Goal: Task Accomplishment & Management: Manage account settings

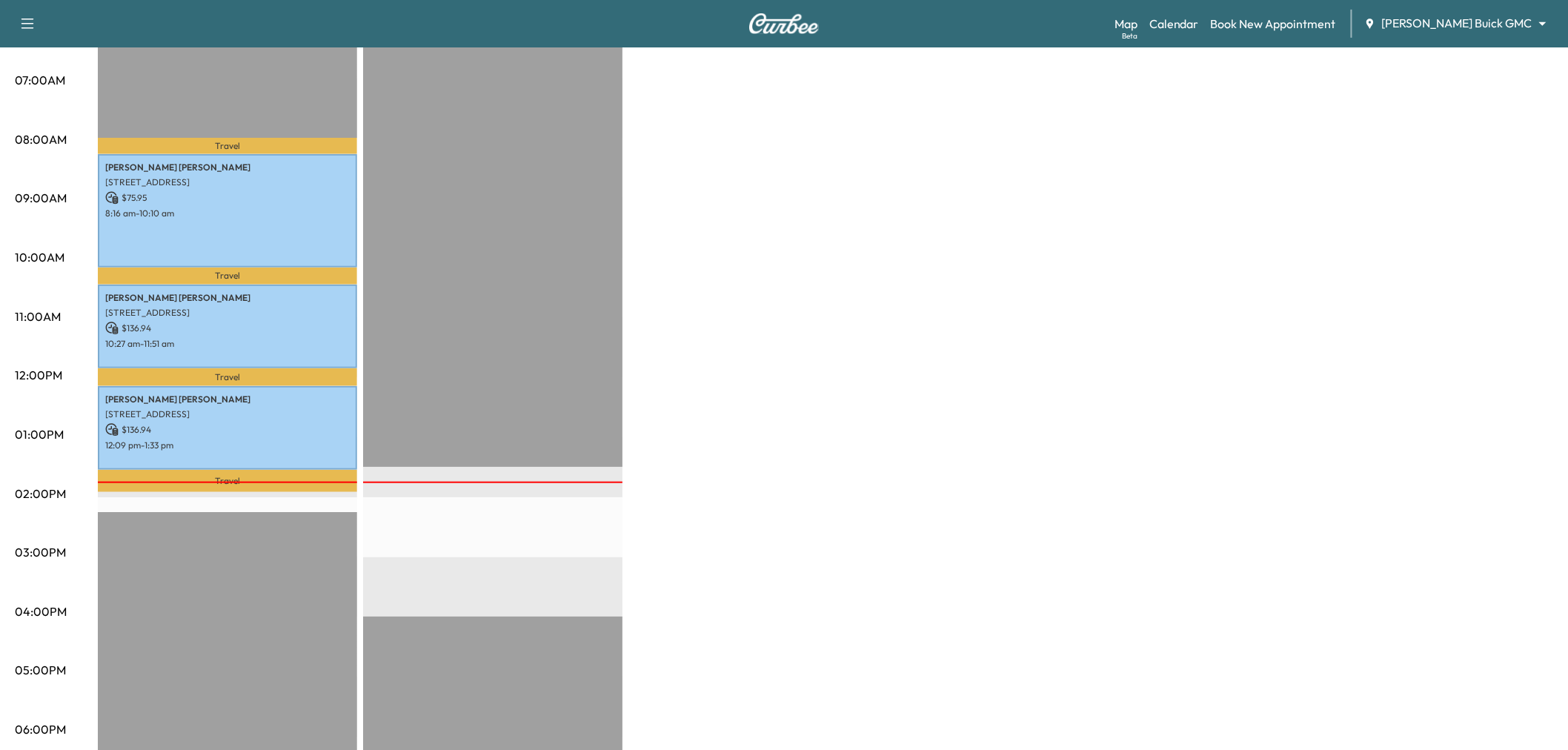
scroll to position [82, 0]
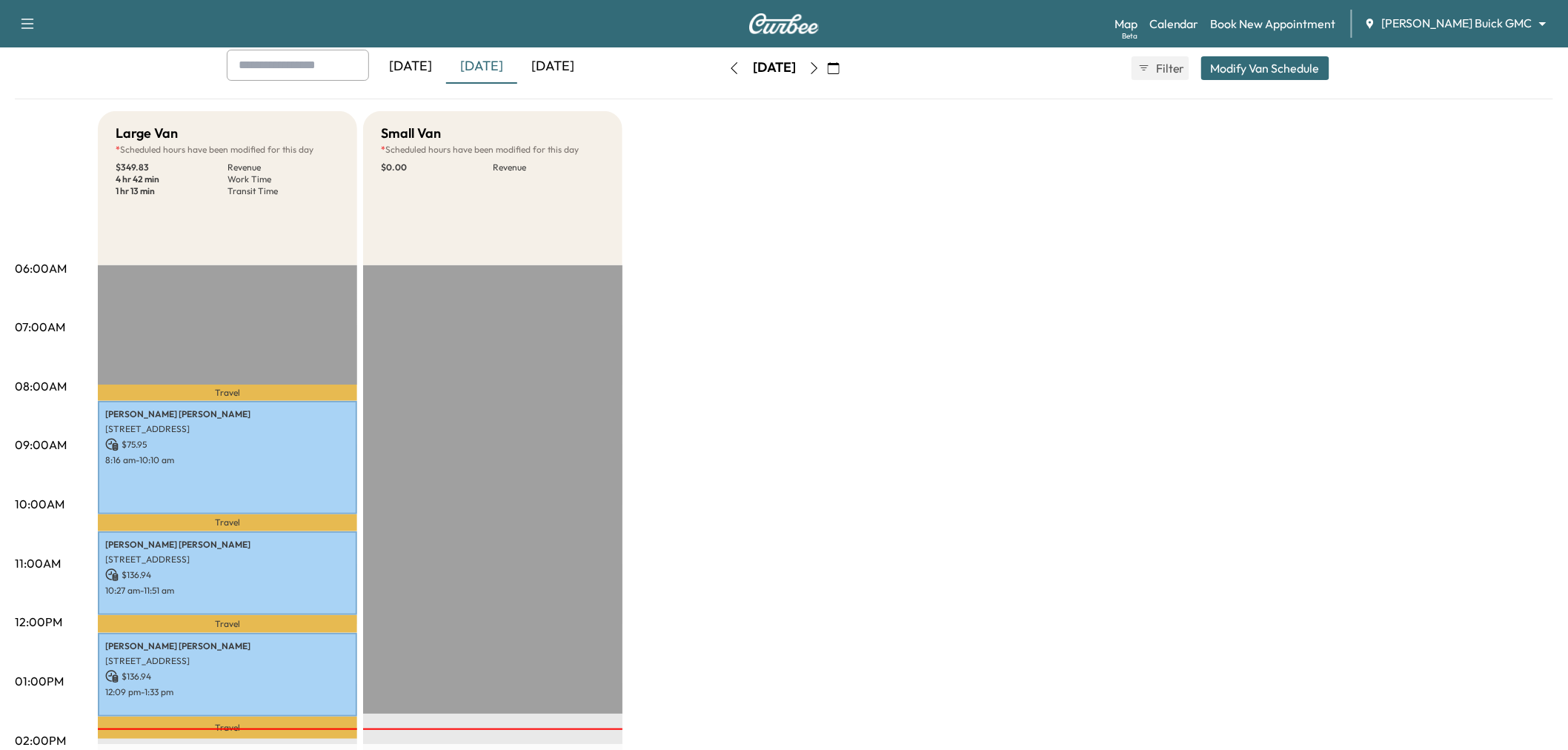
click at [552, 71] on div "[DATE]" at bounding box center [553, 66] width 71 height 34
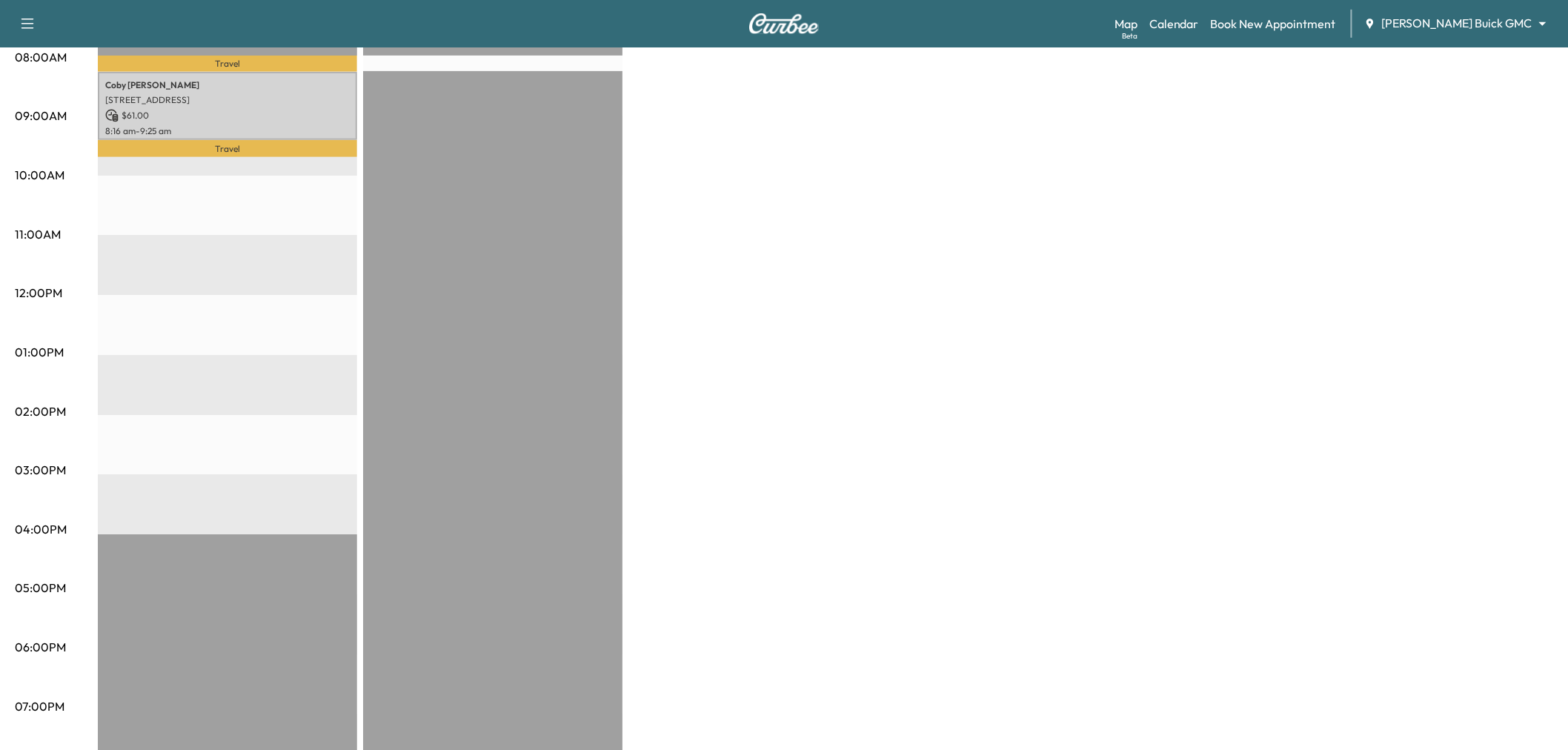
scroll to position [82, 0]
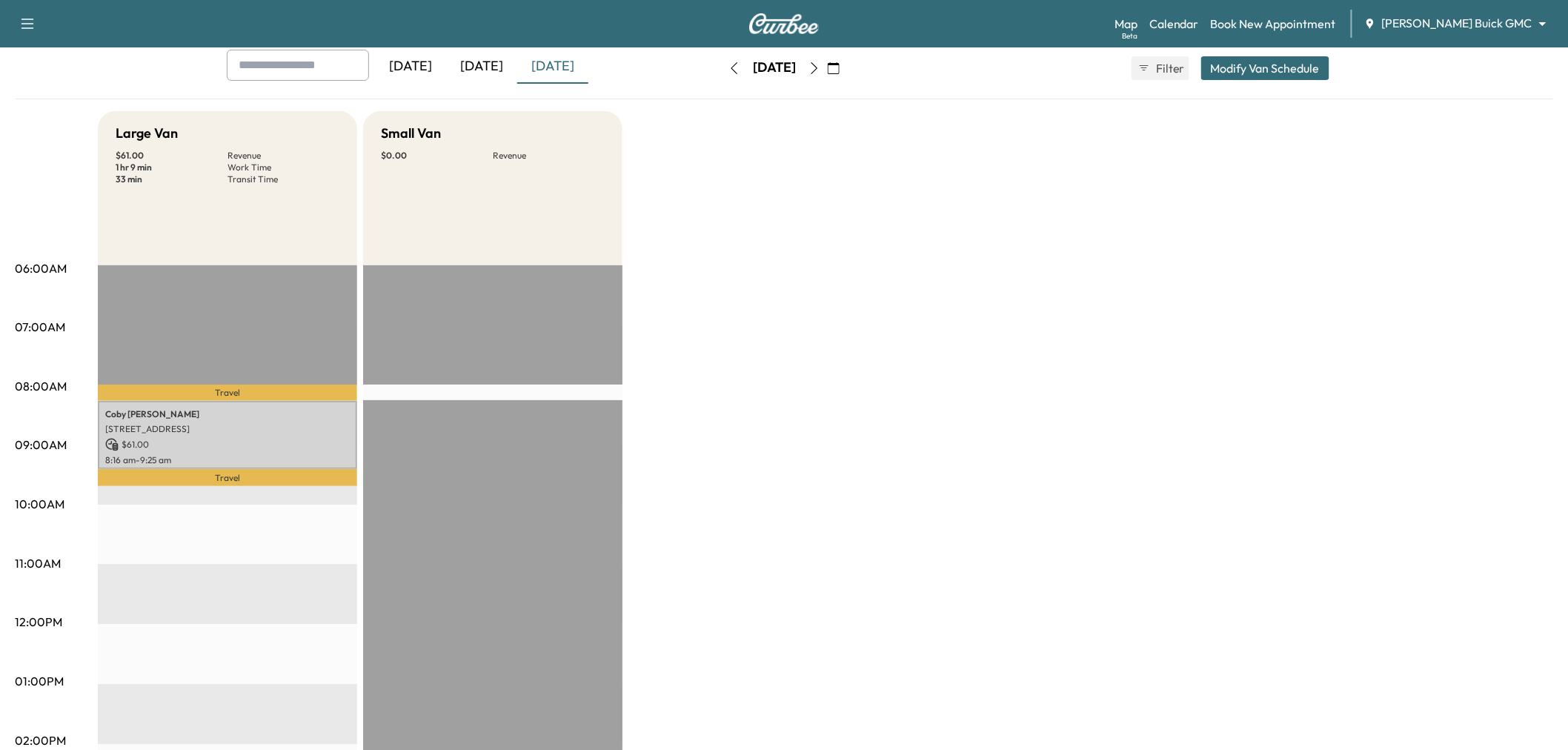
click at [487, 68] on div "[DATE]" at bounding box center [481, 66] width 71 height 34
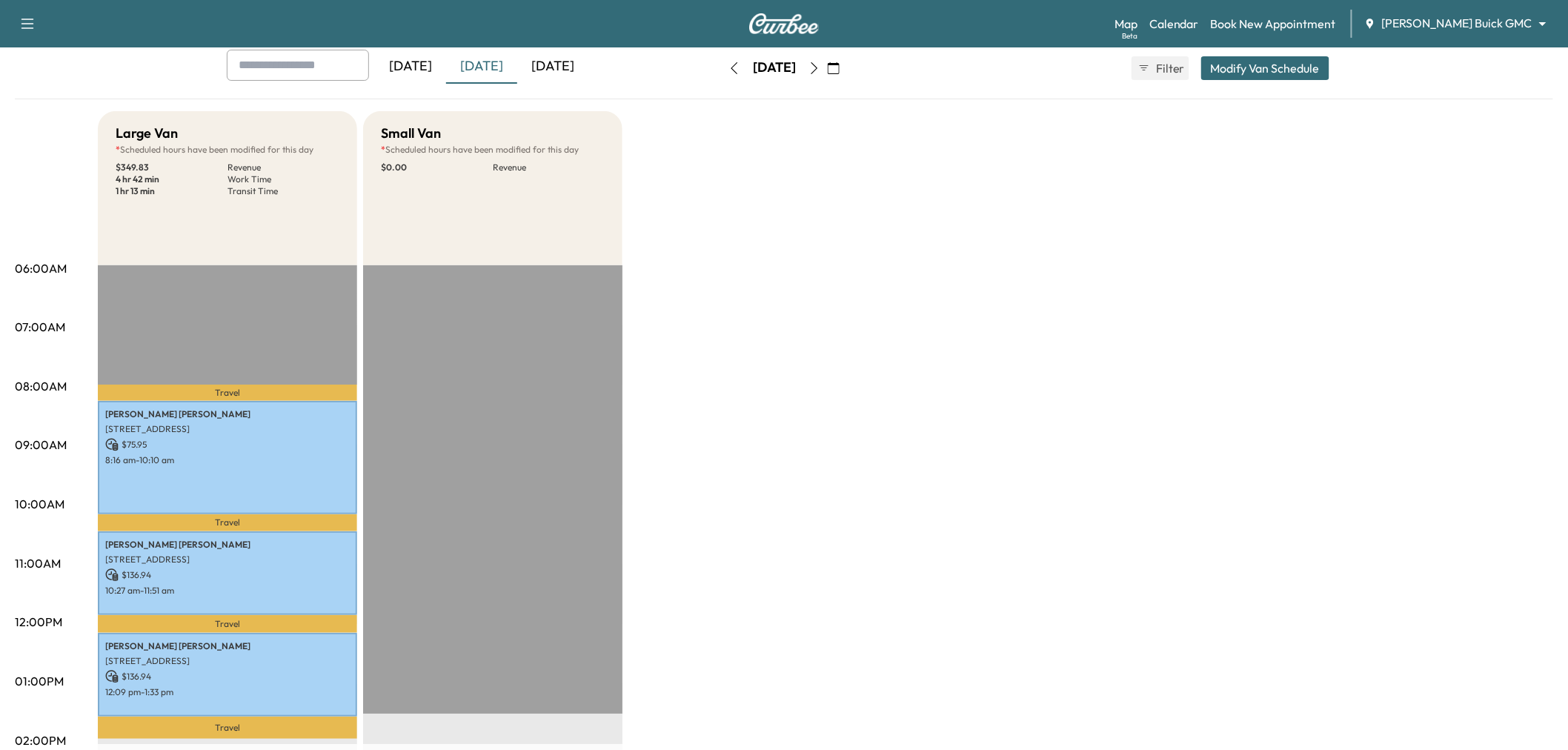
click at [557, 72] on div "[DATE]" at bounding box center [553, 66] width 71 height 34
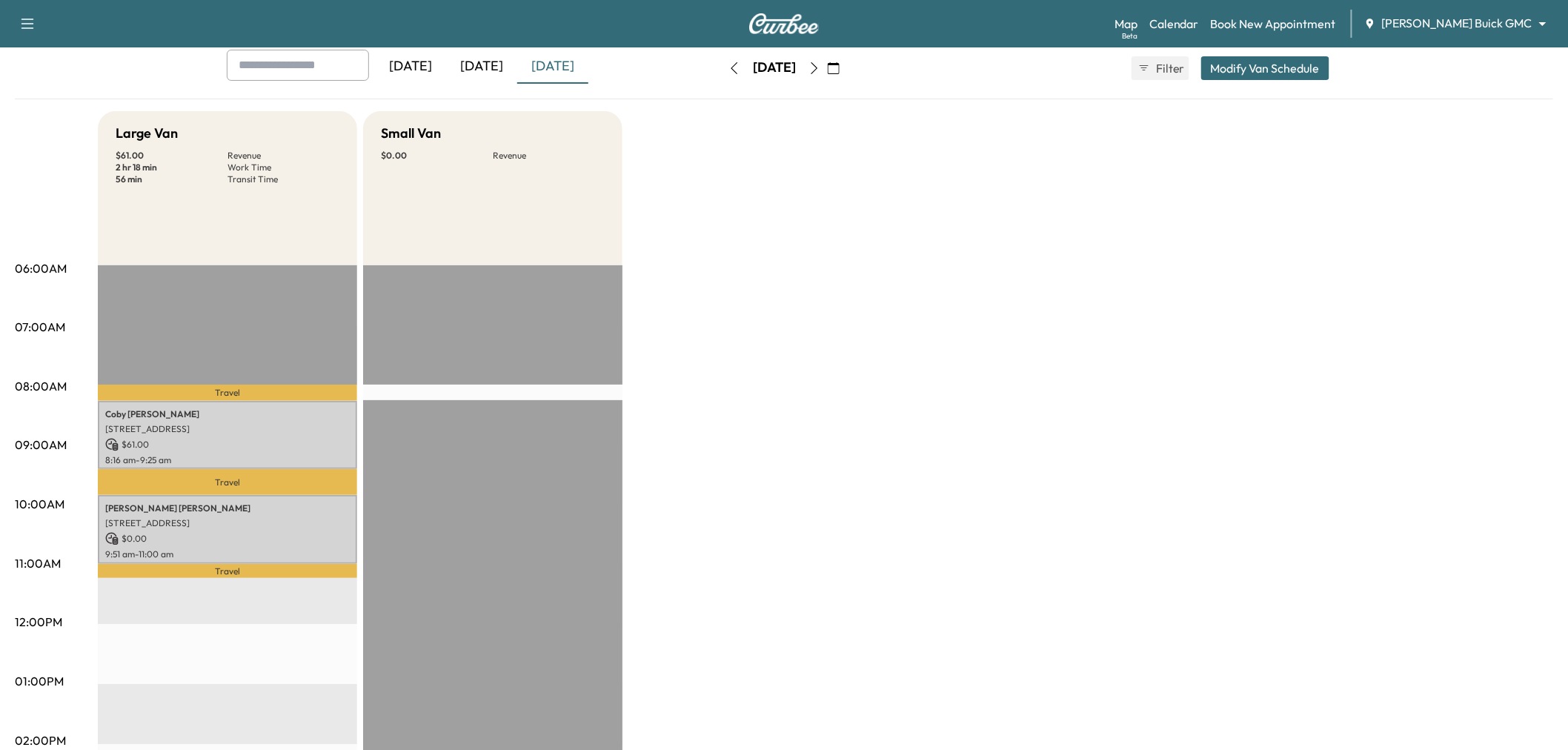
scroll to position [165, 0]
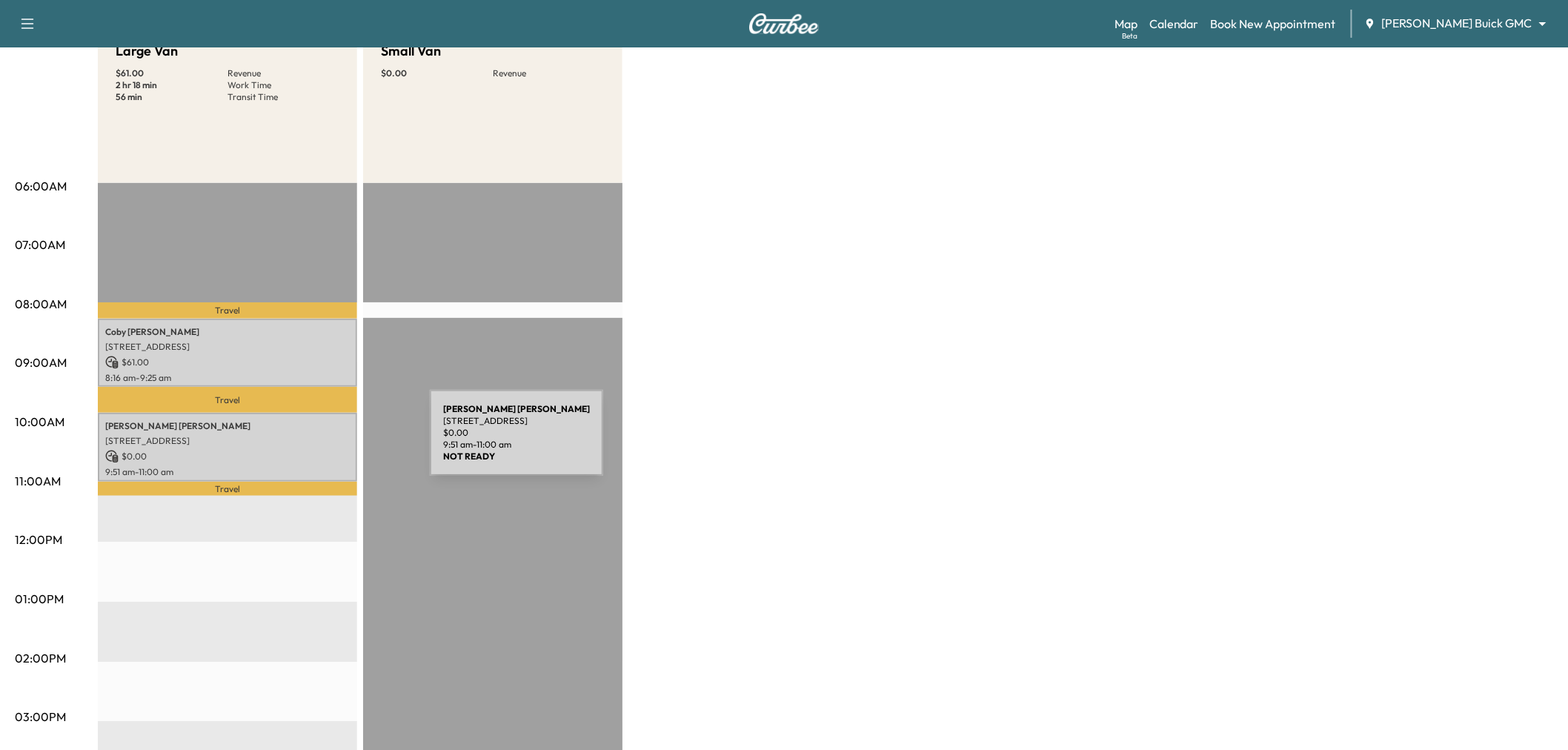
click at [319, 442] on p "[STREET_ADDRESS]" at bounding box center [228, 441] width 245 height 12
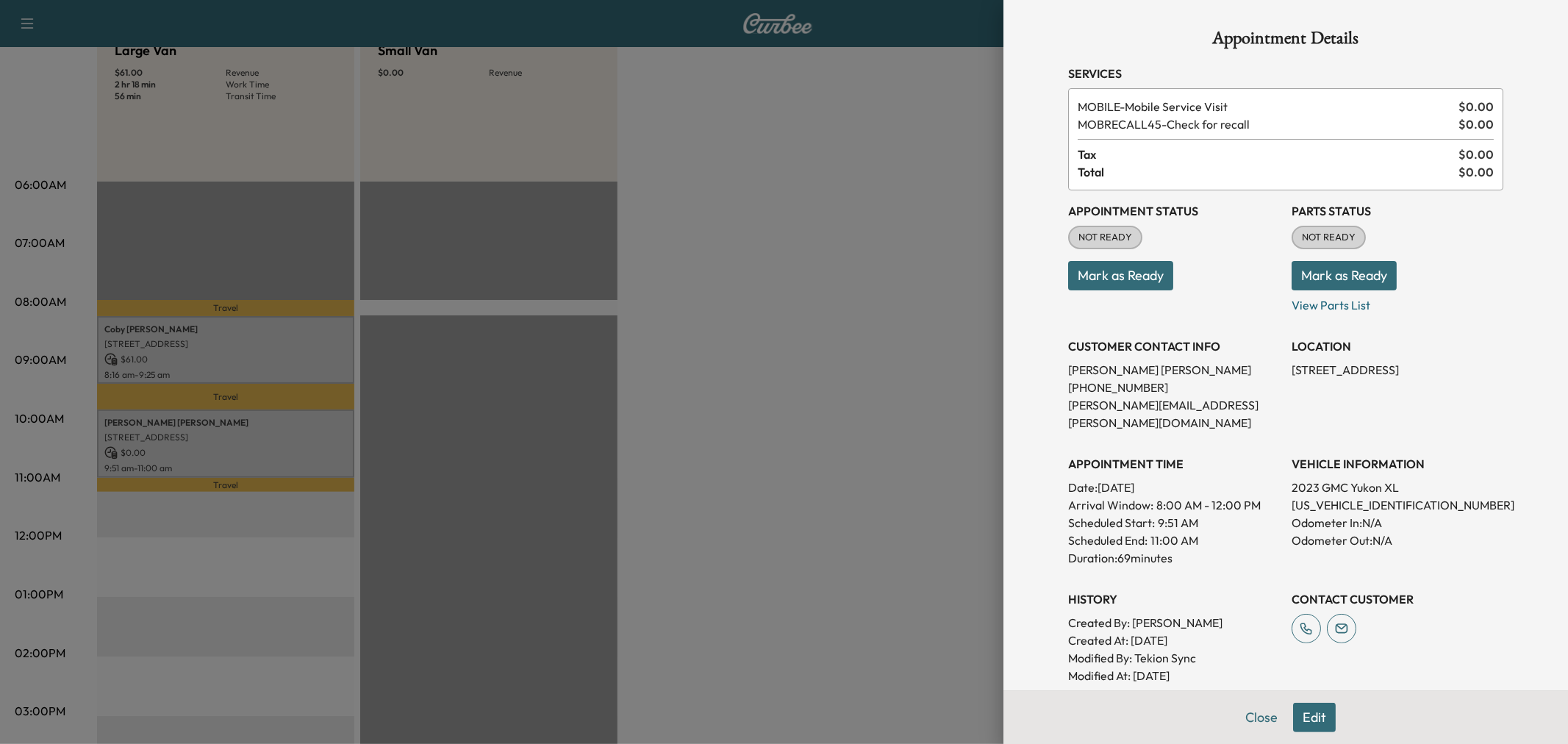
click at [723, 427] on div at bounding box center [784, 372] width 1568 height 744
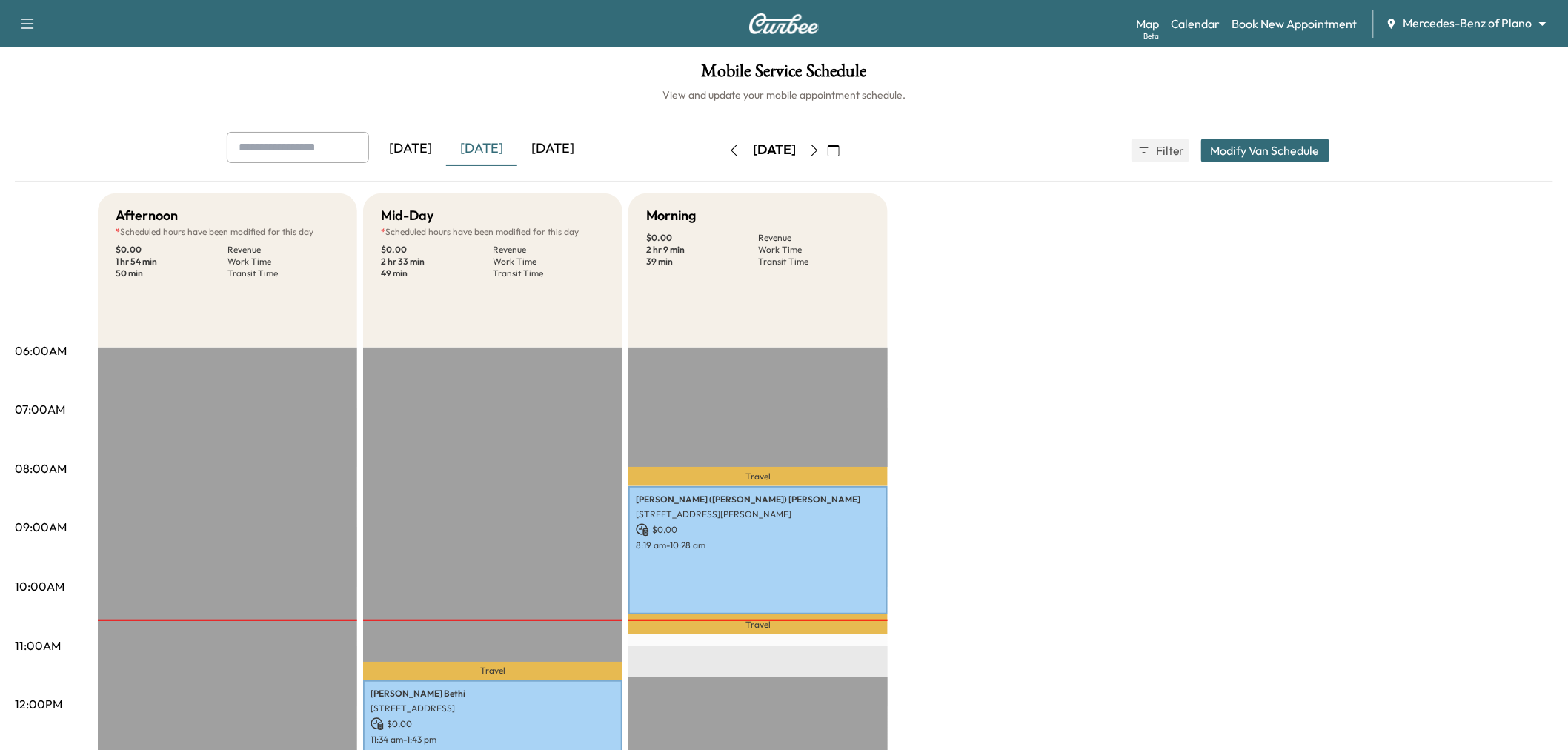
click at [579, 143] on div "[DATE]" at bounding box center [553, 148] width 71 height 34
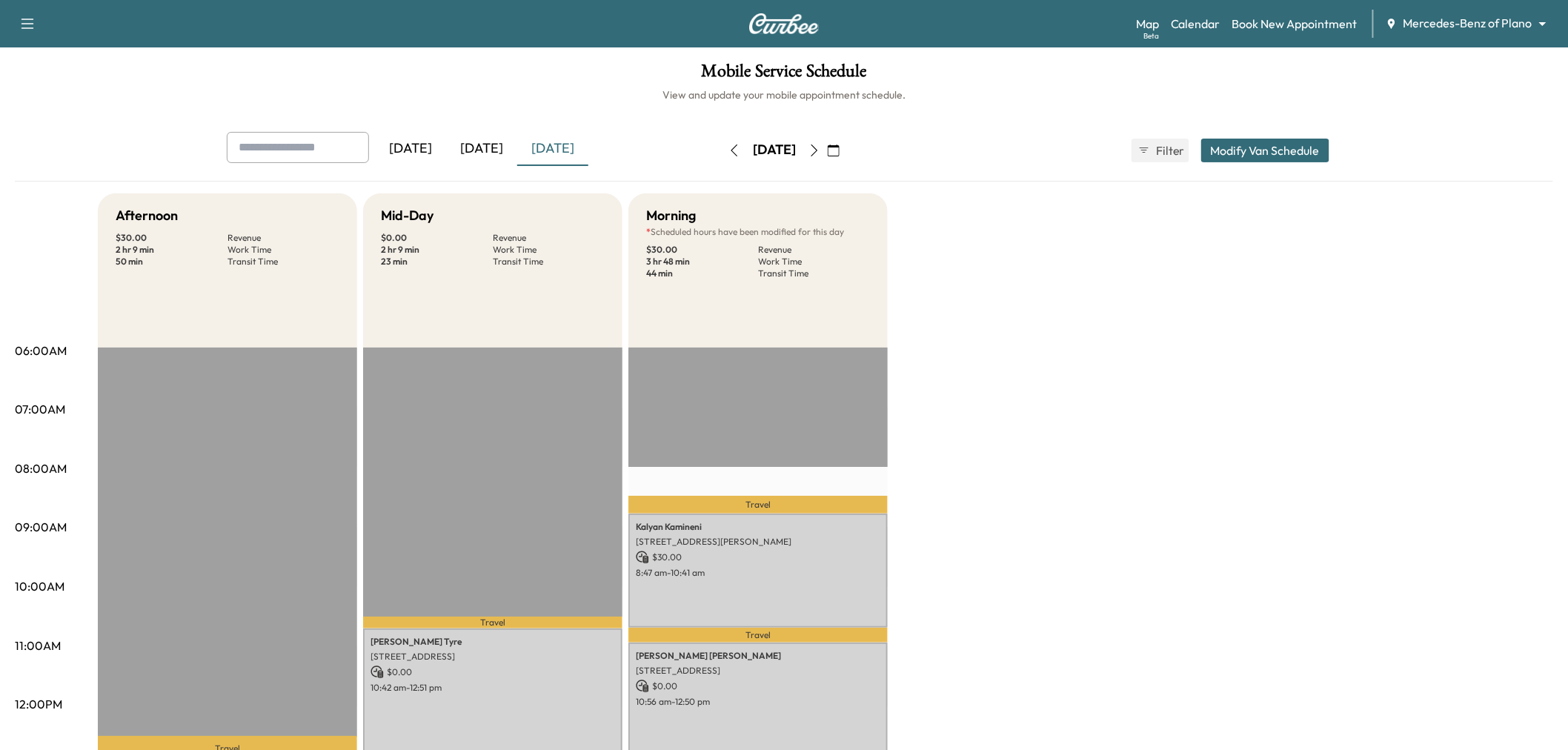
scroll to position [246, 0]
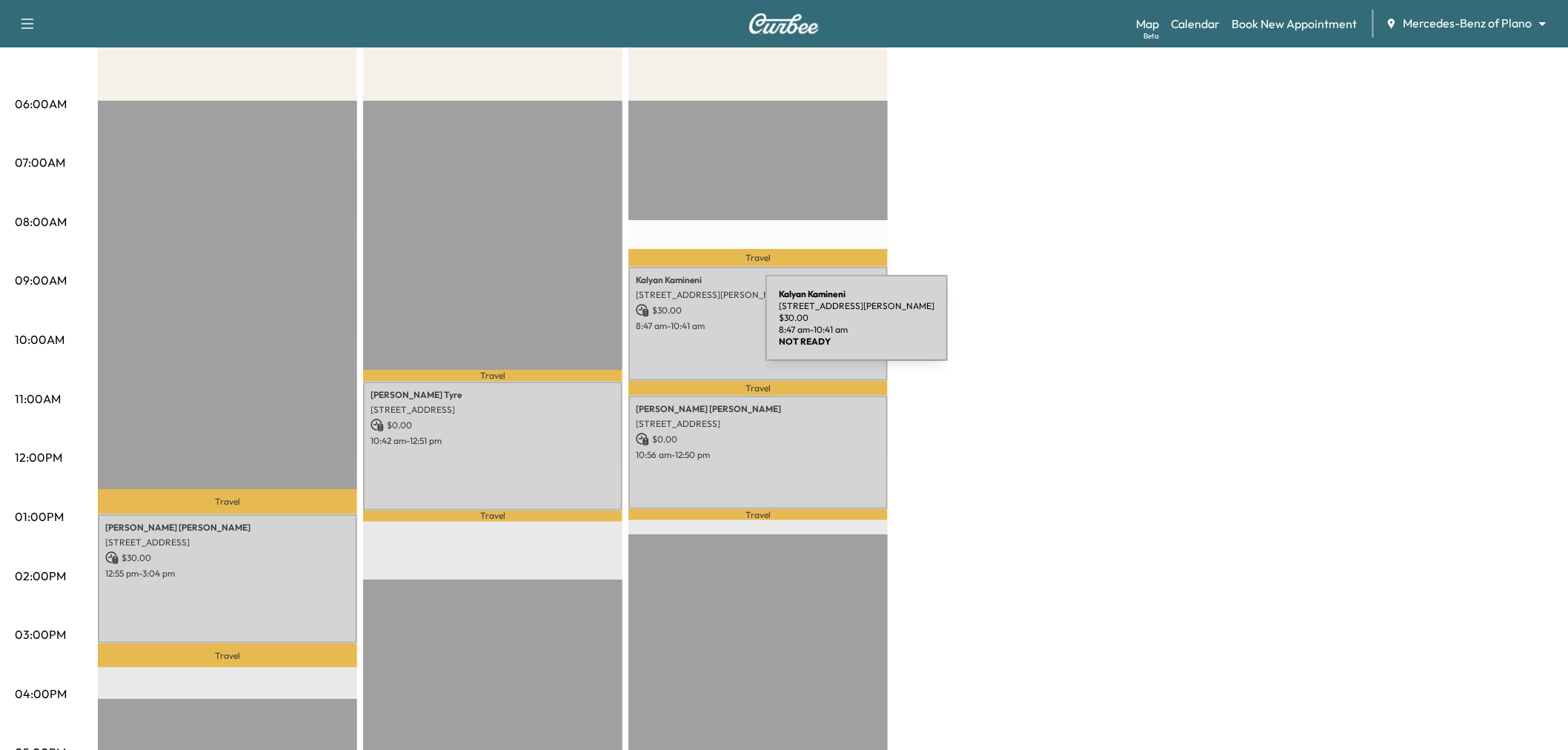
click at [687, 312] on p "$ 30.00" at bounding box center [758, 311] width 245 height 13
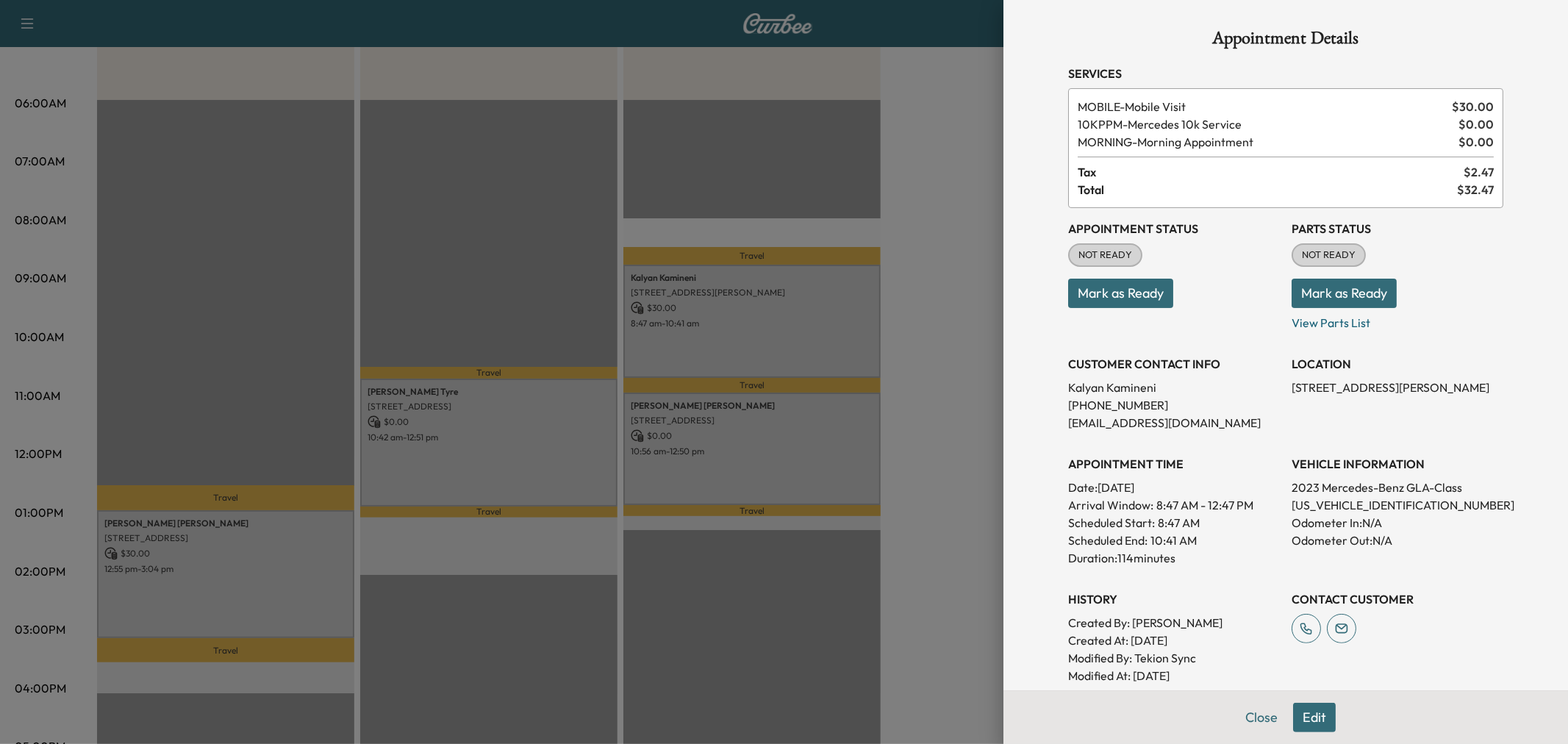
click at [728, 438] on div at bounding box center [784, 372] width 1568 height 744
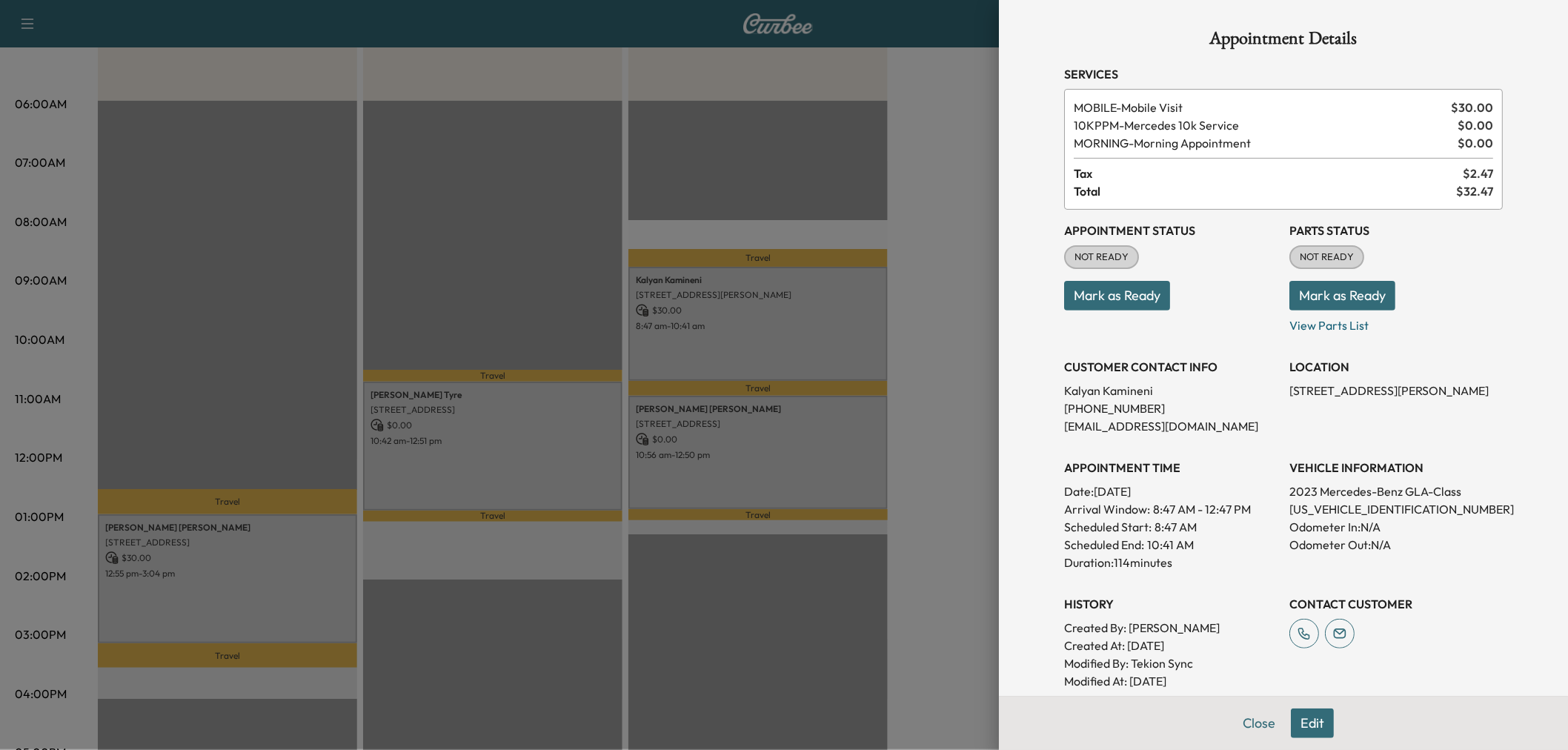
click at [735, 442] on div "Rene Grossman 4936 Buena Vista Drive, Frisco, TX 75034, US $ 0.00 10:56 am - 12…" at bounding box center [758, 452] width 260 height 114
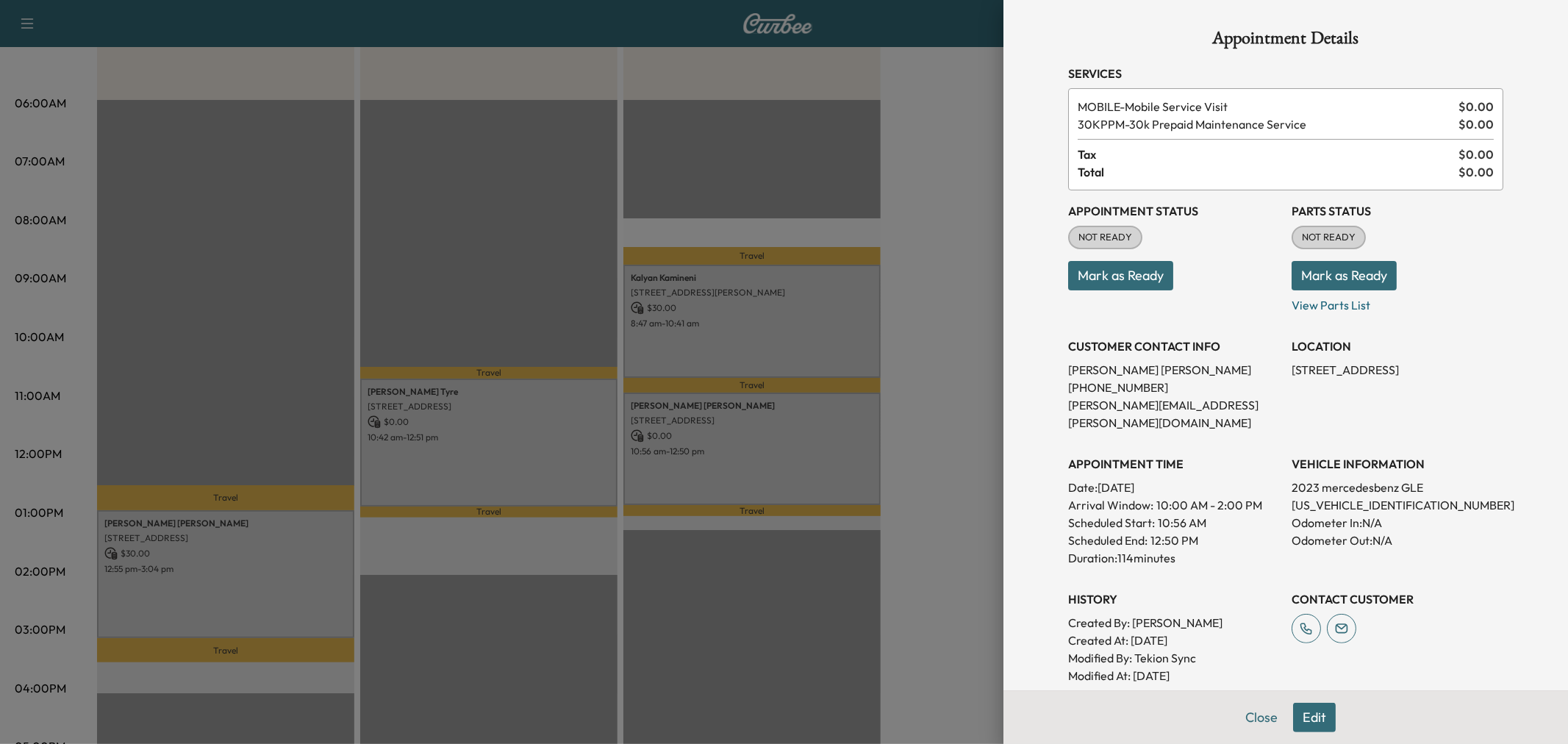
click at [728, 439] on div at bounding box center [784, 372] width 1568 height 744
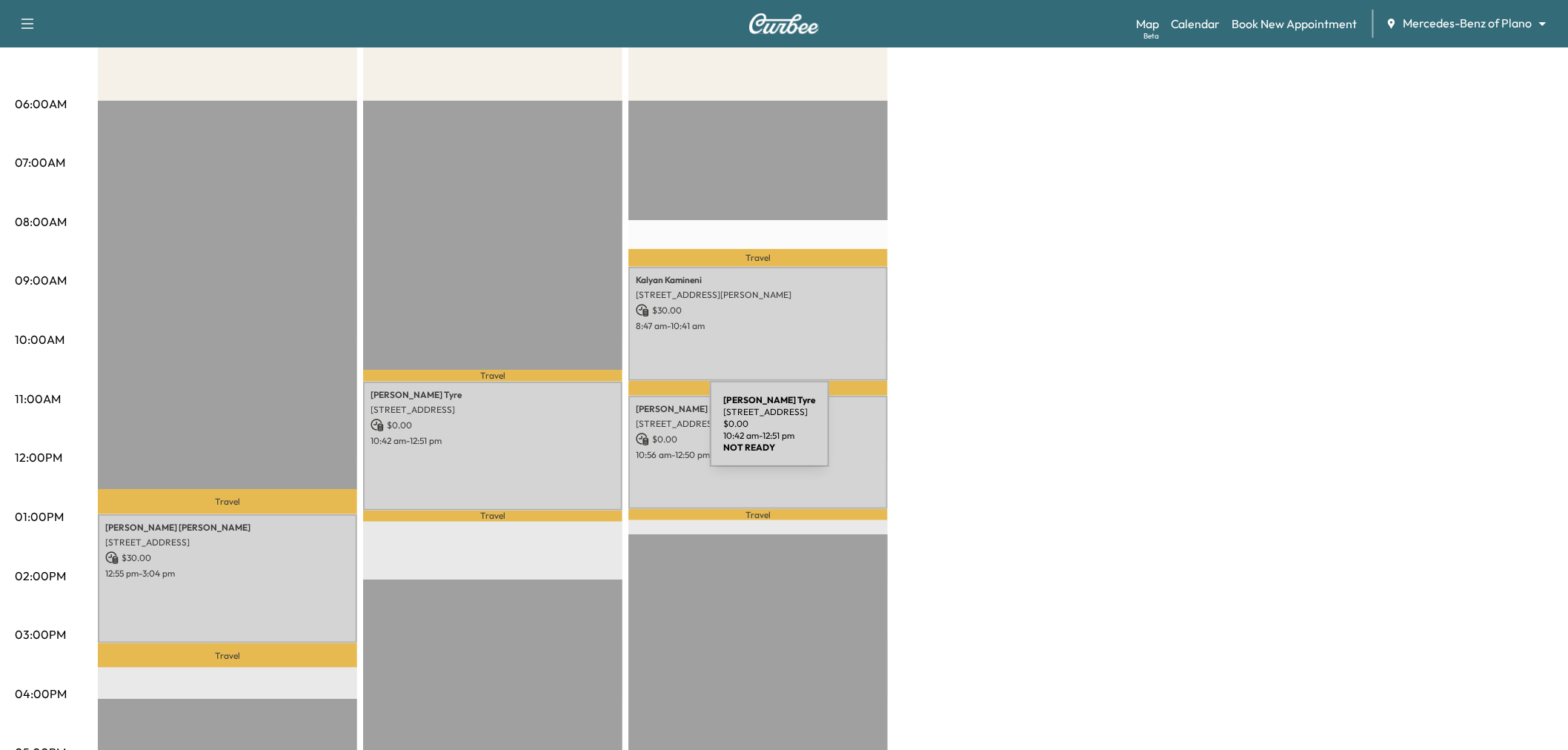
click at [599, 435] on p "10:42 am - 12:51 pm" at bounding box center [493, 441] width 245 height 12
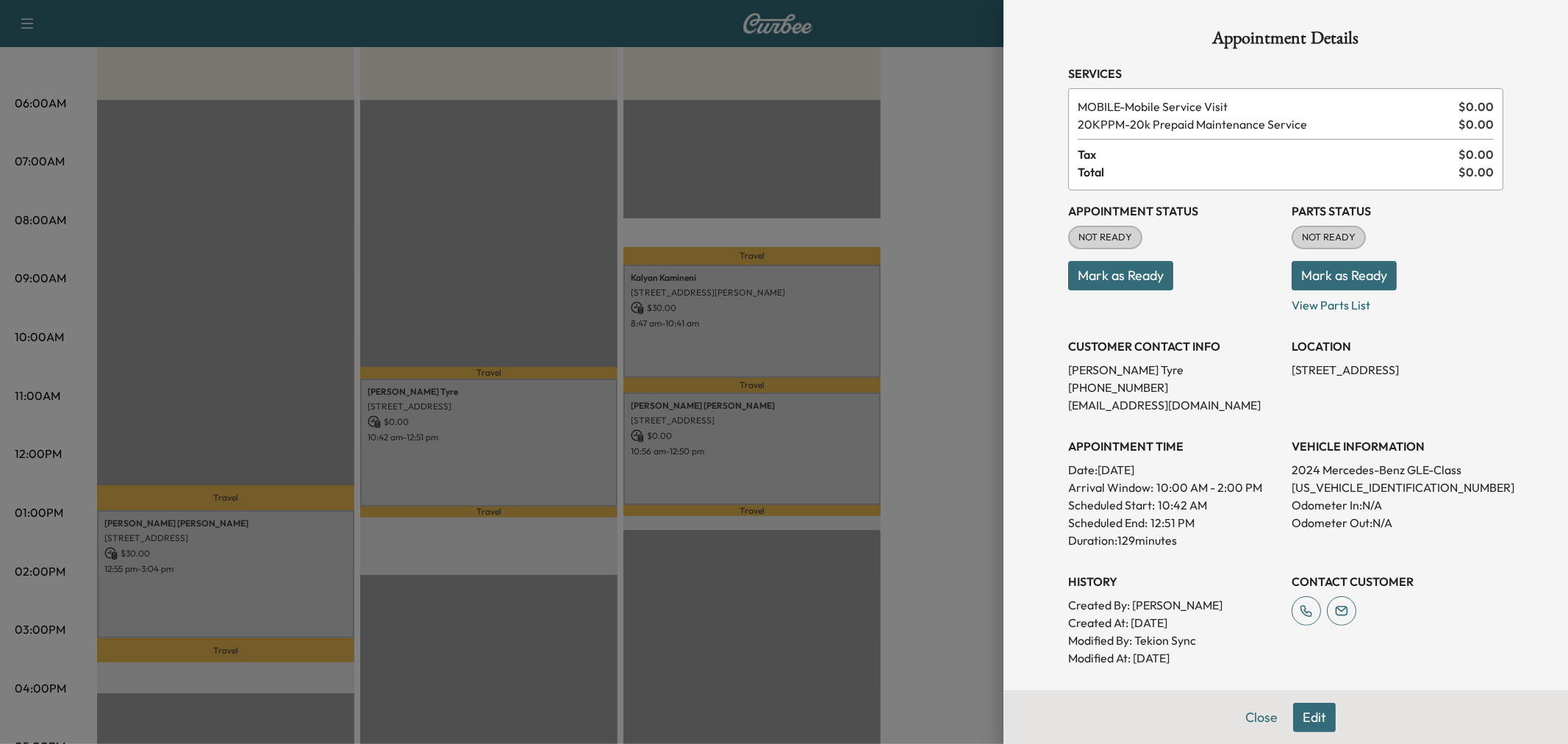
click at [594, 429] on div at bounding box center [784, 372] width 1568 height 744
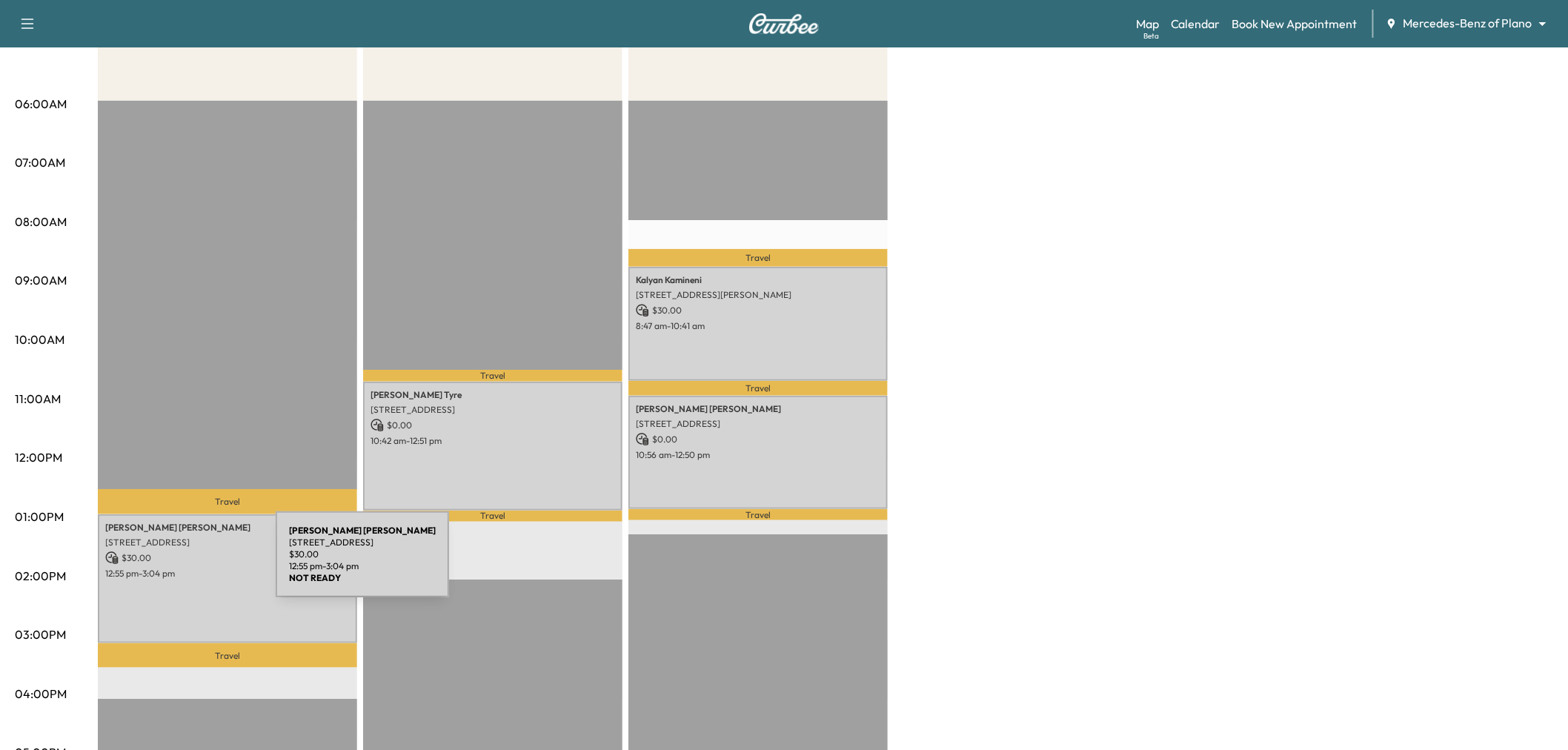
click at [165, 568] on p "12:55 pm - 3:04 pm" at bounding box center [228, 574] width 245 height 12
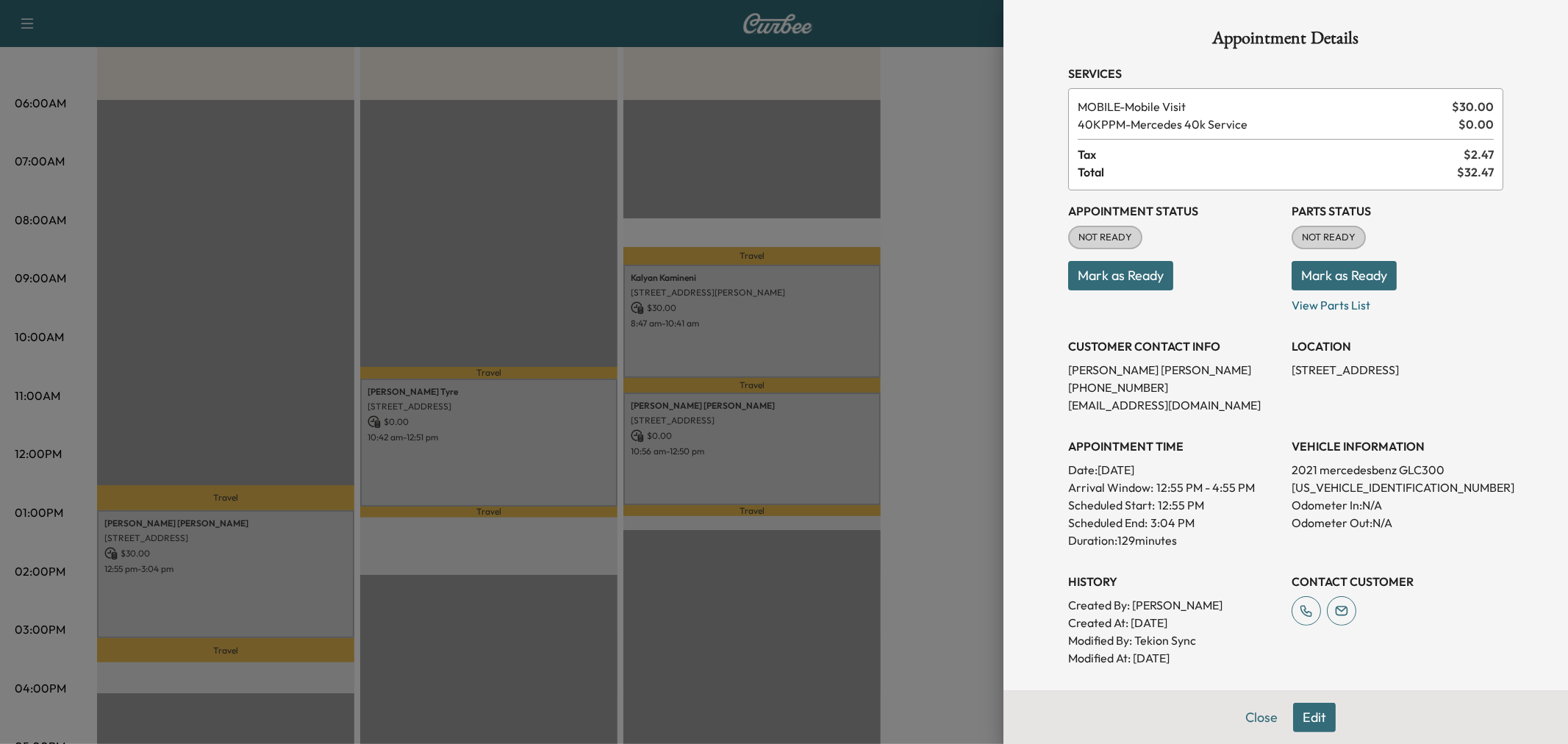
click at [262, 564] on div at bounding box center [784, 372] width 1568 height 744
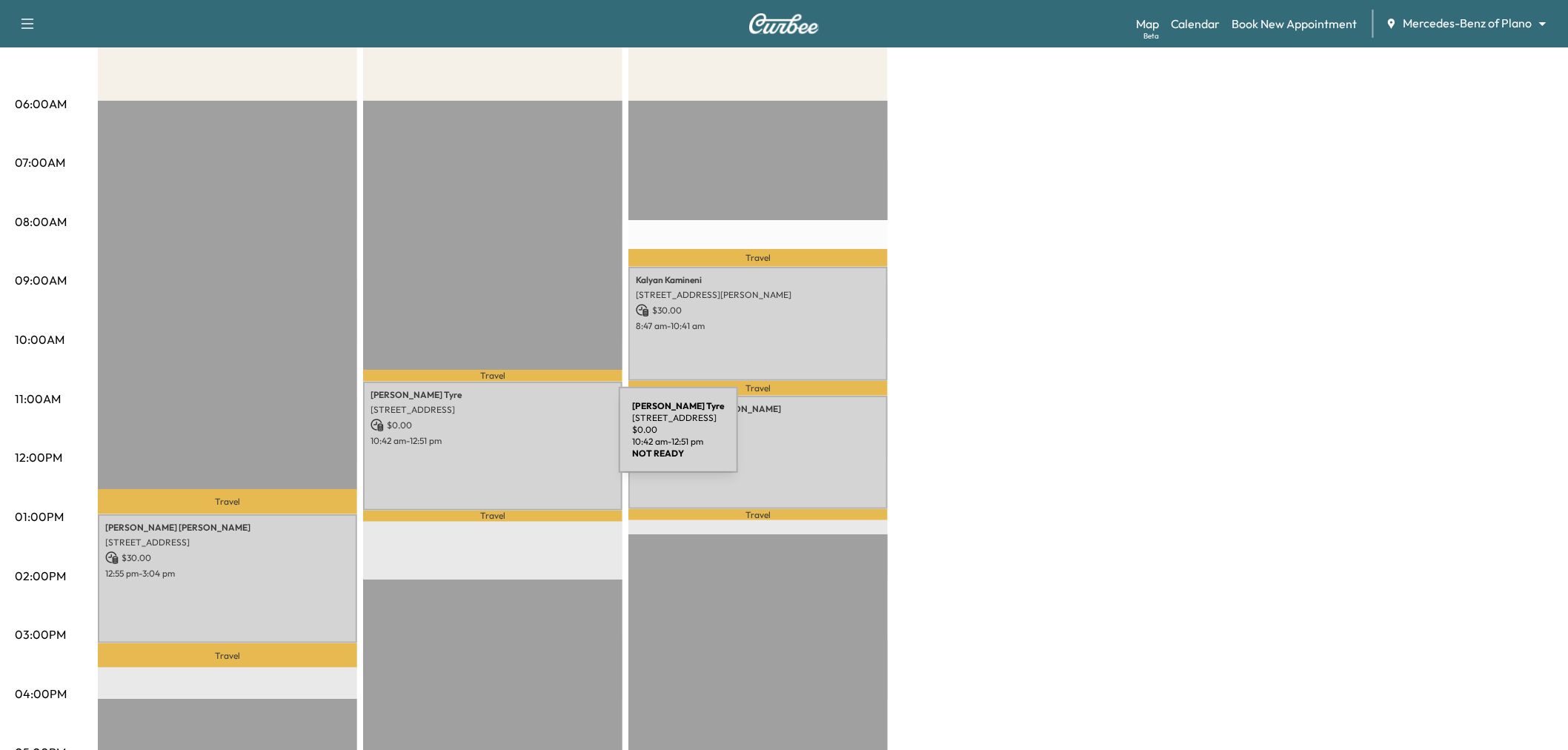
click at [508, 438] on p "10:42 am - 12:51 pm" at bounding box center [493, 441] width 245 height 12
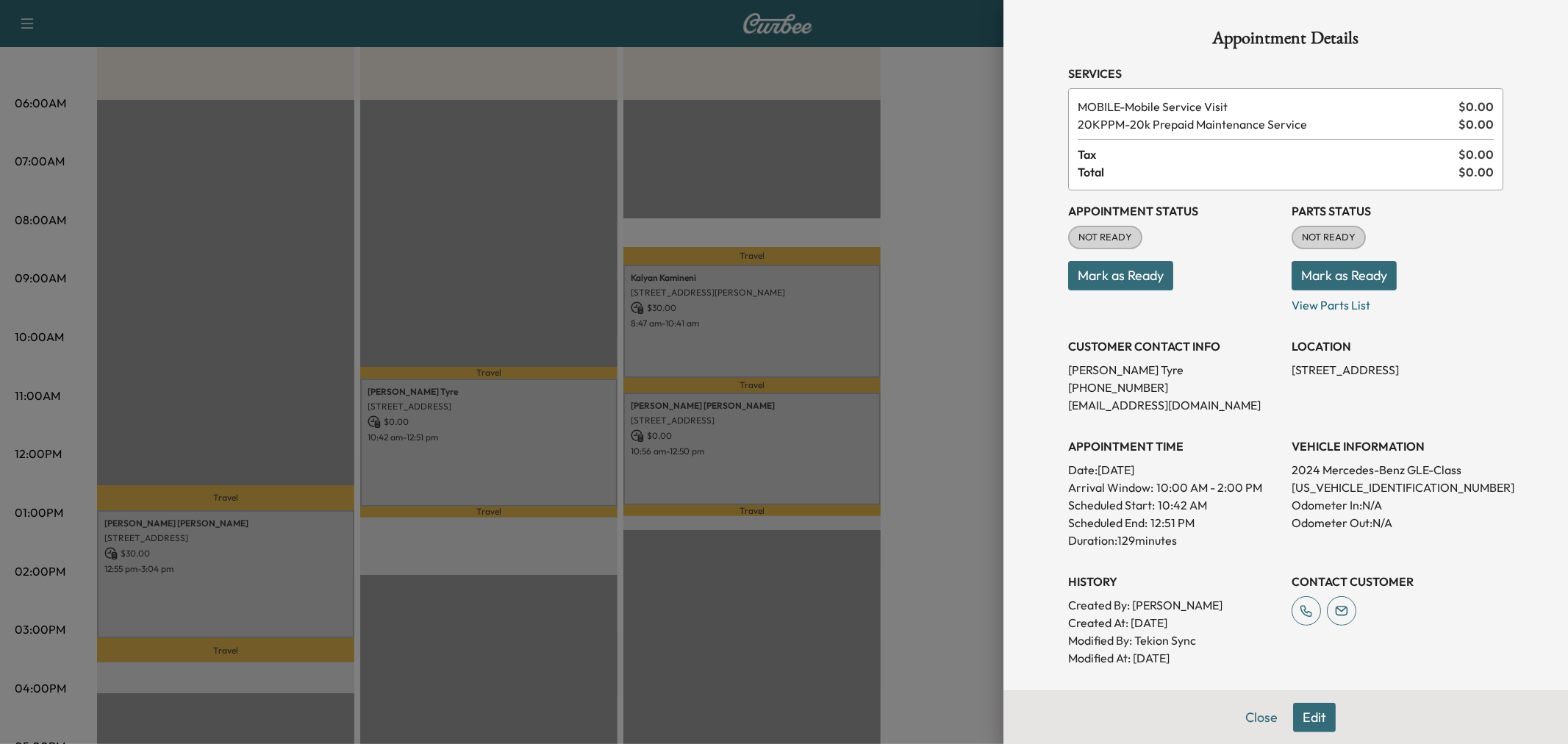
click at [682, 443] on div at bounding box center [784, 372] width 1568 height 744
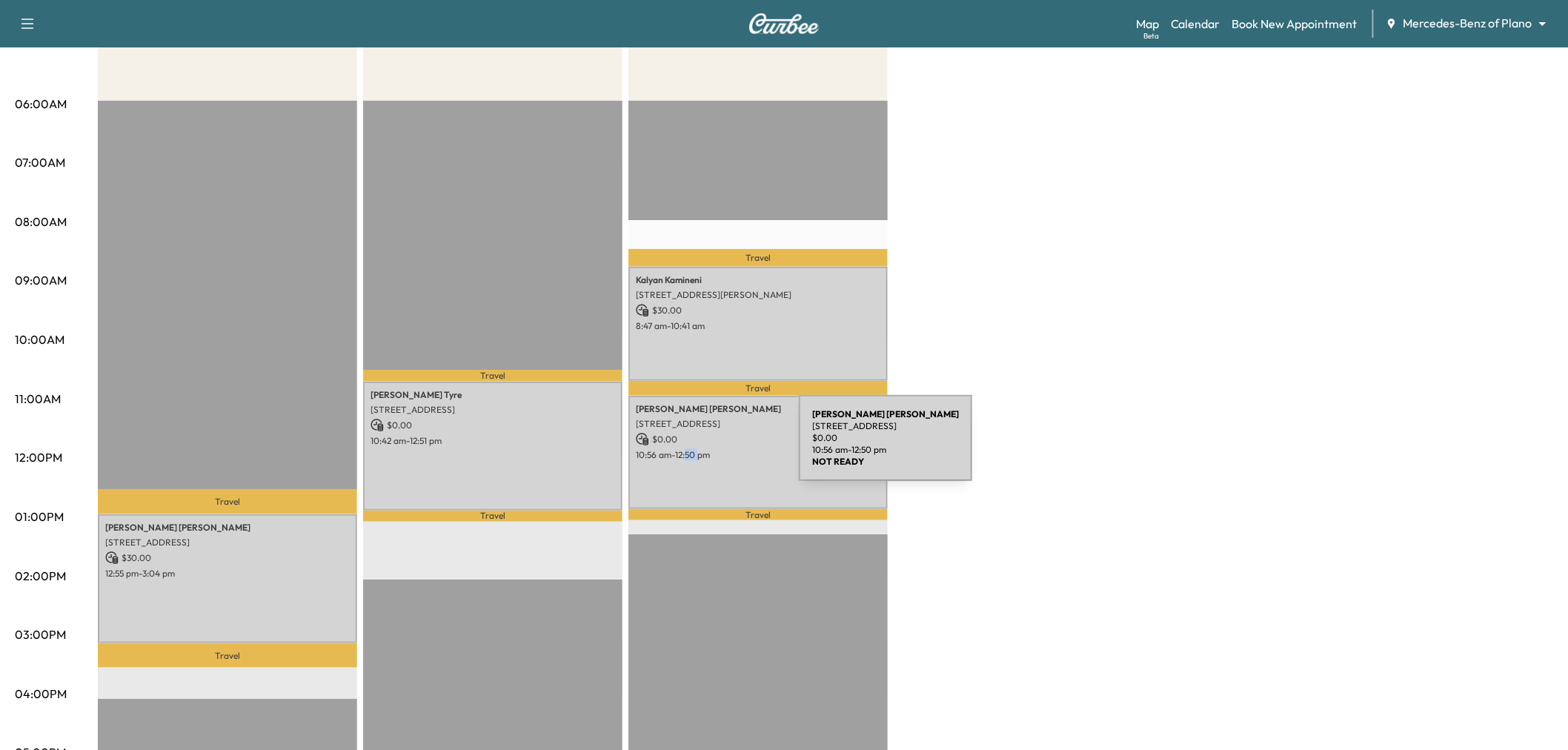
click at [688, 449] on p "10:56 am - 12:50 pm" at bounding box center [758, 455] width 245 height 12
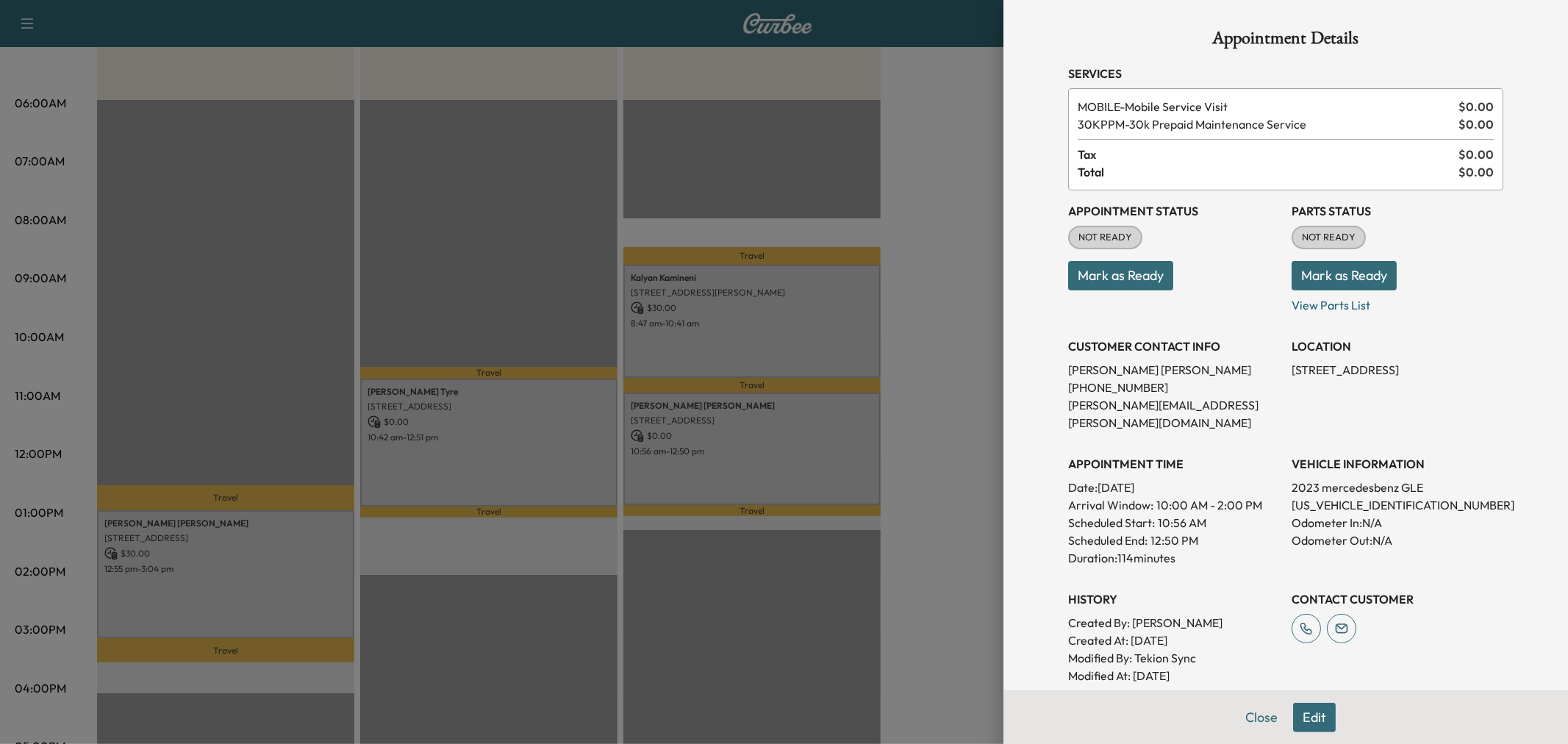
click at [753, 446] on div at bounding box center [784, 372] width 1568 height 744
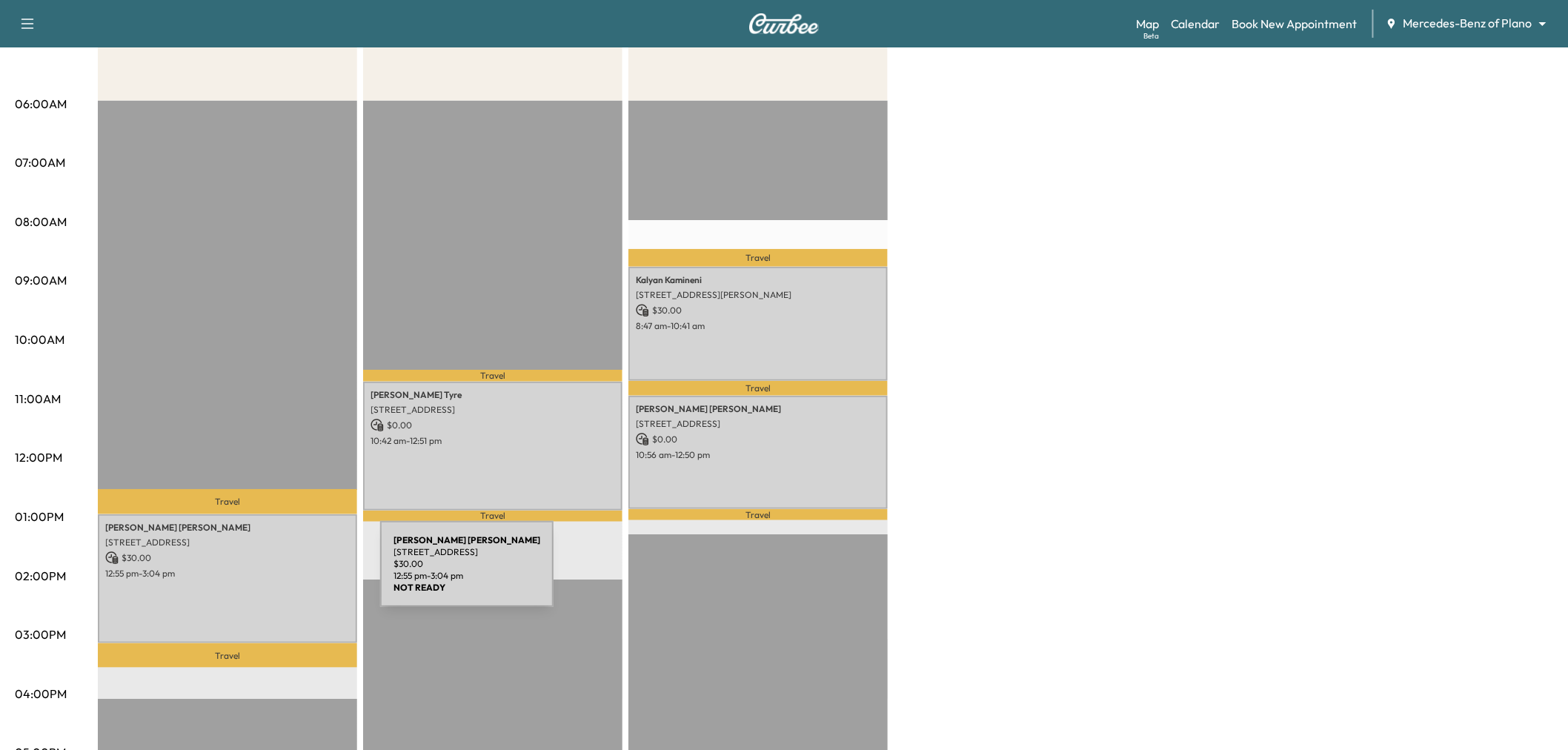
click at [269, 573] on p "12:55 pm - 3:04 pm" at bounding box center [228, 574] width 245 height 12
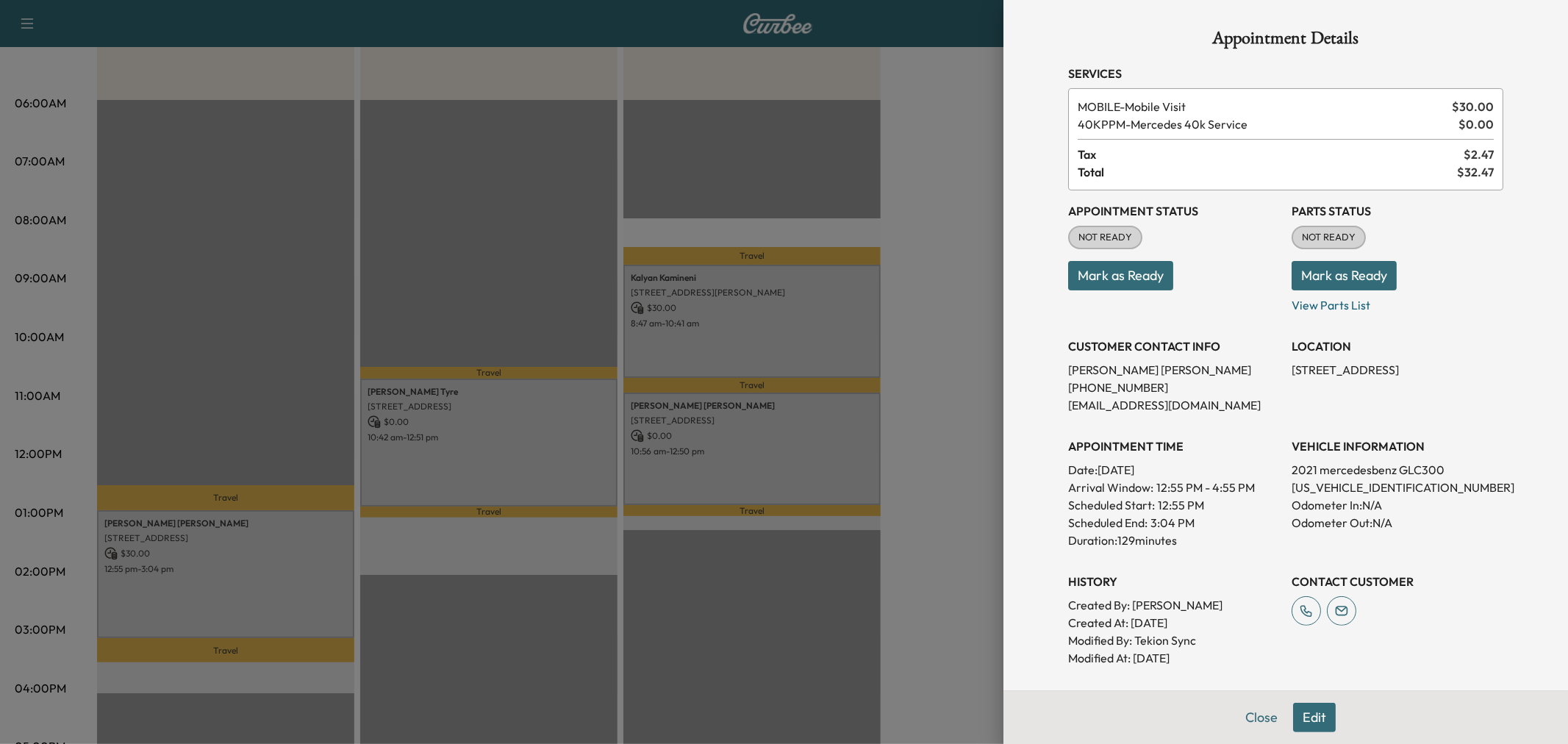
click at [929, 144] on div at bounding box center [784, 372] width 1568 height 744
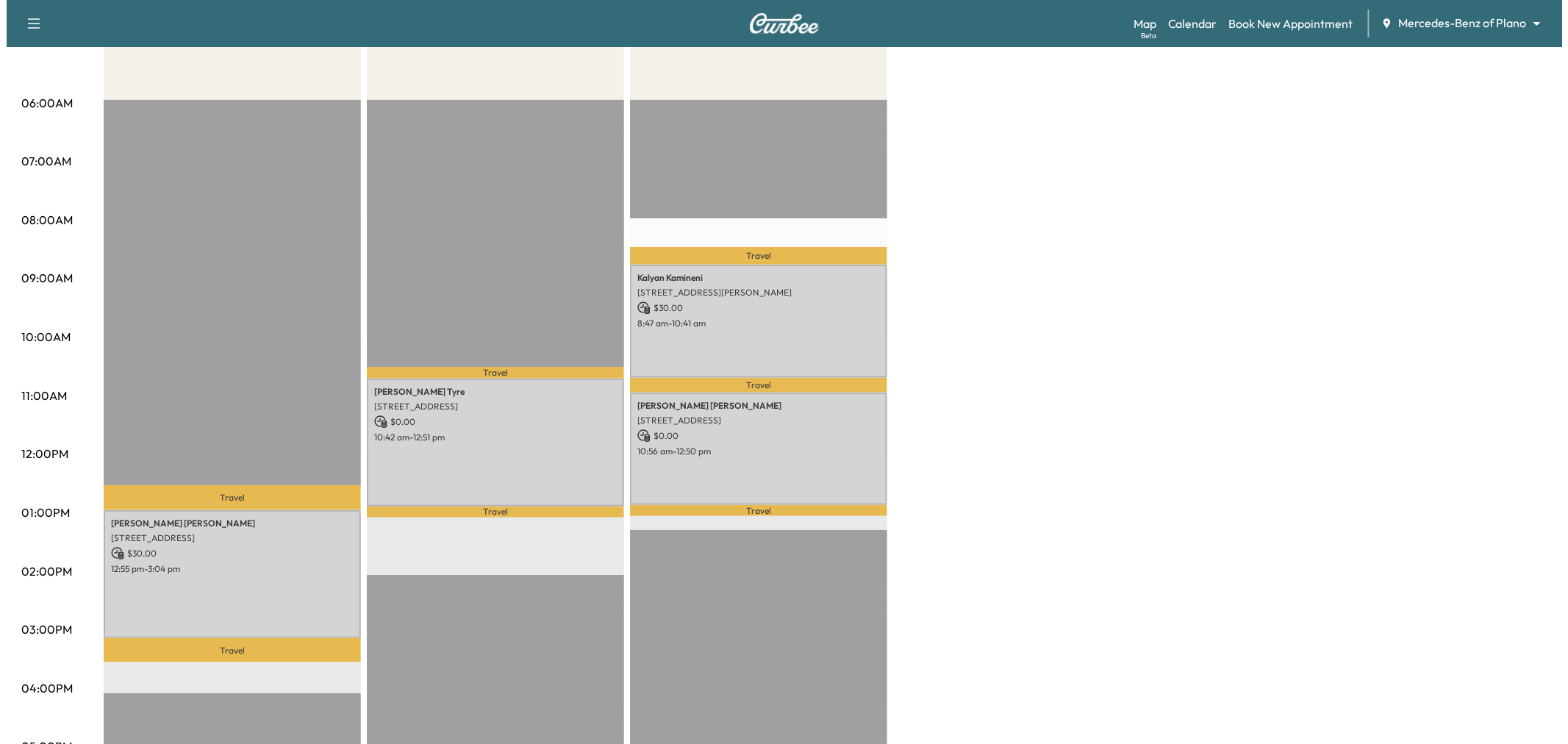
scroll to position [82, 0]
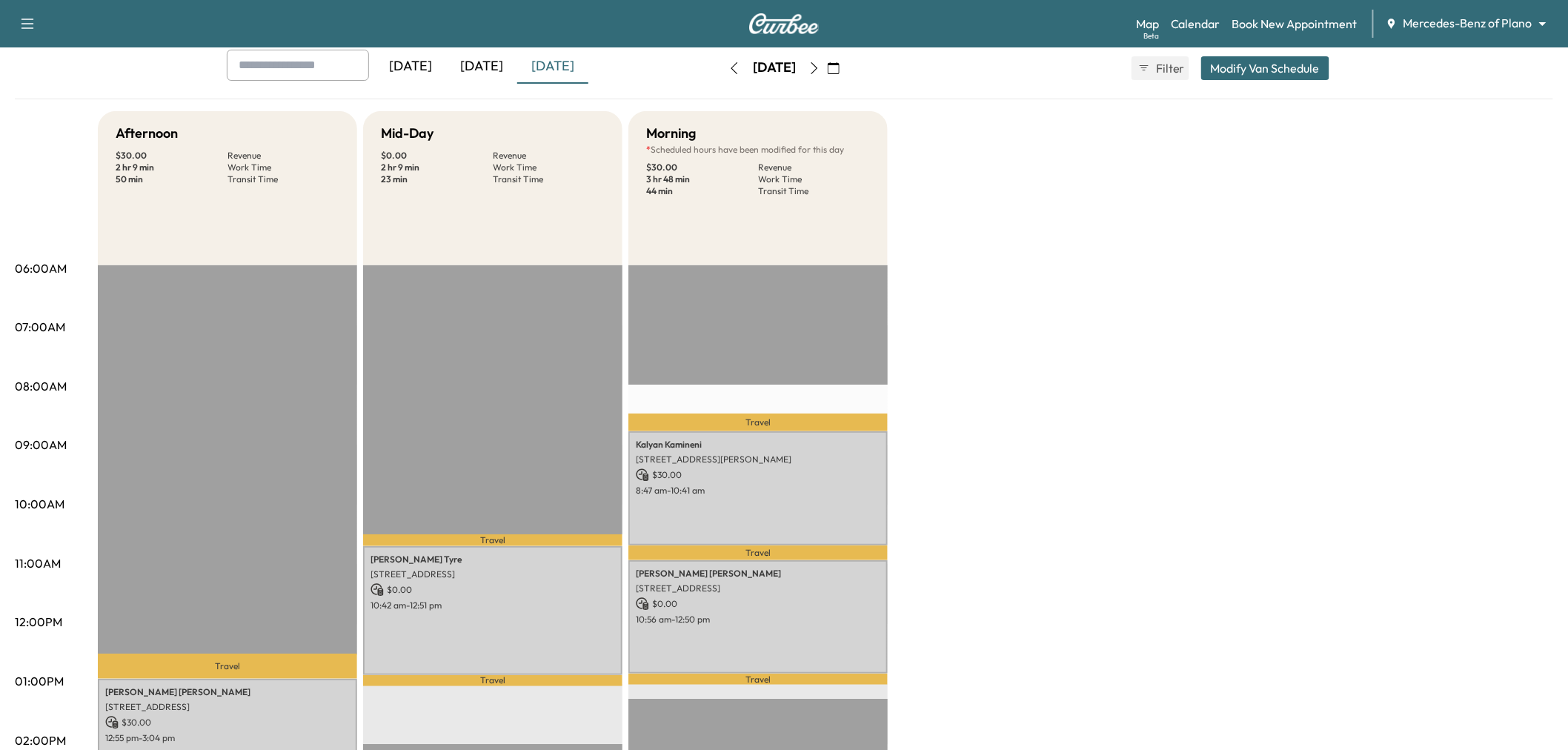
click at [1284, 67] on button "Modify Van Schedule" at bounding box center [1265, 68] width 129 height 24
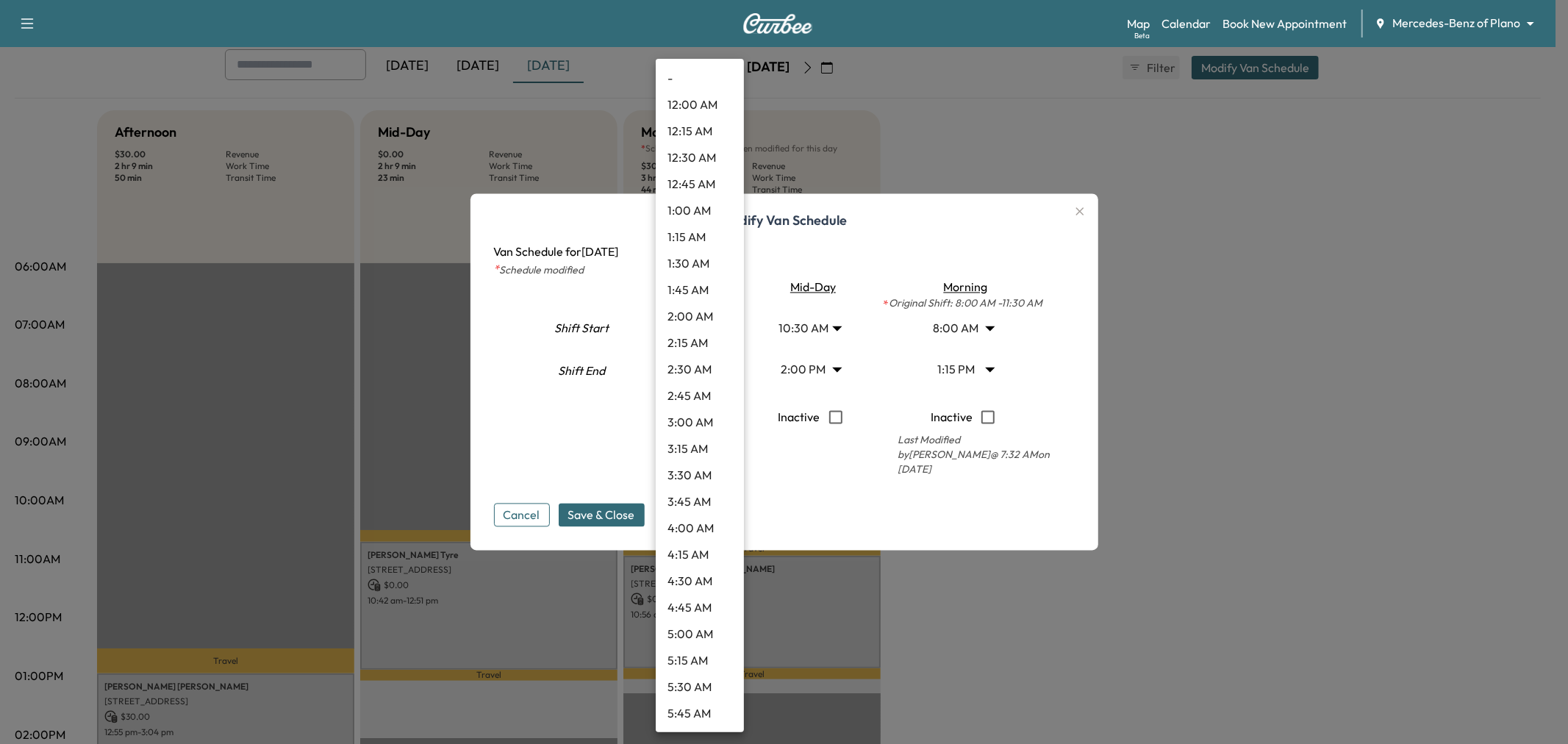
click at [703, 325] on body "Support Log Out Map Beta Calendar Book New Appointment Mercedes-Benz of Plano *…" at bounding box center [784, 290] width 1568 height 744
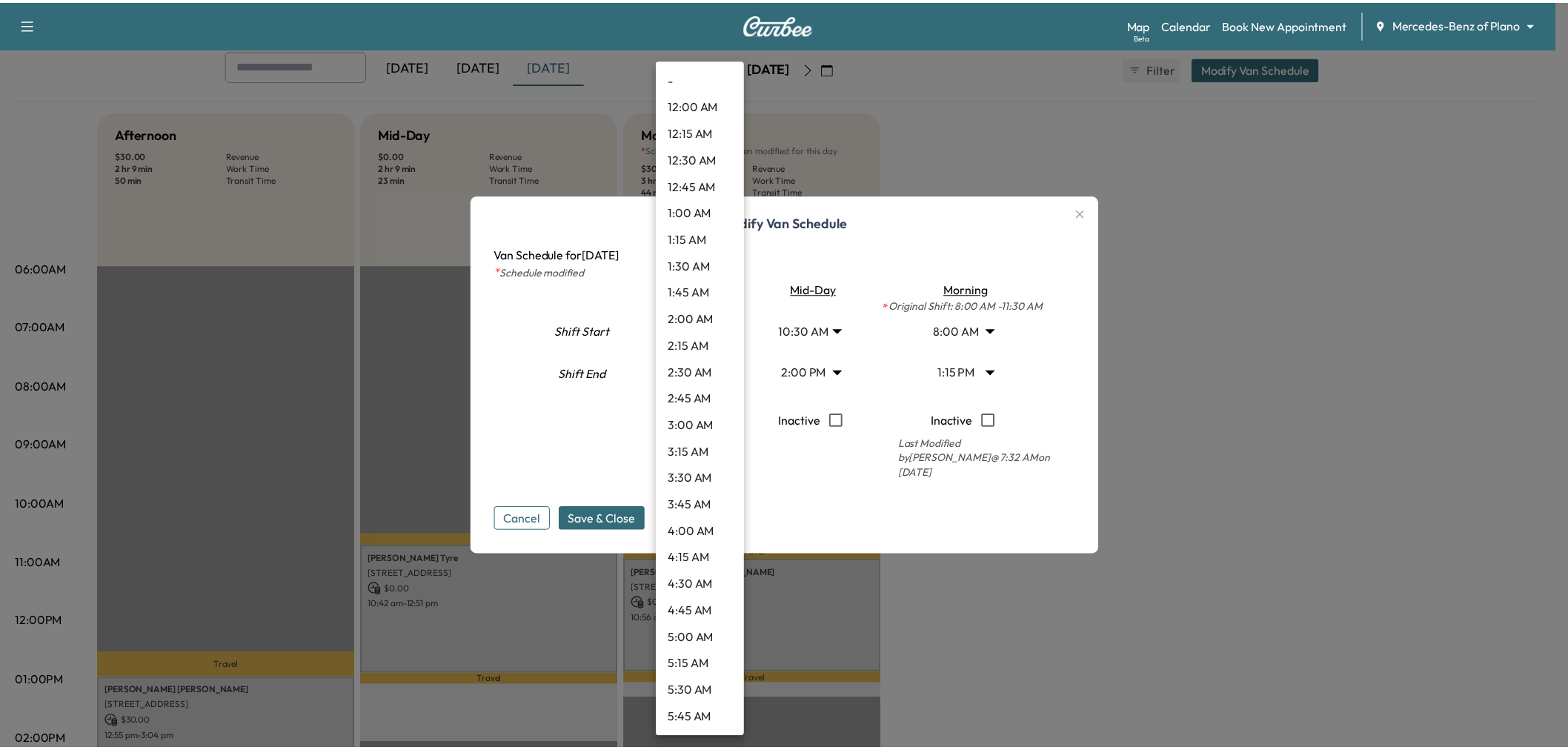
scroll to position [1039, 0]
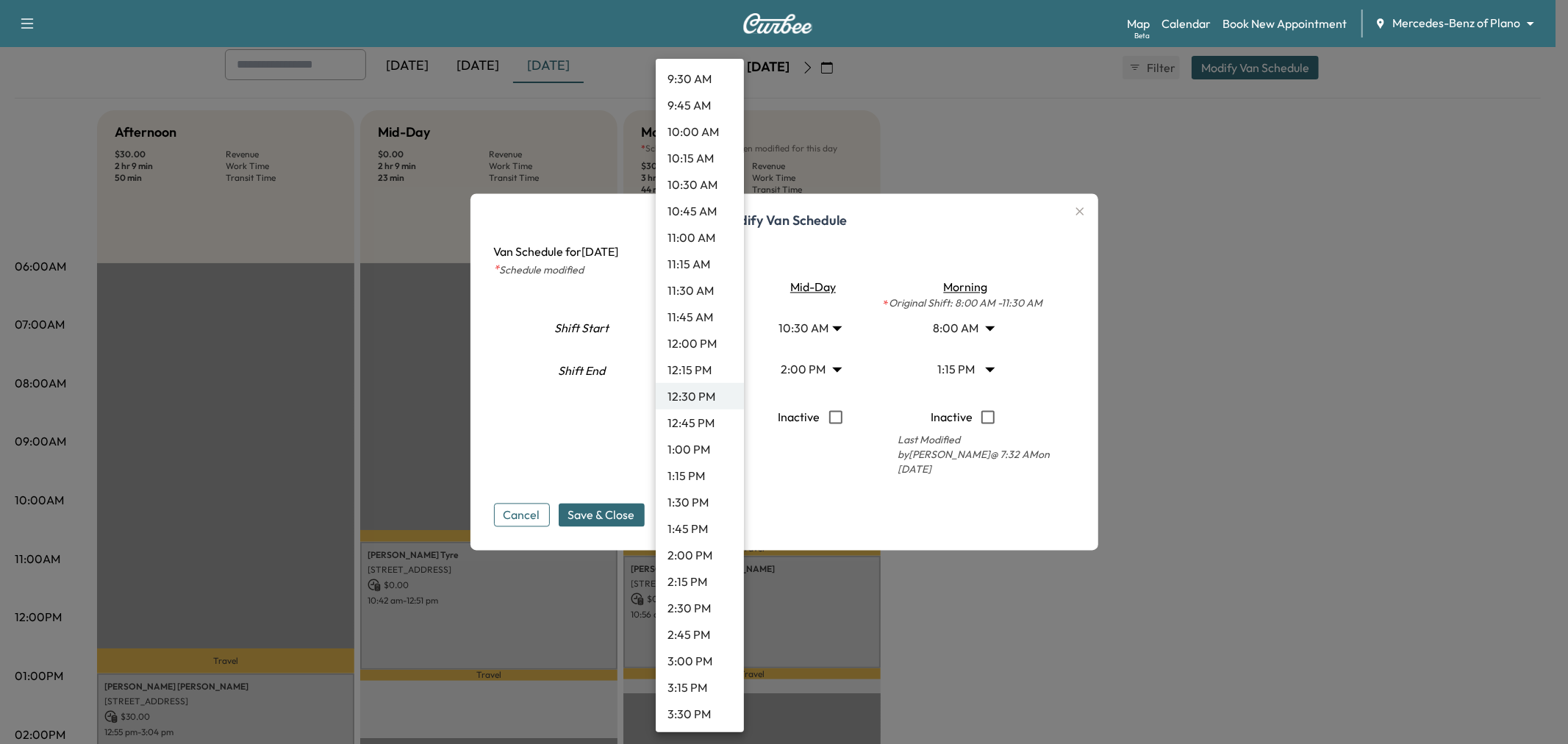
click at [695, 418] on li "12:45 PM" at bounding box center [700, 423] width 88 height 26
type input "*****"
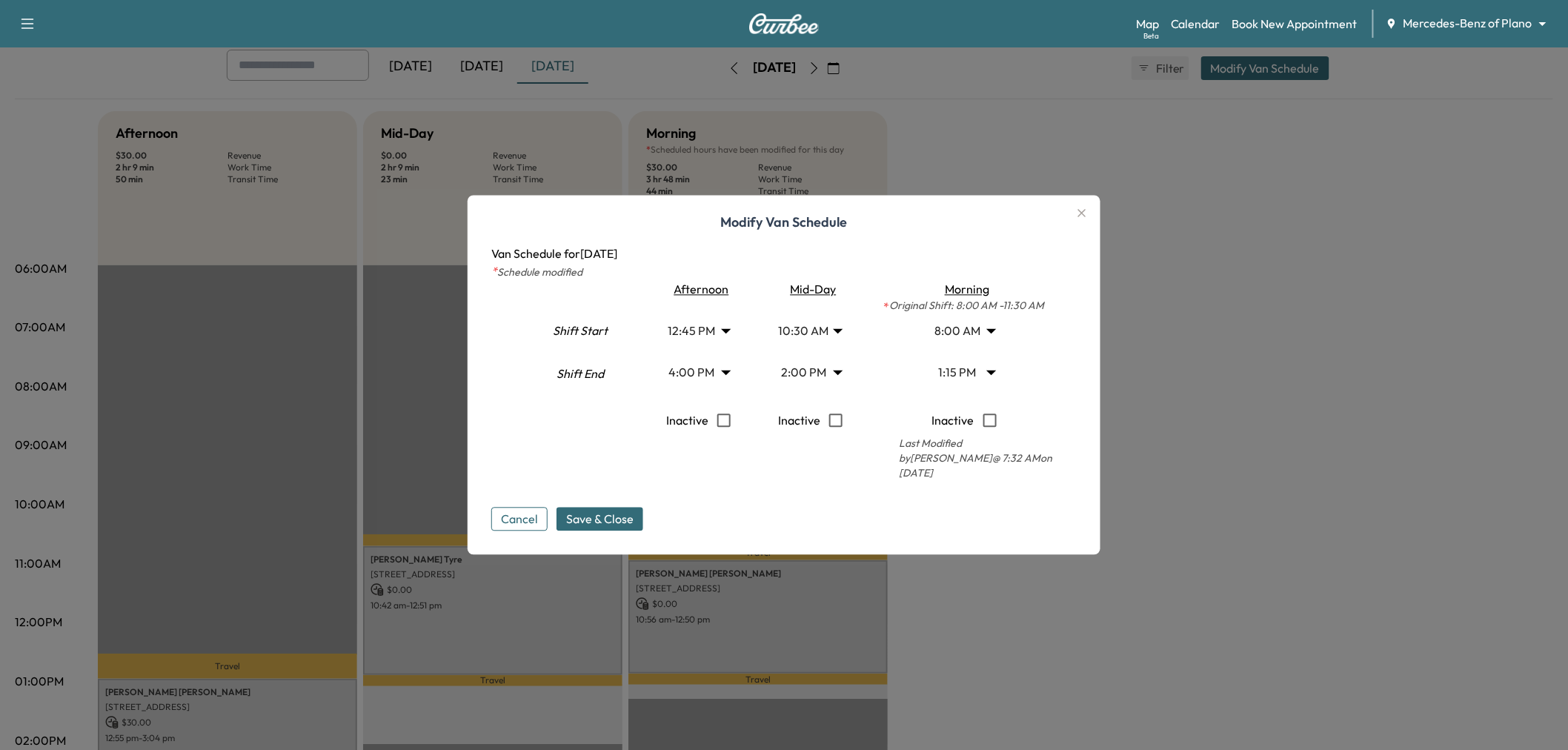
click at [632, 516] on span "Save & Close" at bounding box center [600, 519] width 68 height 18
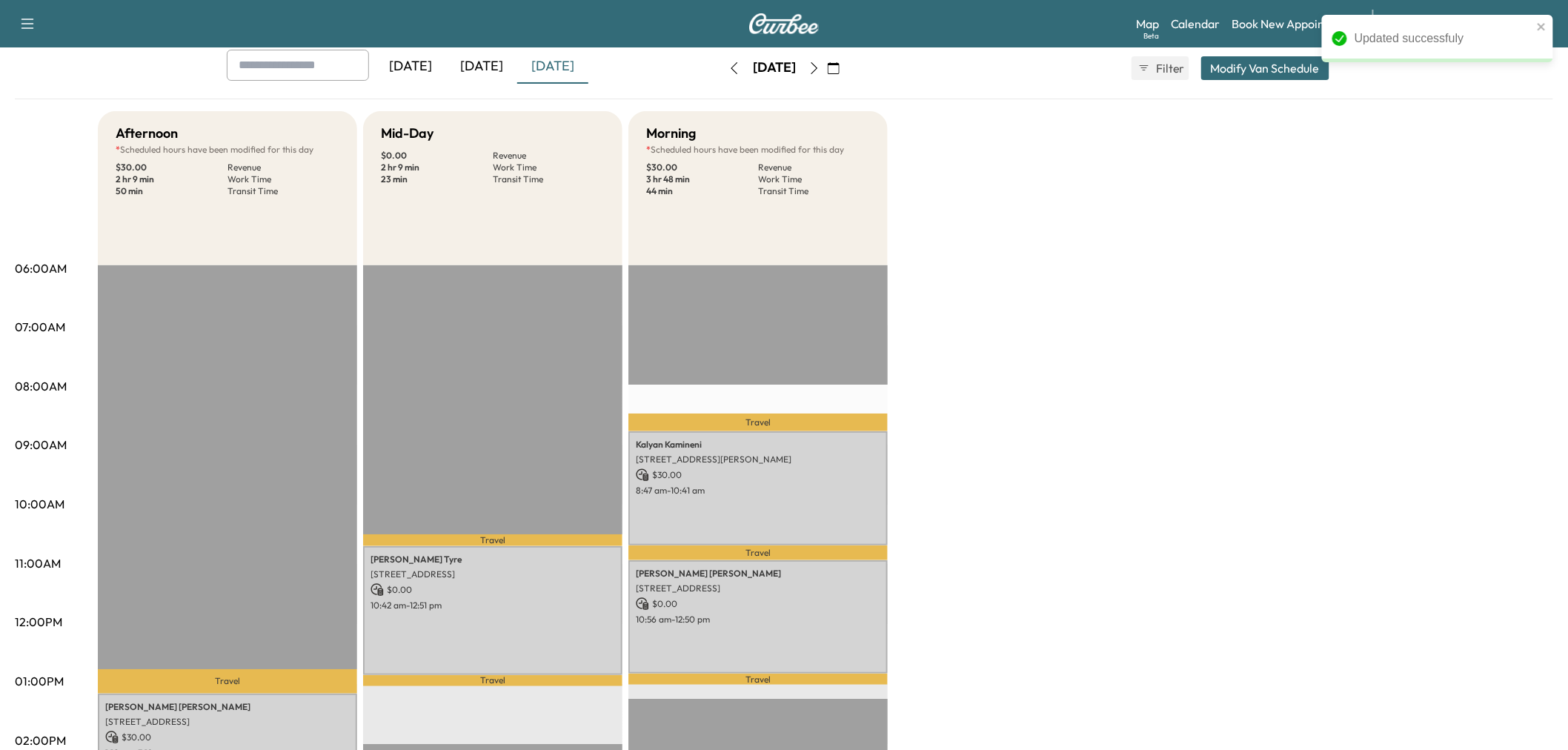
click at [1127, 334] on div "Afternoon * Scheduled hours have been modified for this day $ 30.00 Revenue 2 h…" at bounding box center [826, 667] width 1456 height 1112
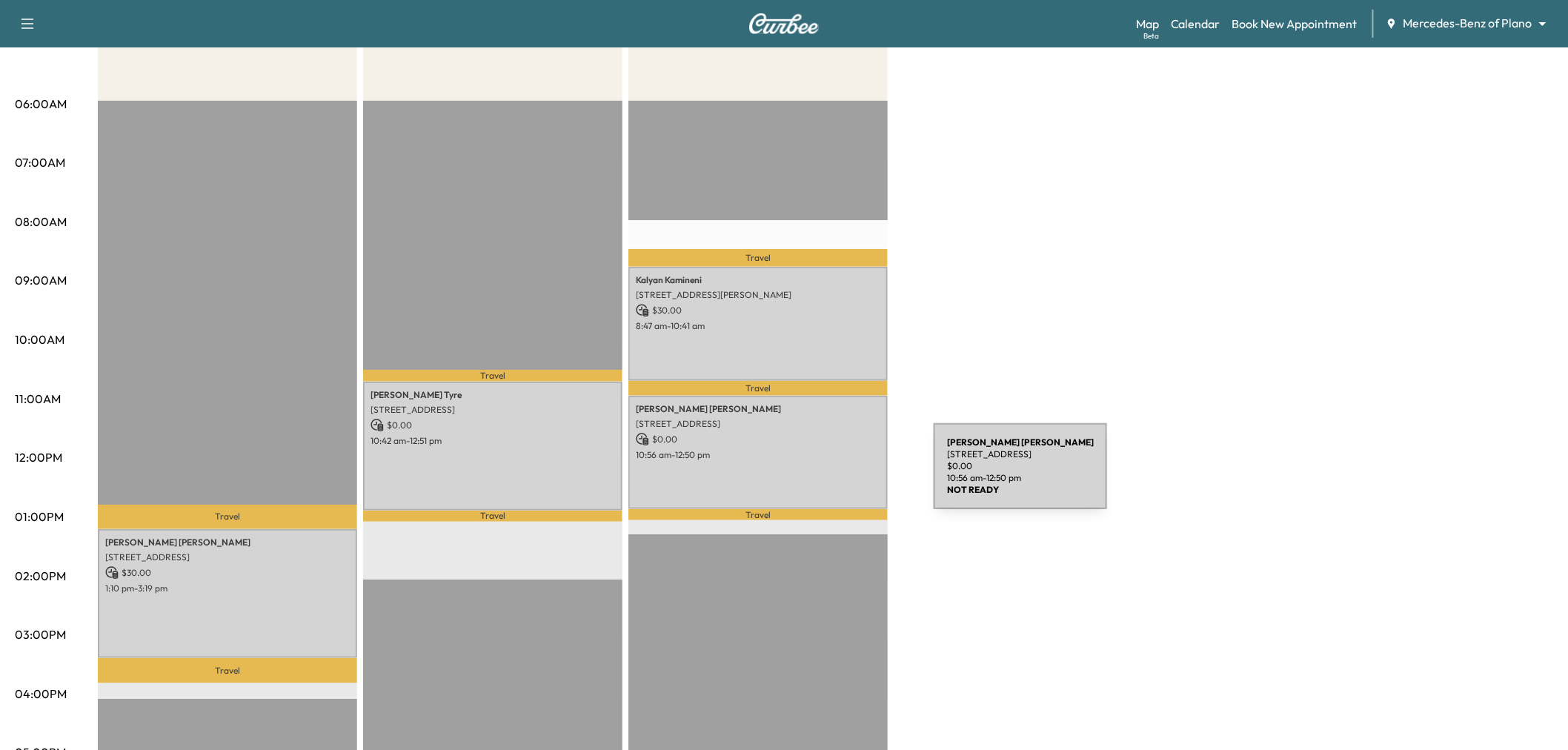
scroll to position [329, 0]
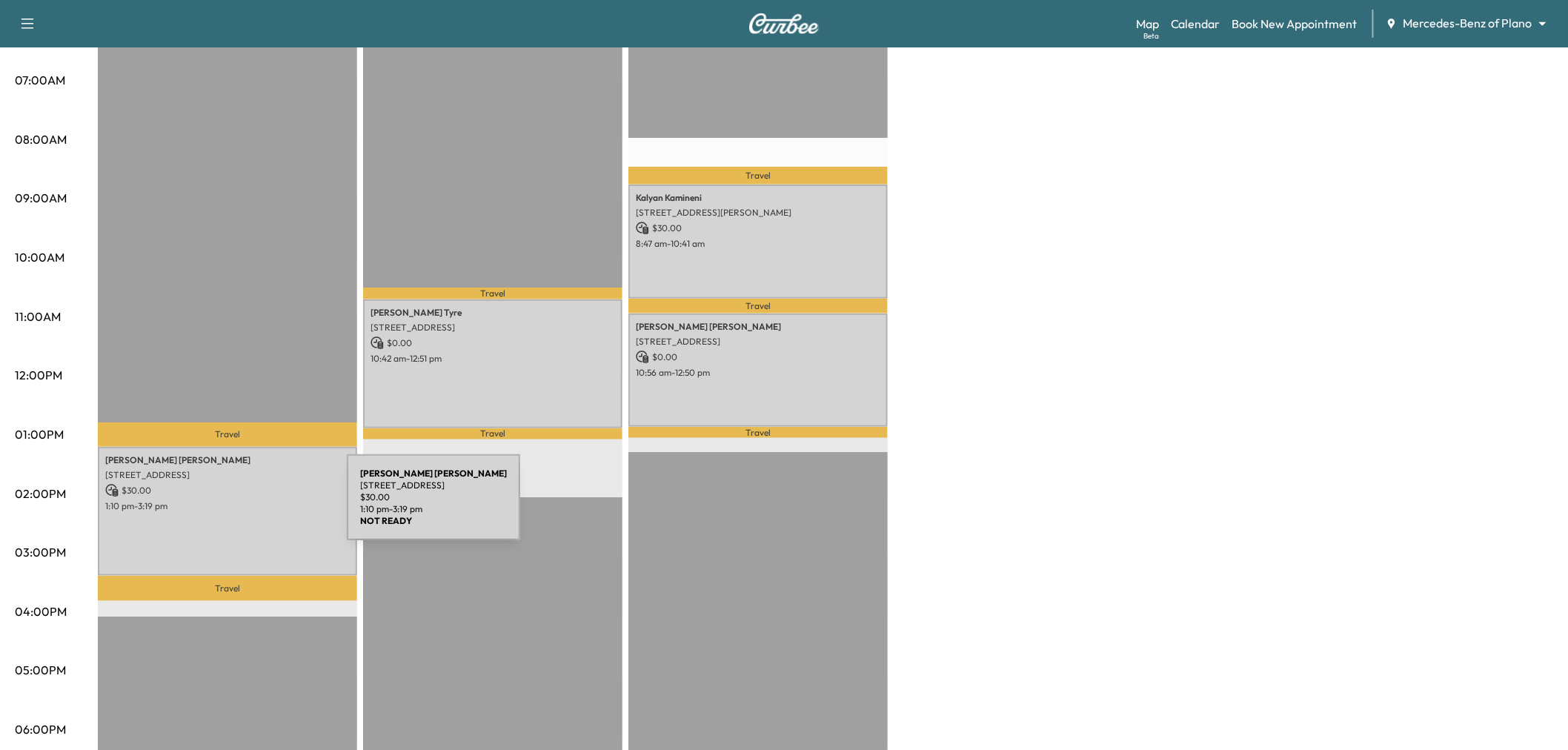
click at [236, 506] on div "BETTY WILLIAMS 2813 Wrangler Lane, Sachse, TX 75048, US $ 30.00 1:10 pm - 3:19 …" at bounding box center [228, 511] width 260 height 129
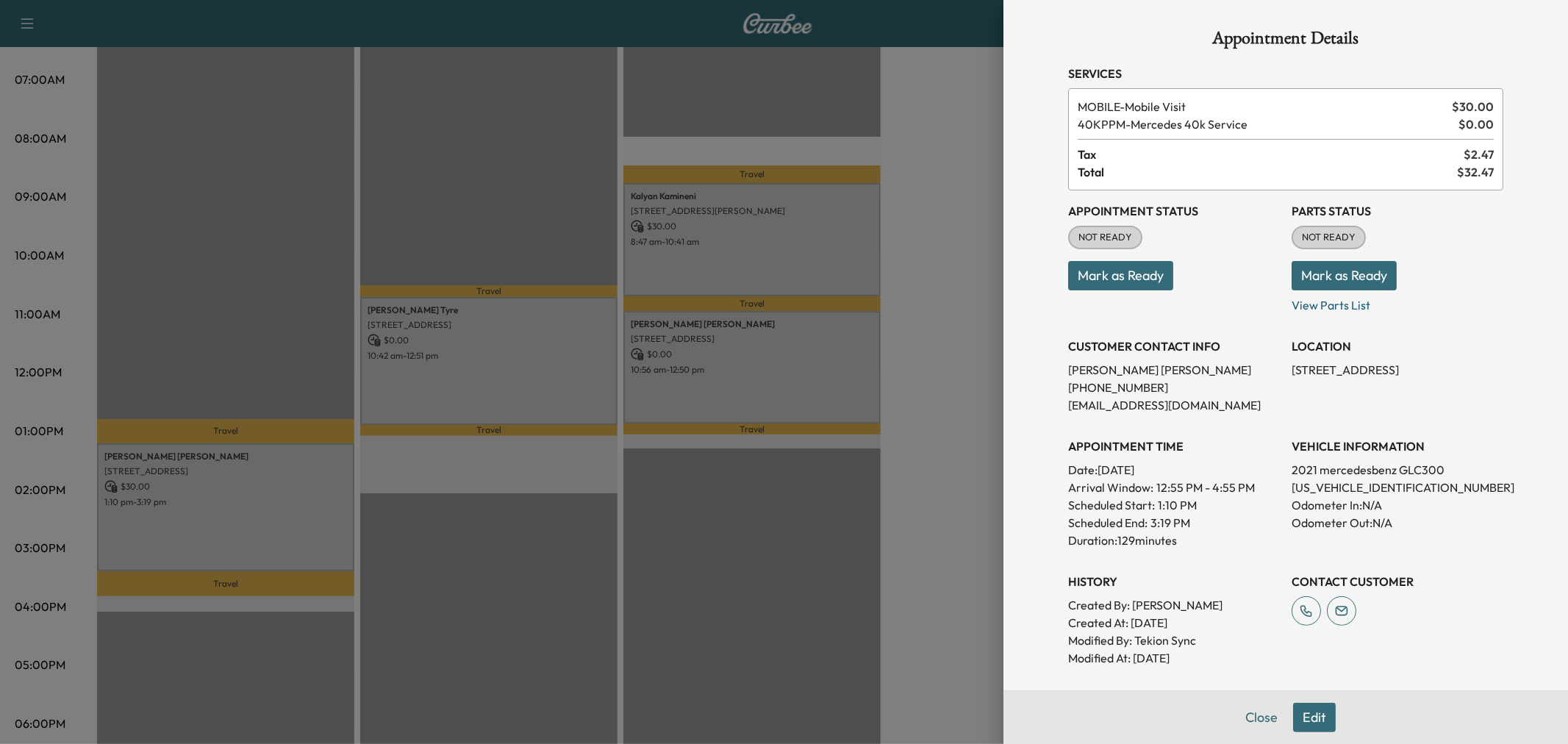
click at [370, 266] on div at bounding box center [784, 372] width 1568 height 744
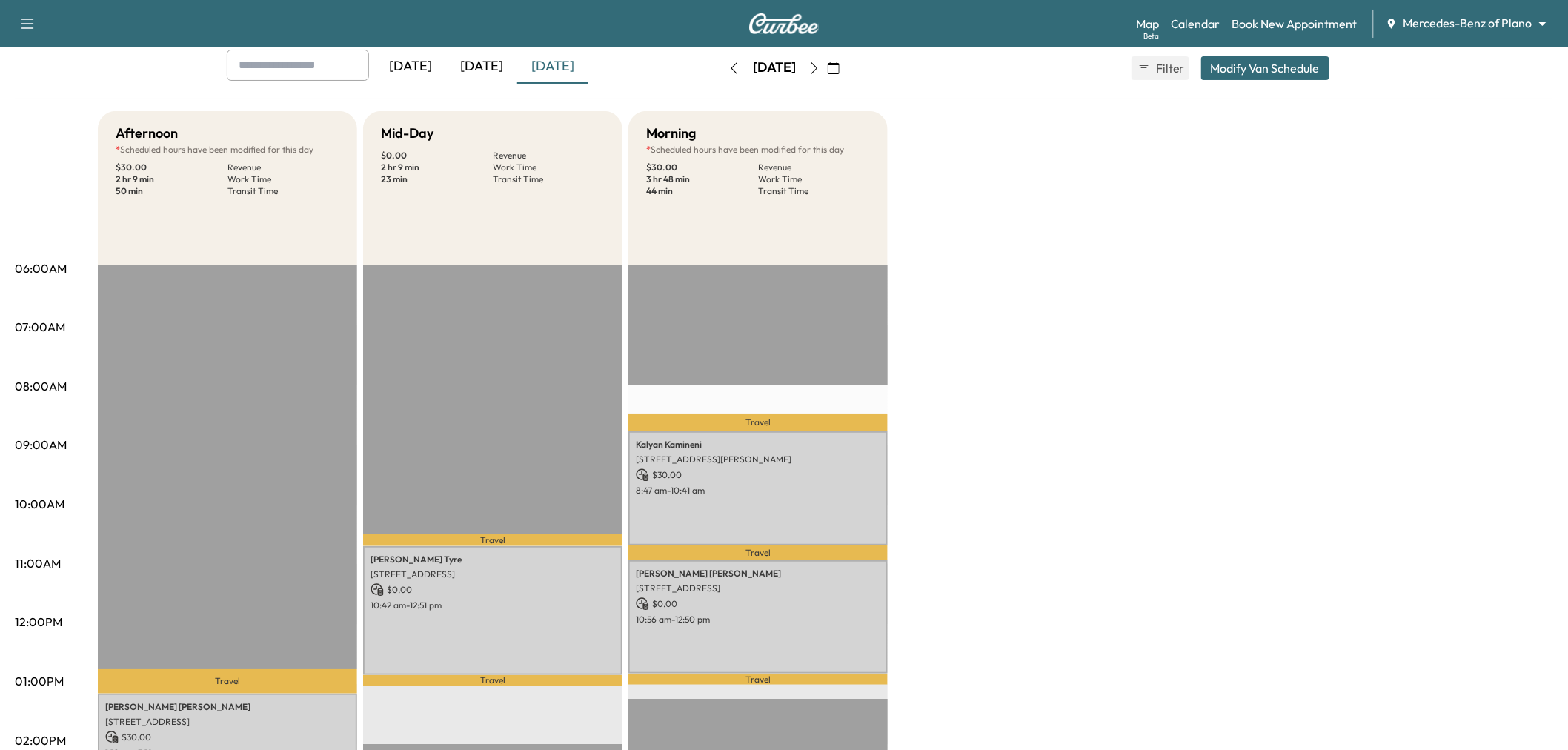
scroll to position [411, 0]
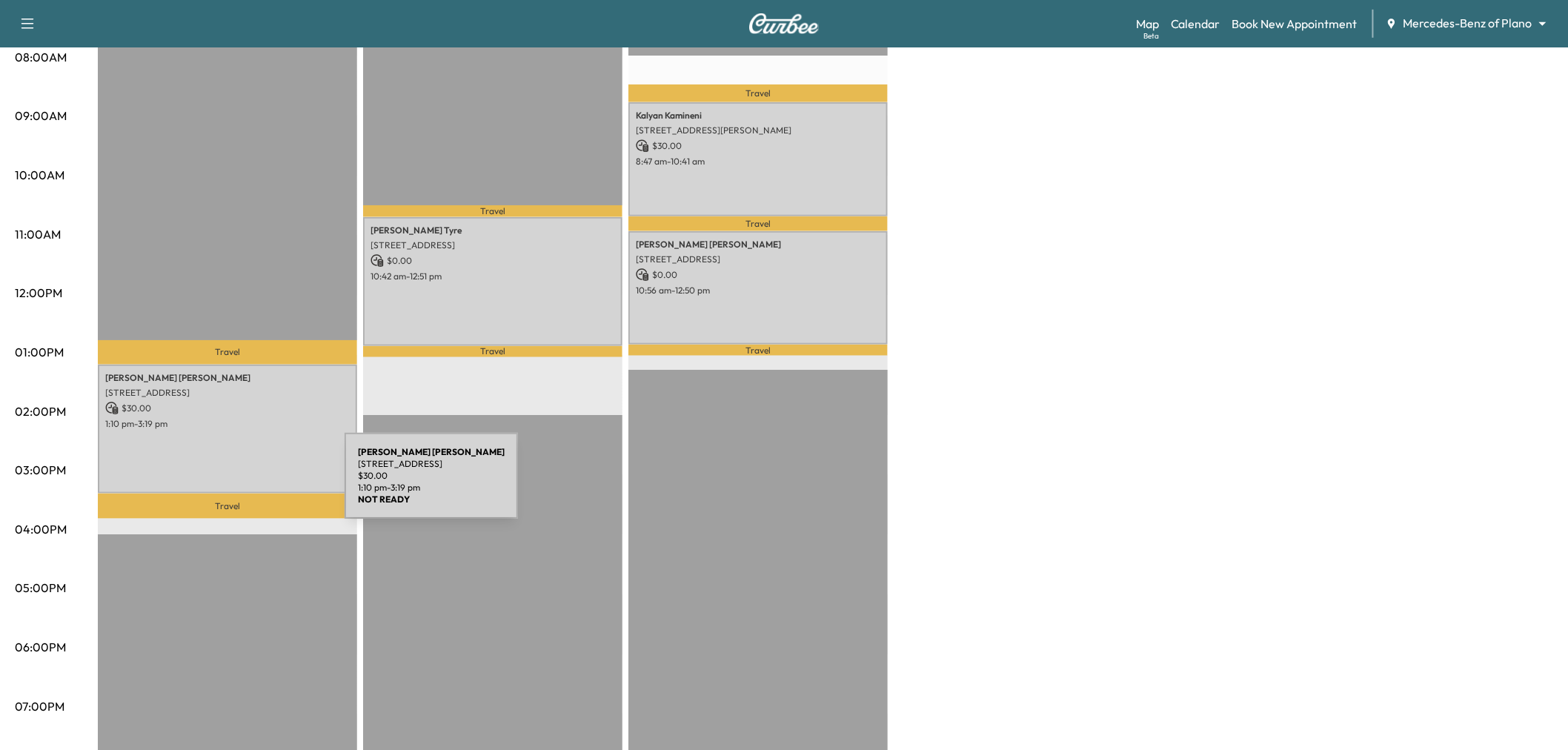
click at [247, 427] on div "BETTY WILLIAMS 2813 Wrangler Lane, Sachse, TX 75048, US $ 30.00 1:10 pm - 3:19 …" at bounding box center [228, 429] width 260 height 129
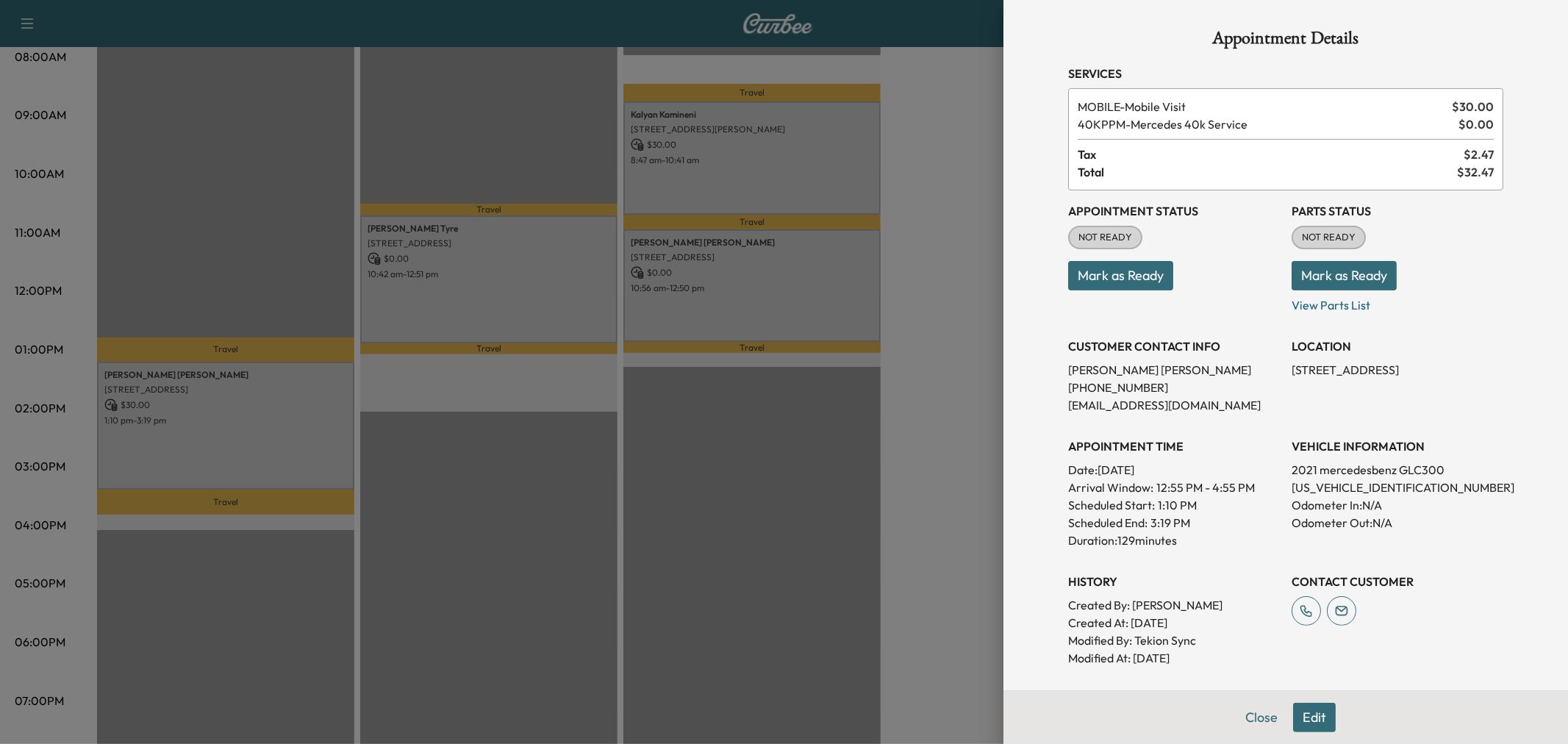
click at [1294, 715] on button "Edit" at bounding box center [1314, 718] width 43 height 29
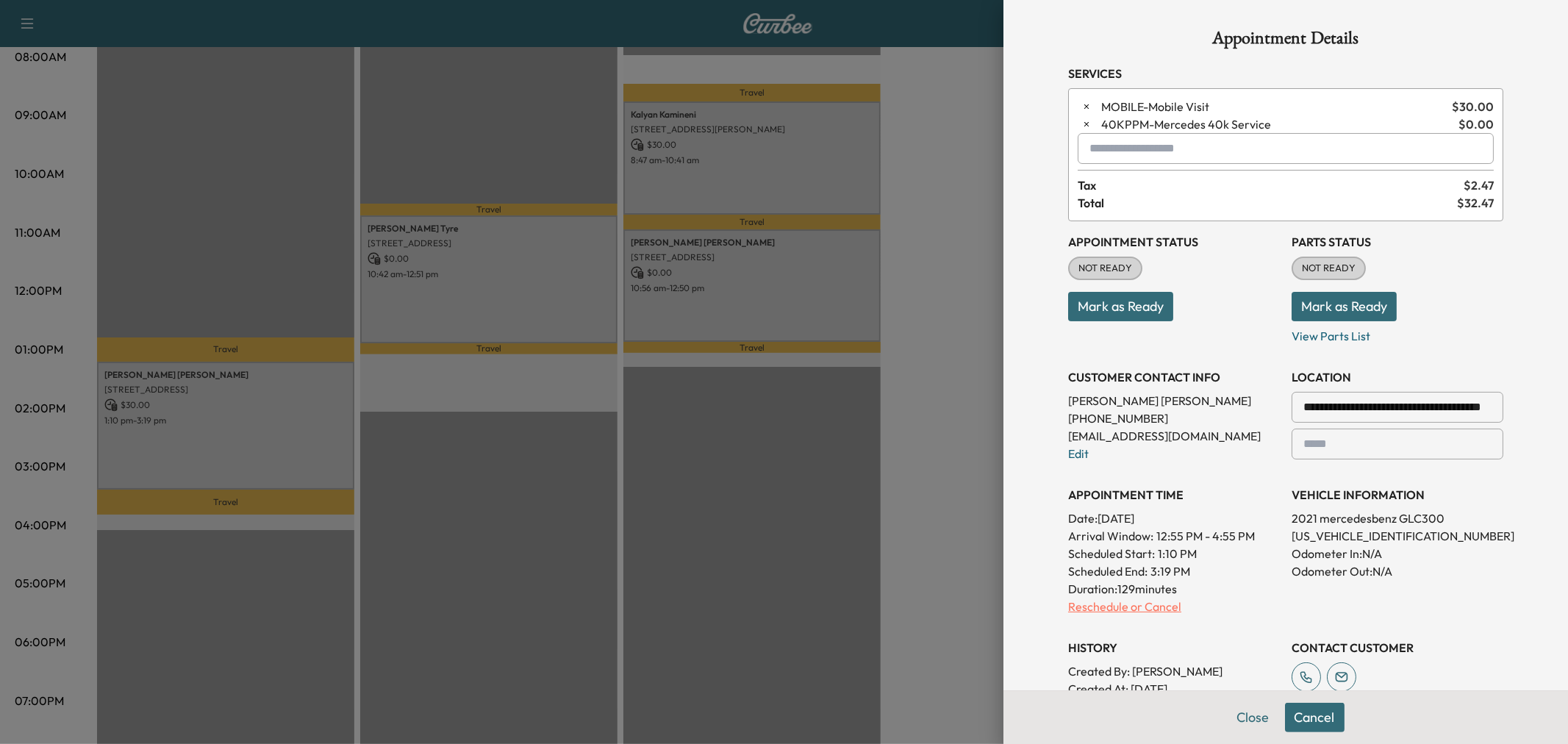
click at [1115, 599] on p "Reschedule or Cancel" at bounding box center [1173, 607] width 212 height 18
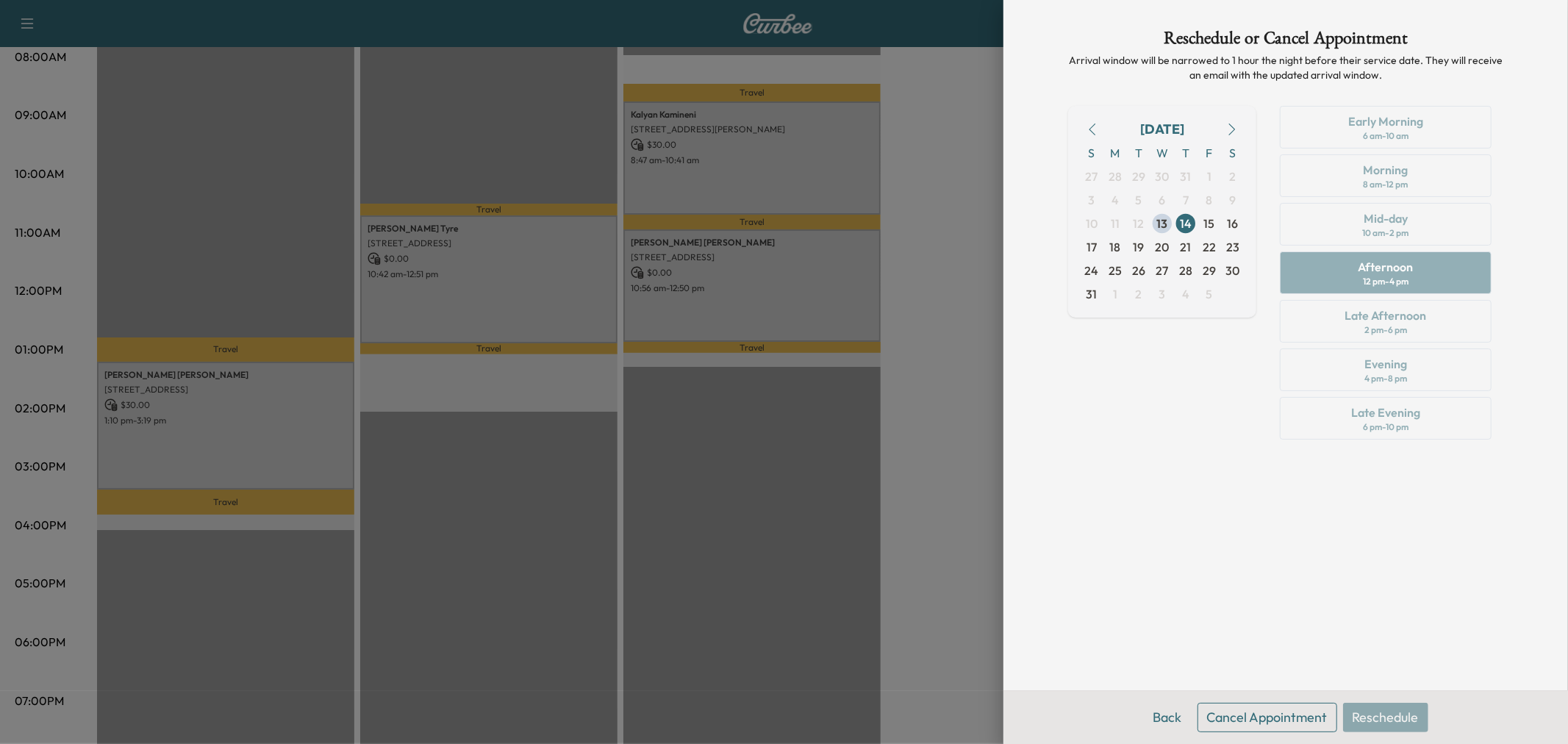
click at [1275, 726] on button "Cancel Appointment" at bounding box center [1267, 718] width 140 height 29
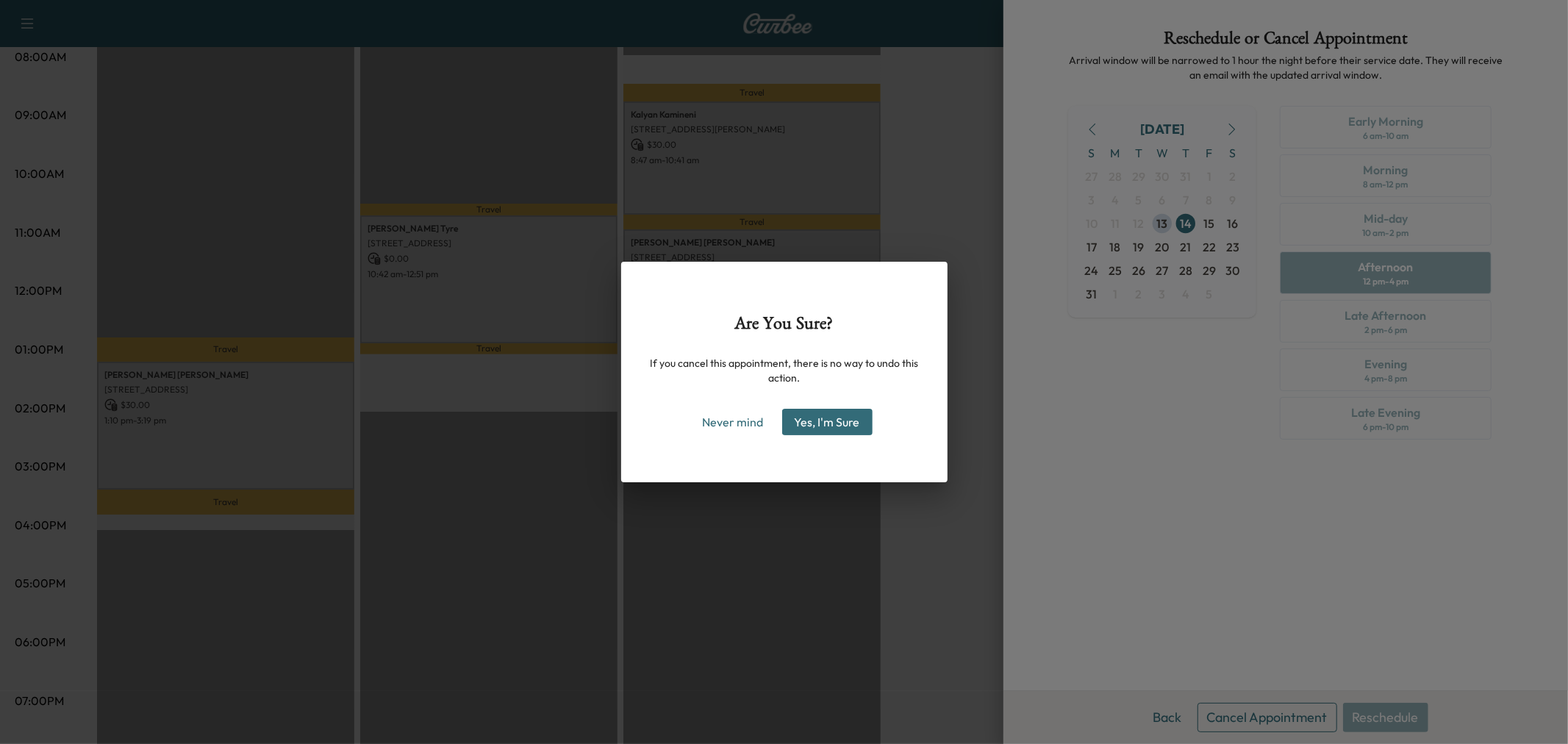
click at [849, 418] on button "Yes, I'm Sure" at bounding box center [827, 422] width 91 height 26
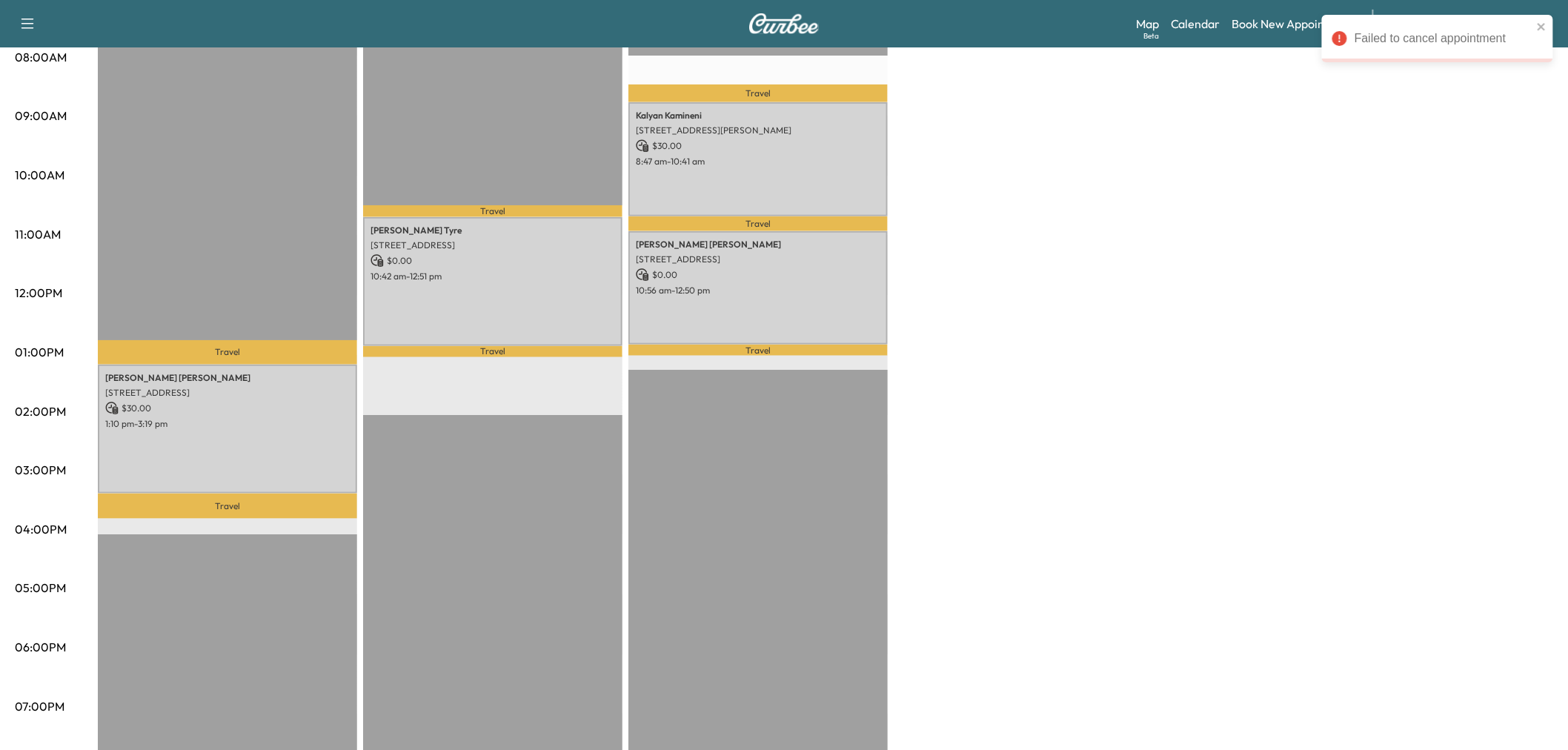
click at [1113, 434] on div "Afternoon * Scheduled hours have been modified for this day $ 30.00 Revenue 2 h…" at bounding box center [826, 338] width 1456 height 1112
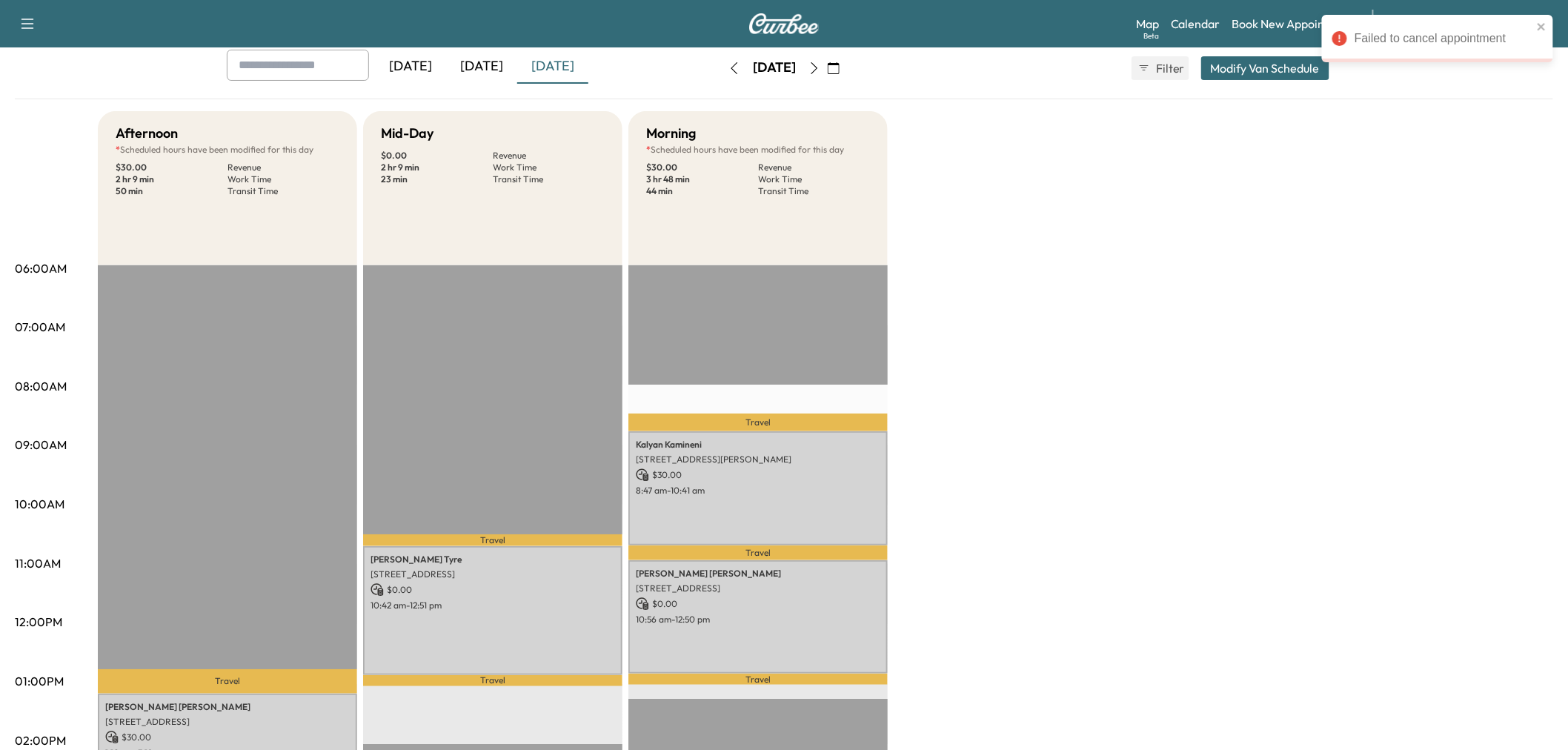
scroll to position [246, 0]
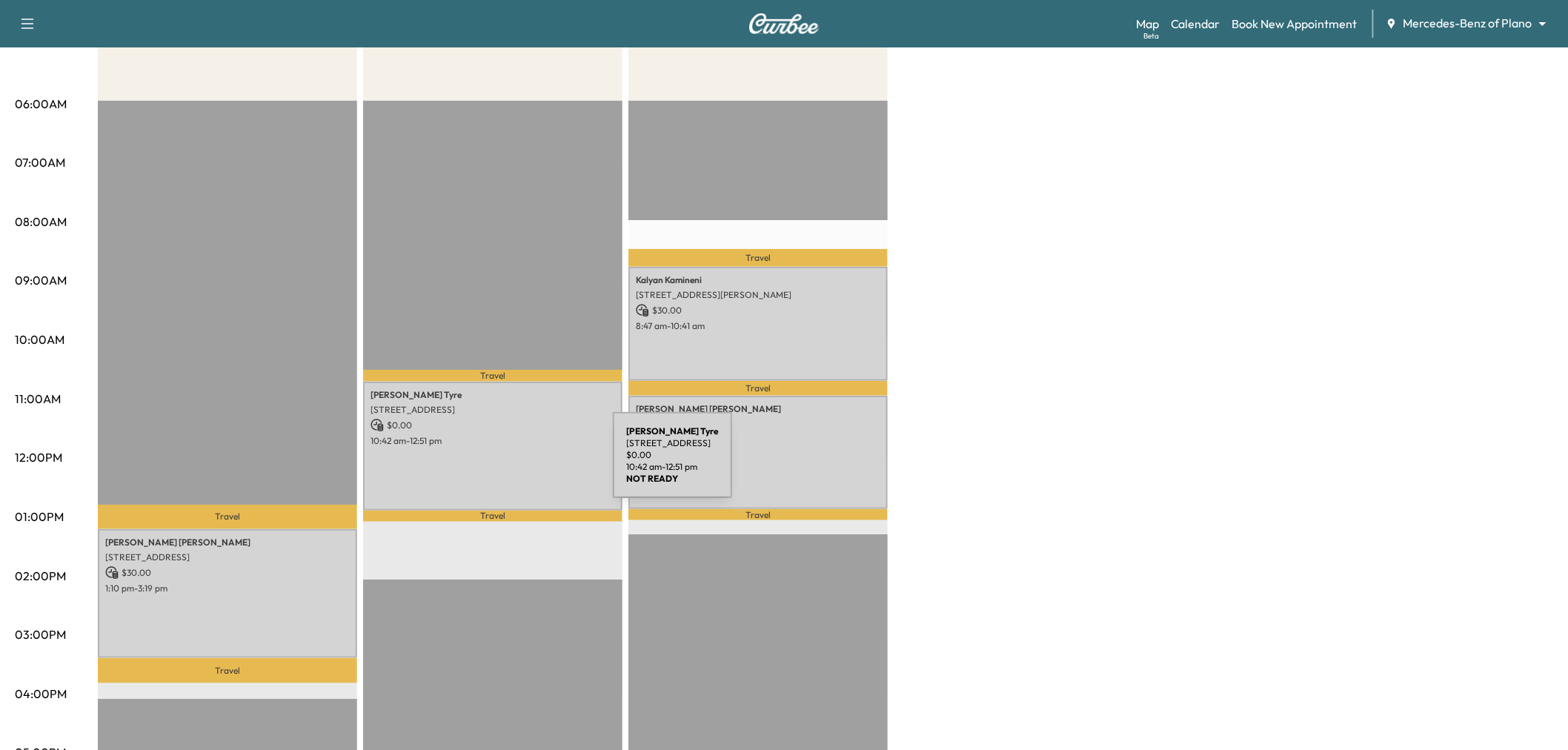
click at [555, 454] on div "Richard Tyre 4025 Camrose Dr, Plano, TX 75024, USA $ 0.00 10:42 am - 12:51 pm" at bounding box center [493, 446] width 260 height 129
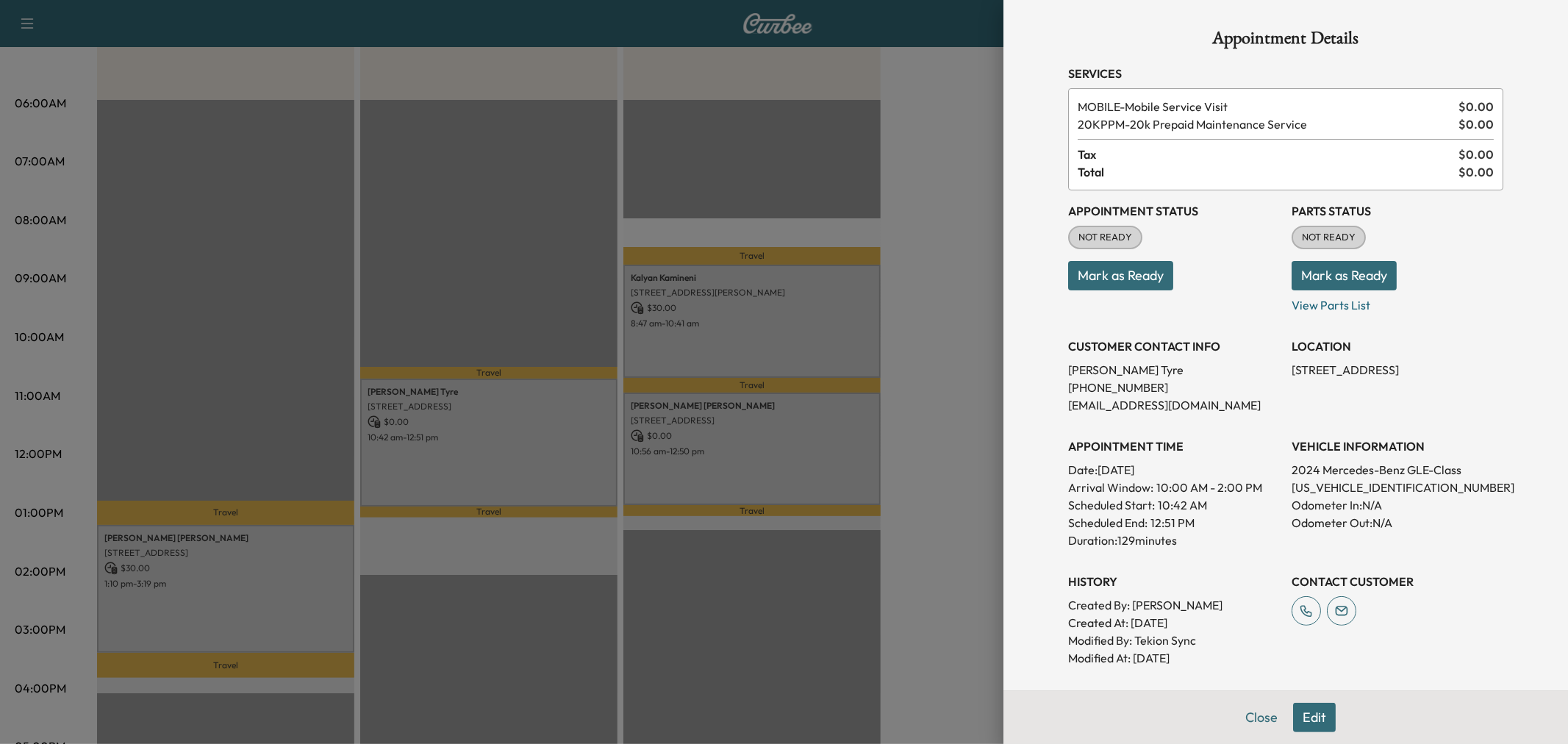
click at [1345, 490] on p "4JGFB5KB2RB105426" at bounding box center [1397, 487] width 212 height 18
copy p "4JGFB5KB2RB105426"
click at [239, 402] on div at bounding box center [784, 372] width 1568 height 744
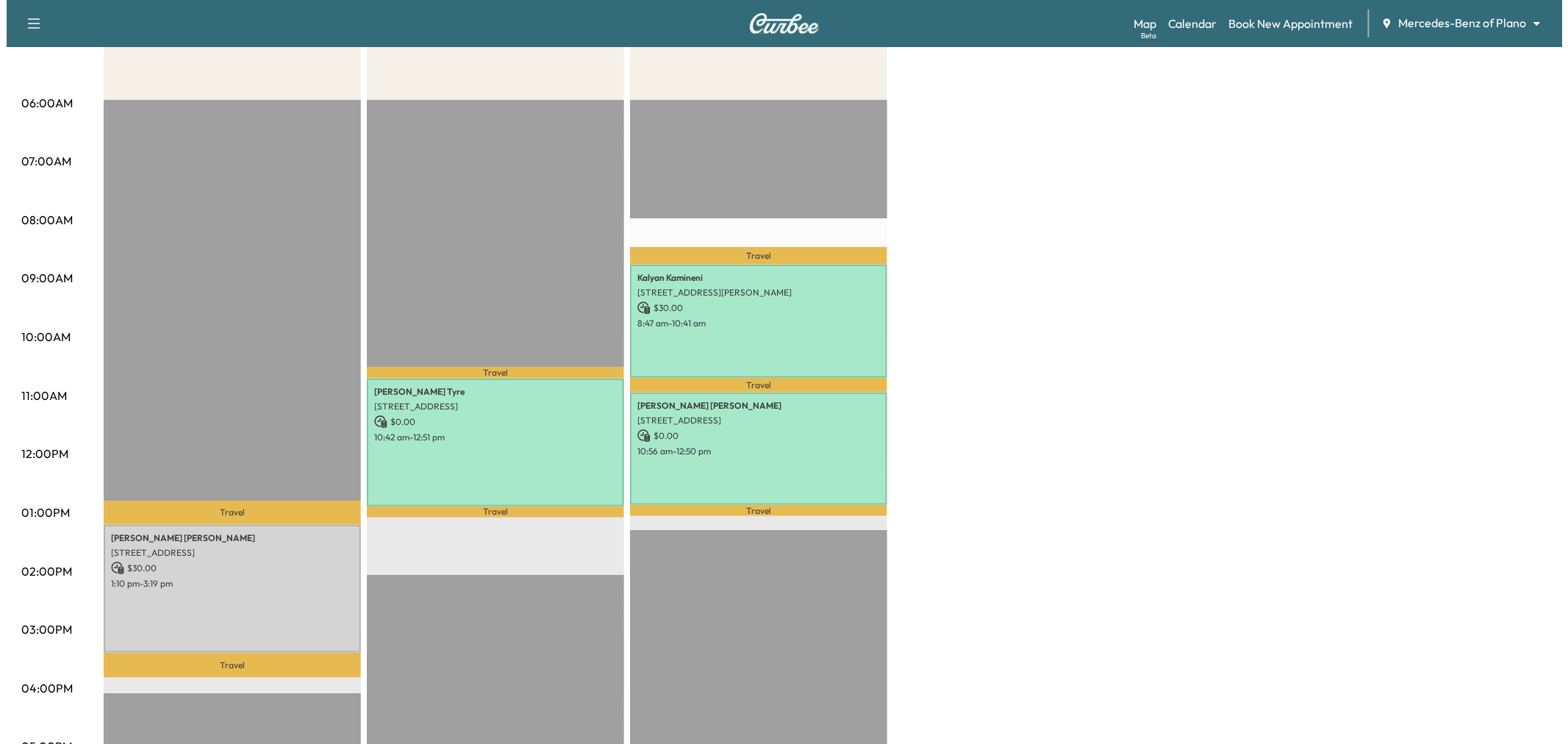
scroll to position [0, 0]
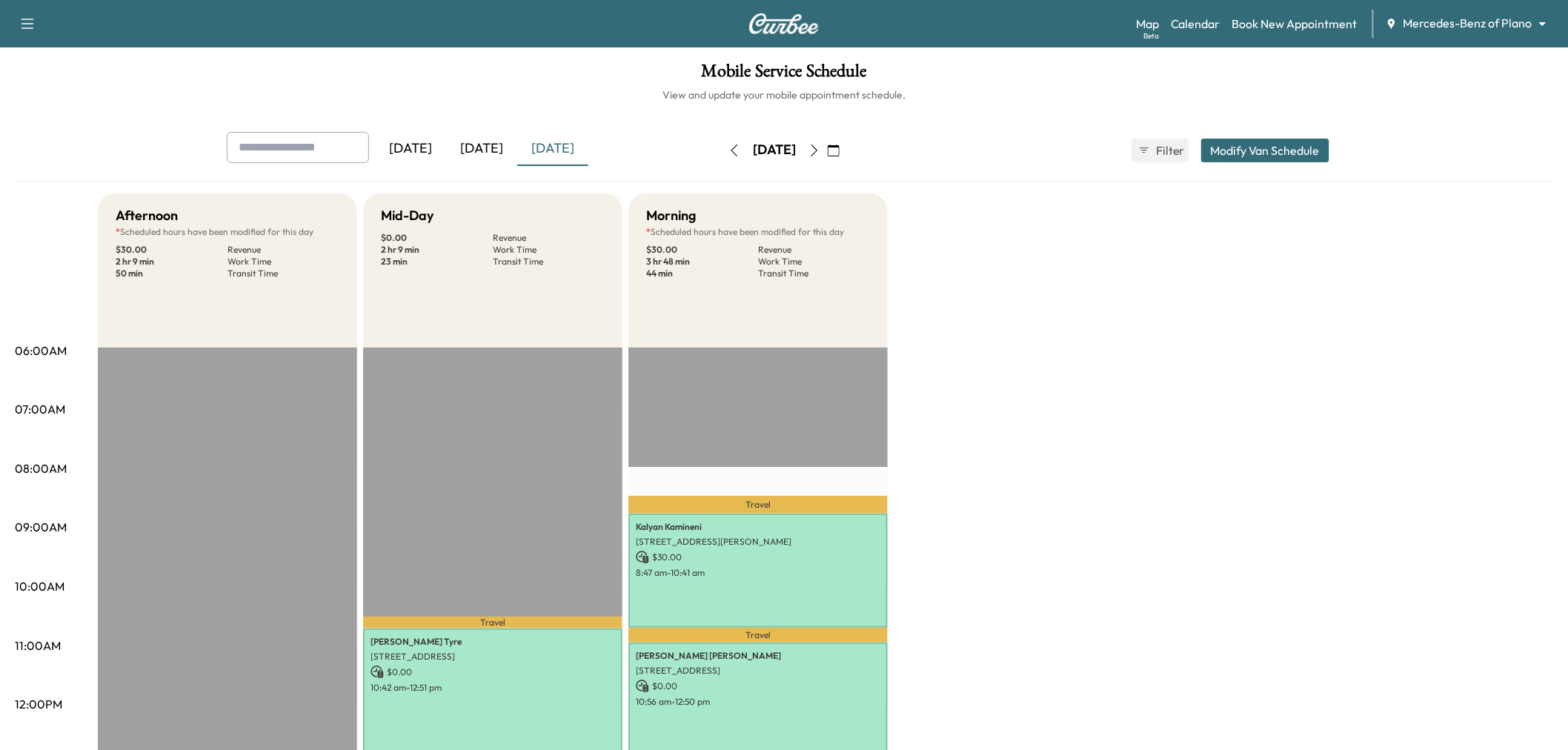
click at [820, 154] on icon "button" at bounding box center [815, 150] width 12 height 12
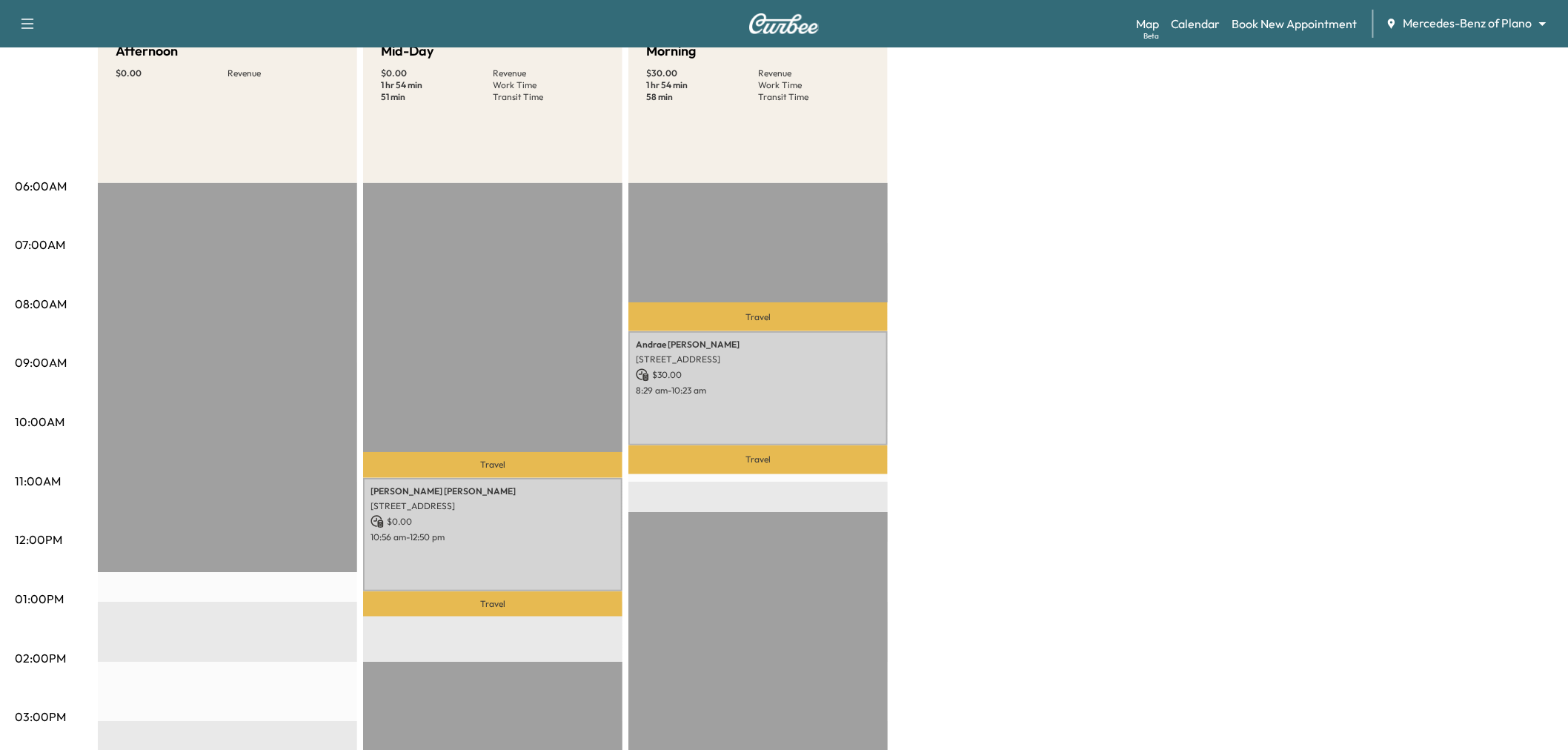
scroll to position [246, 0]
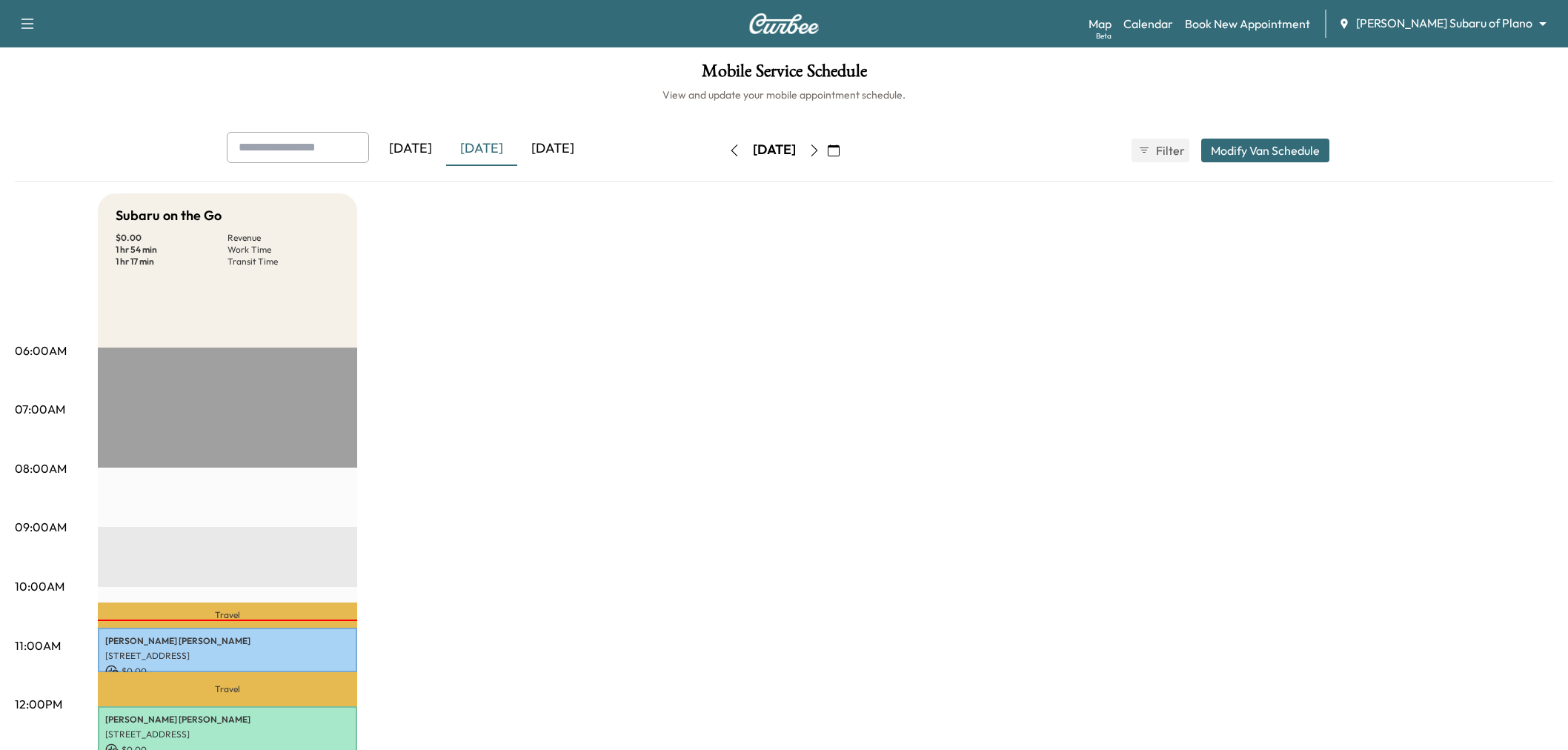
scroll to position [82, 0]
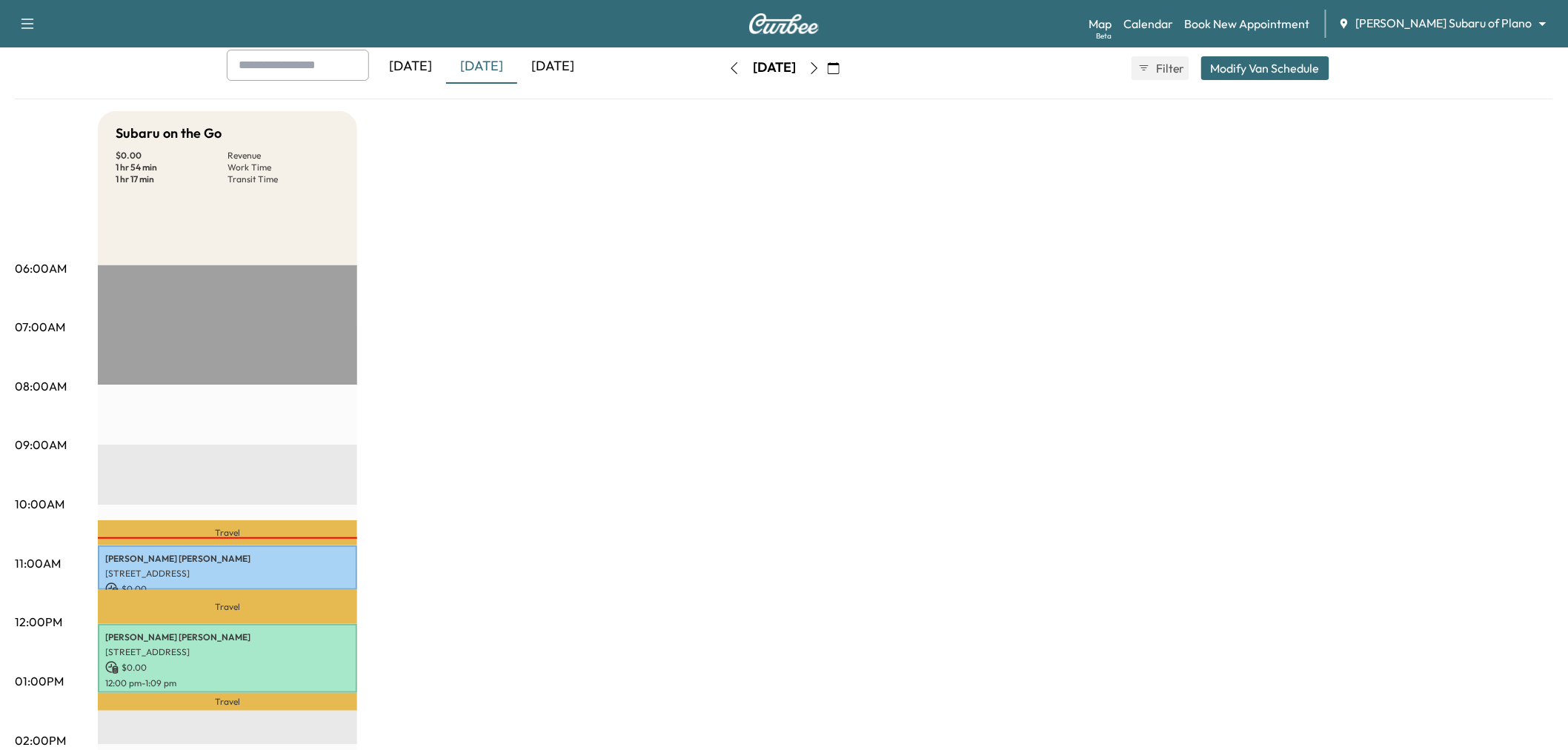
click at [553, 67] on div "[DATE]" at bounding box center [553, 66] width 71 height 34
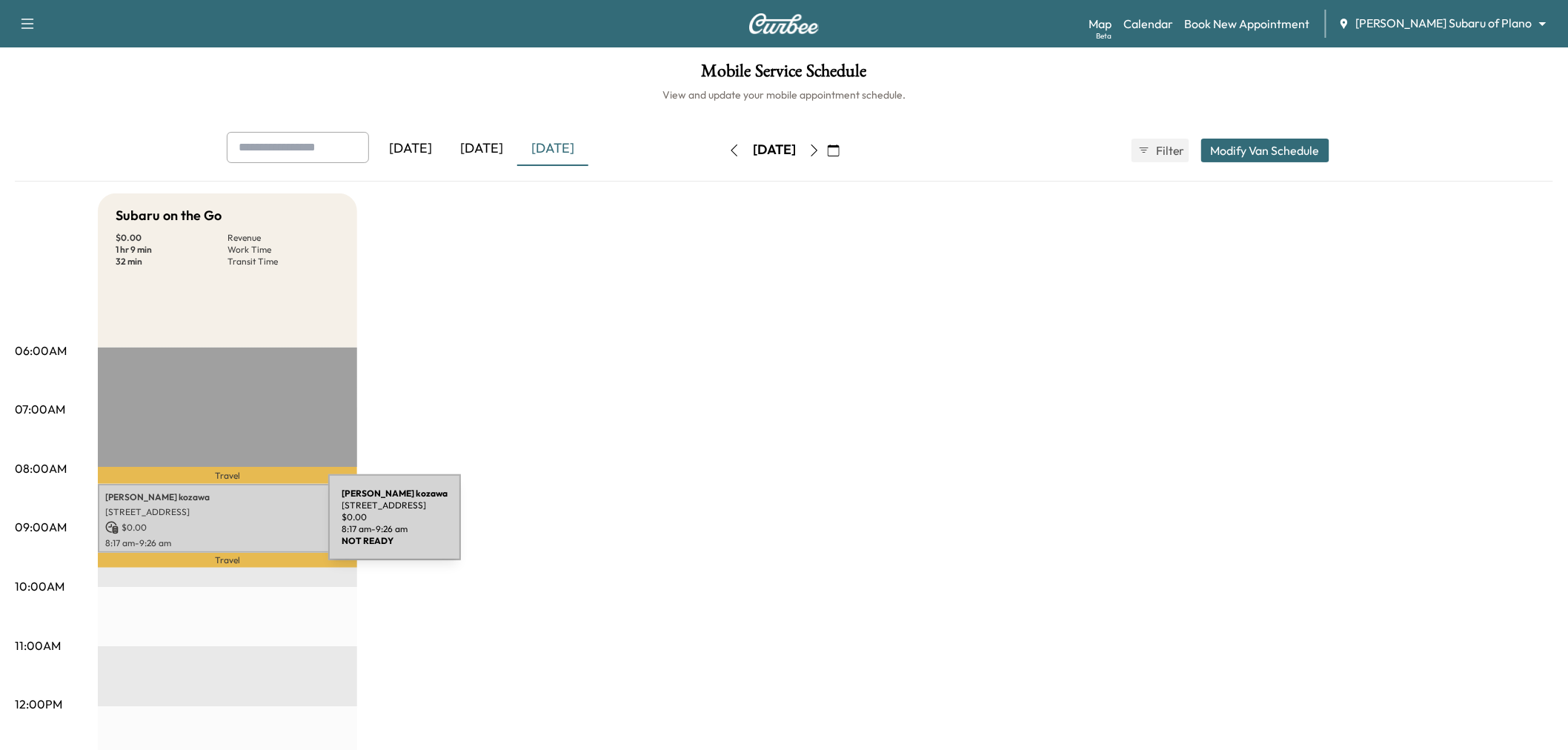
click at [217, 526] on p "$ 0.00" at bounding box center [228, 527] width 245 height 13
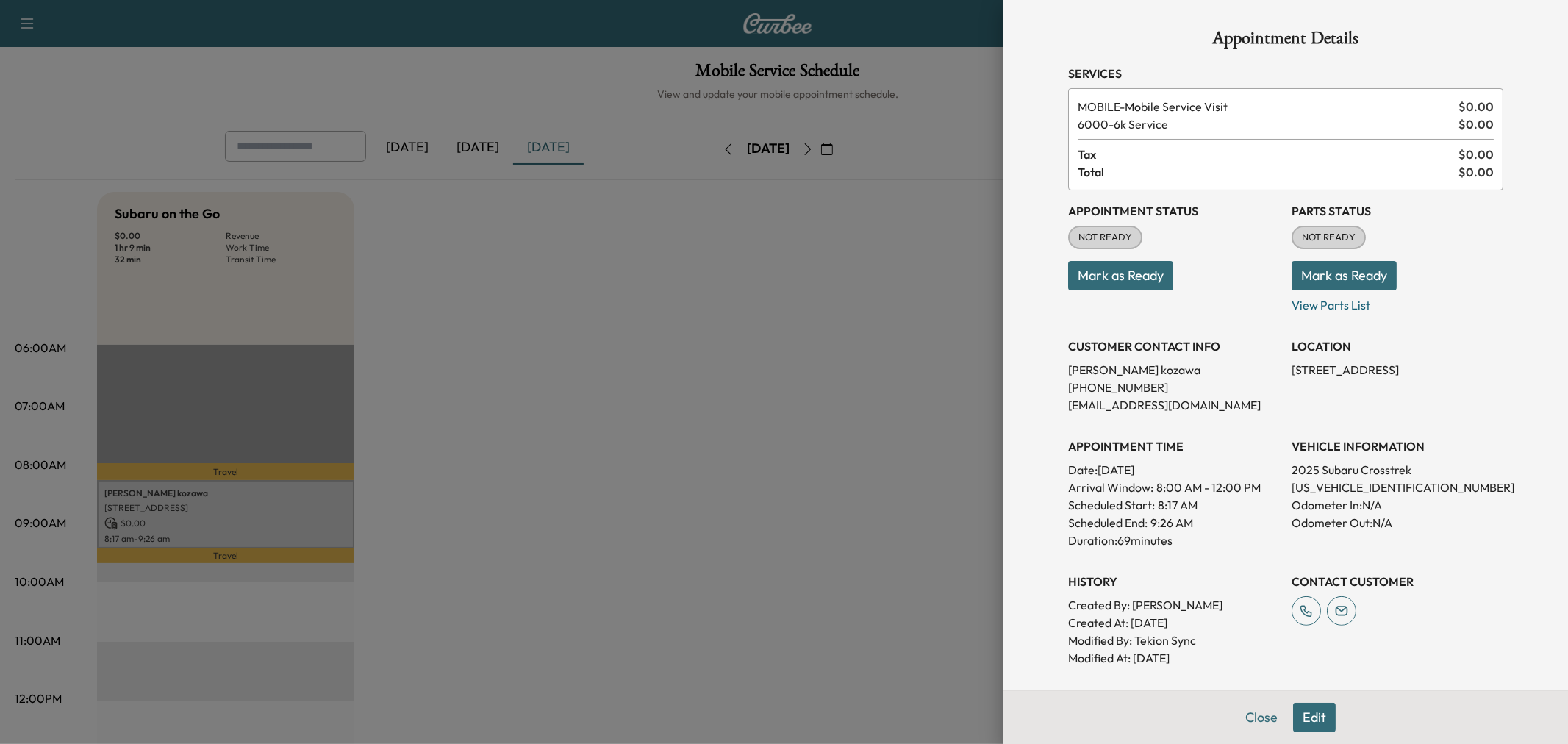
click at [670, 369] on div at bounding box center [784, 372] width 1568 height 744
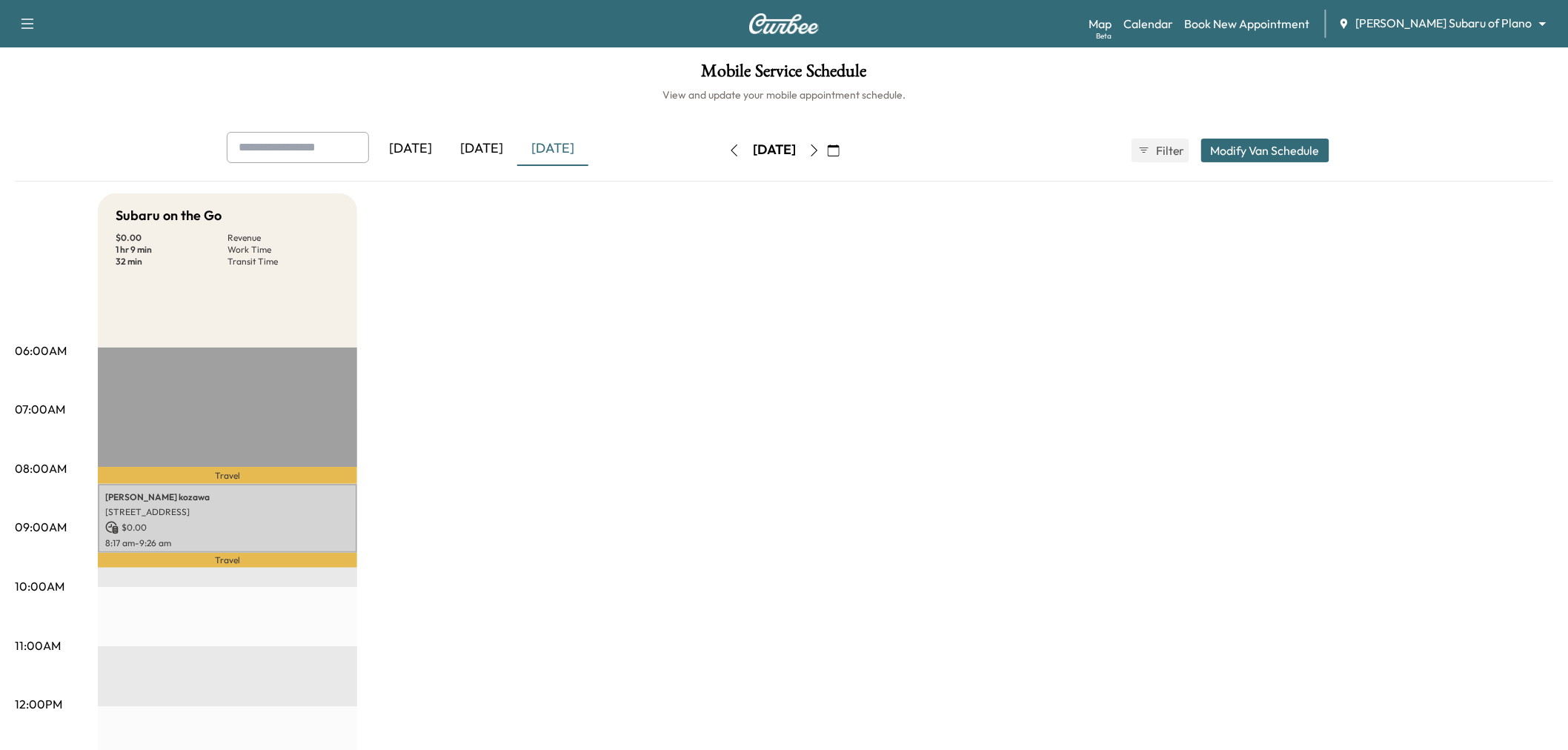
click at [1301, 151] on button "Modify Van Schedule" at bounding box center [1265, 150] width 129 height 24
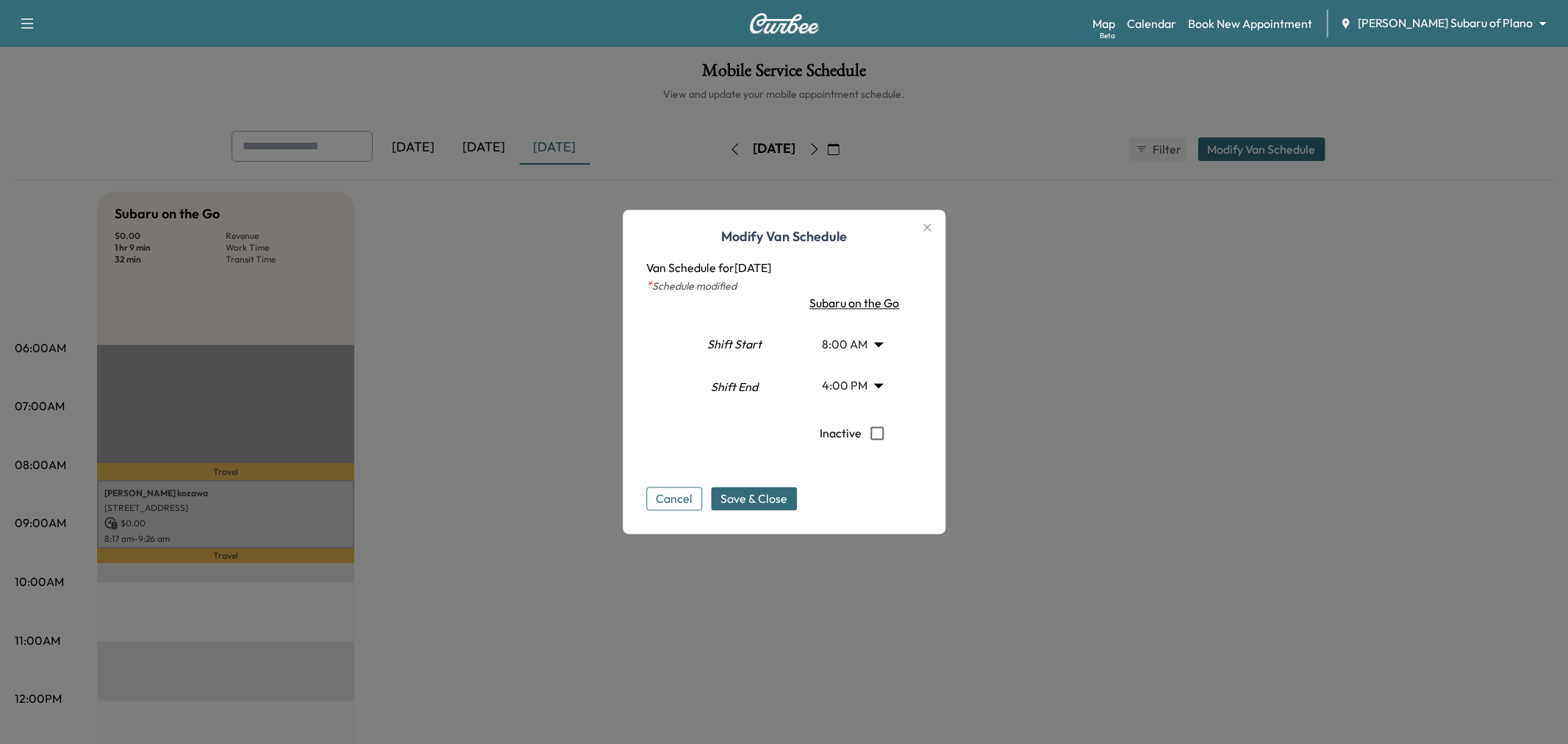
click at [863, 388] on body "Support Log Out Map Beta Calendar Book New Appointment Ewing Subaru of Plano **…" at bounding box center [784, 372] width 1568 height 744
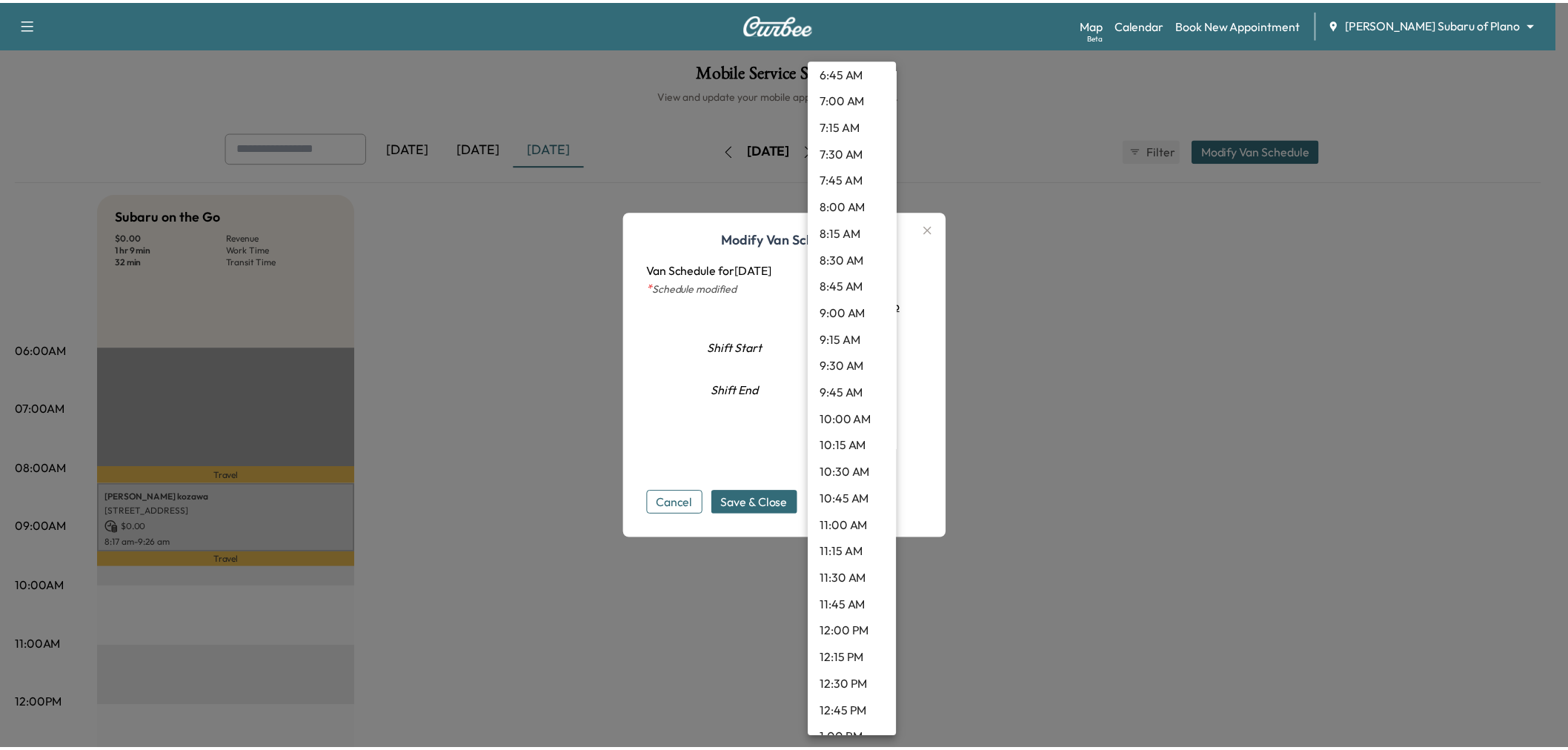
scroll to position [672, 0]
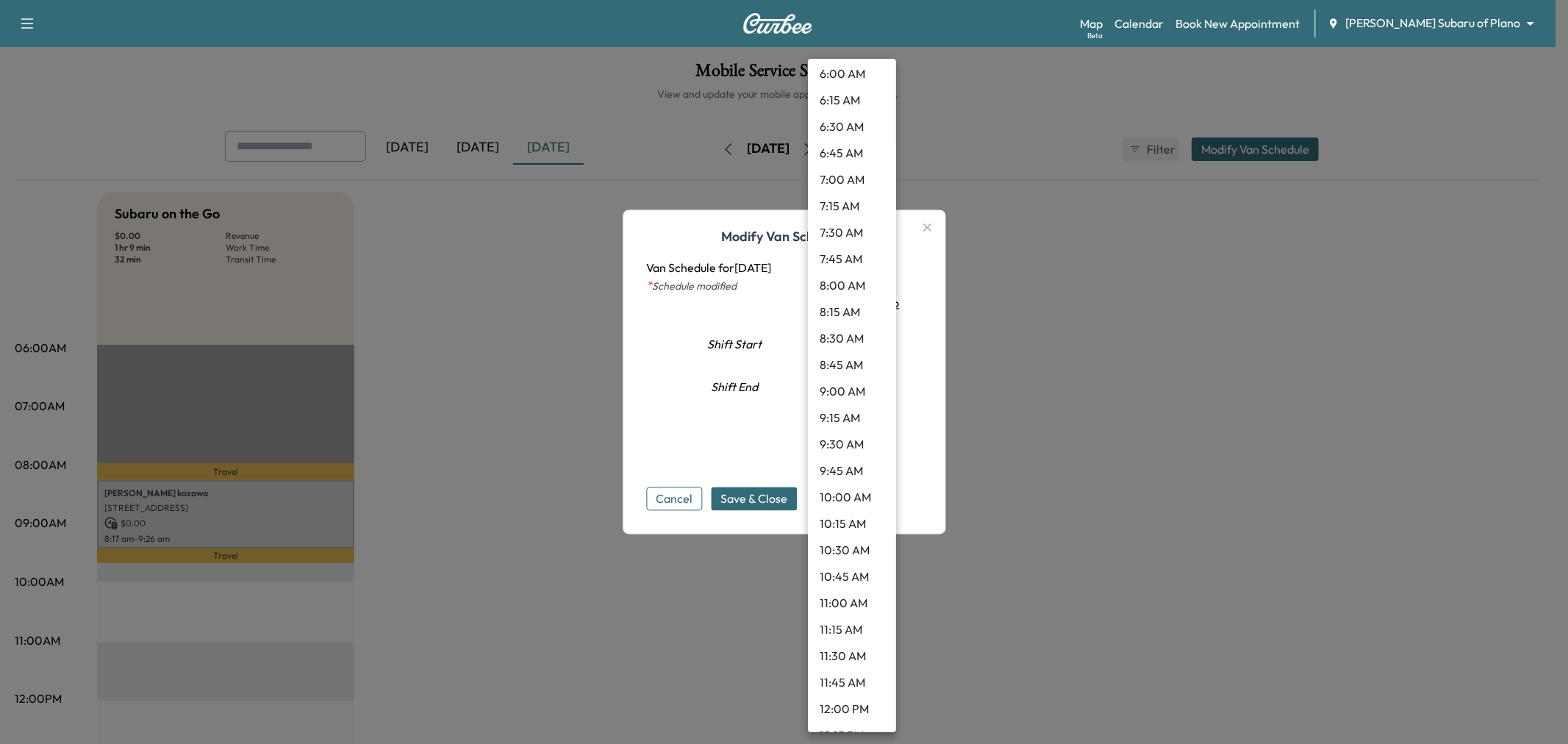
click at [855, 499] on li "10:00 AM" at bounding box center [852, 497] width 88 height 26
type input "**"
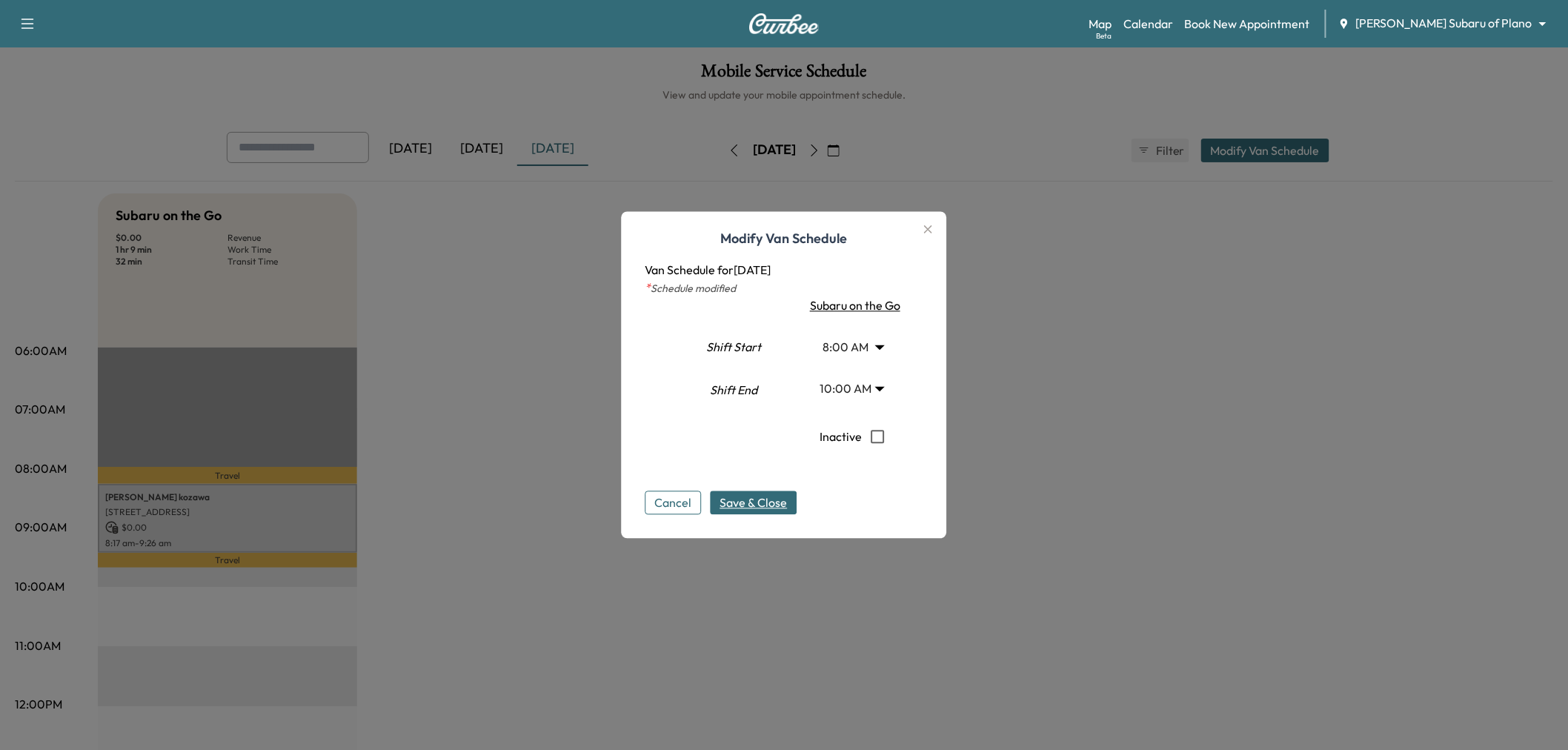
click at [796, 503] on button "Save & Close" at bounding box center [753, 503] width 87 height 24
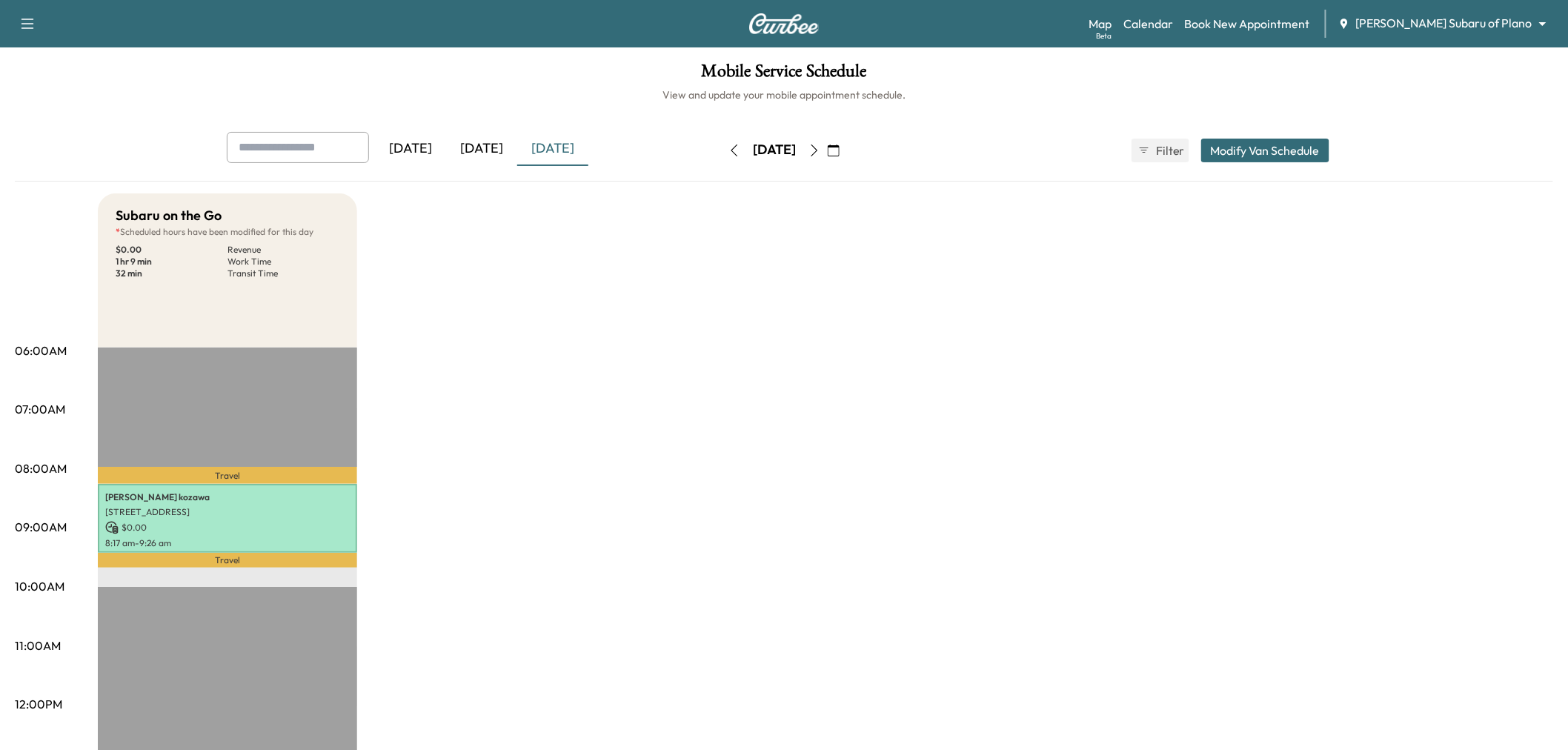
click at [827, 149] on button "button" at bounding box center [815, 150] width 26 height 24
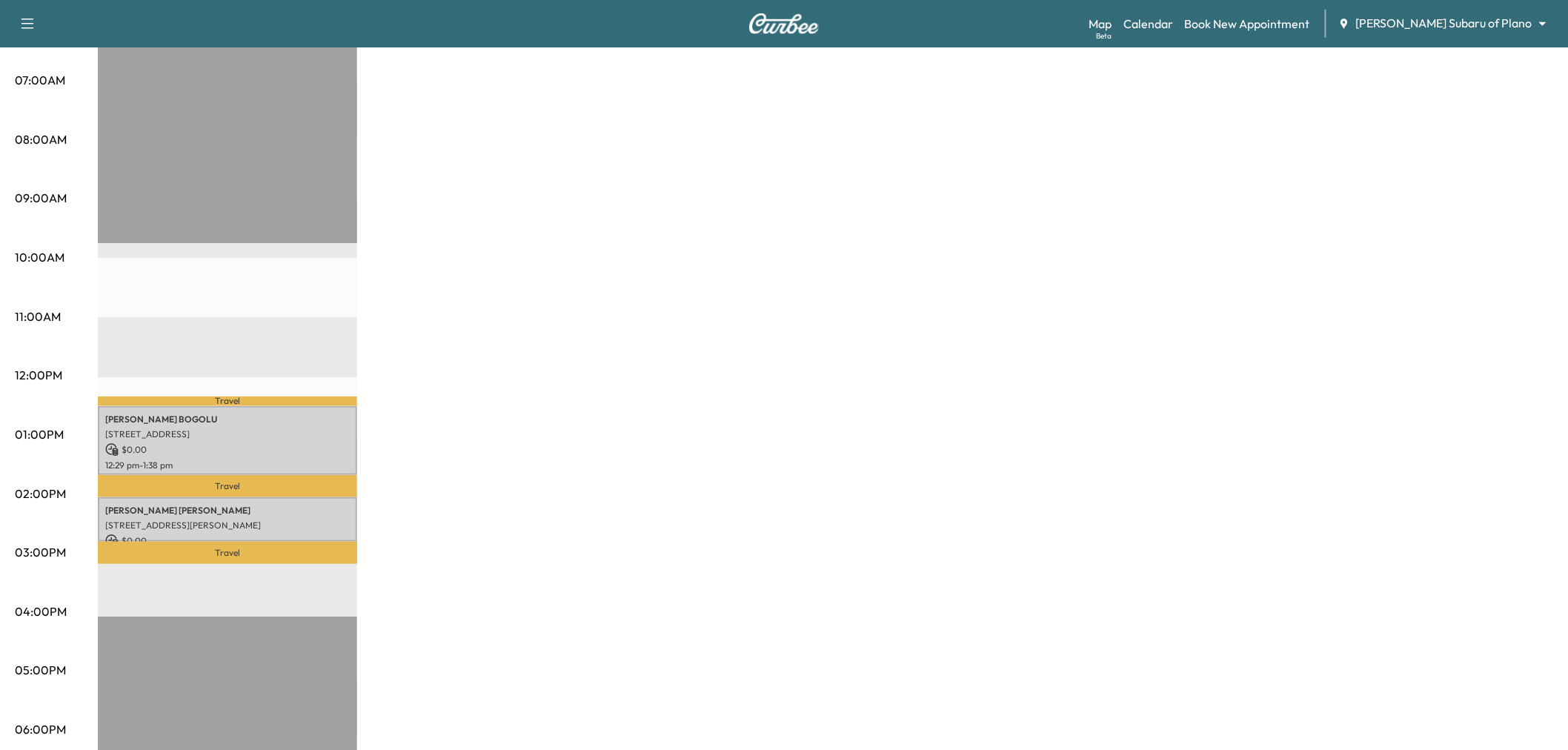
scroll to position [411, 0]
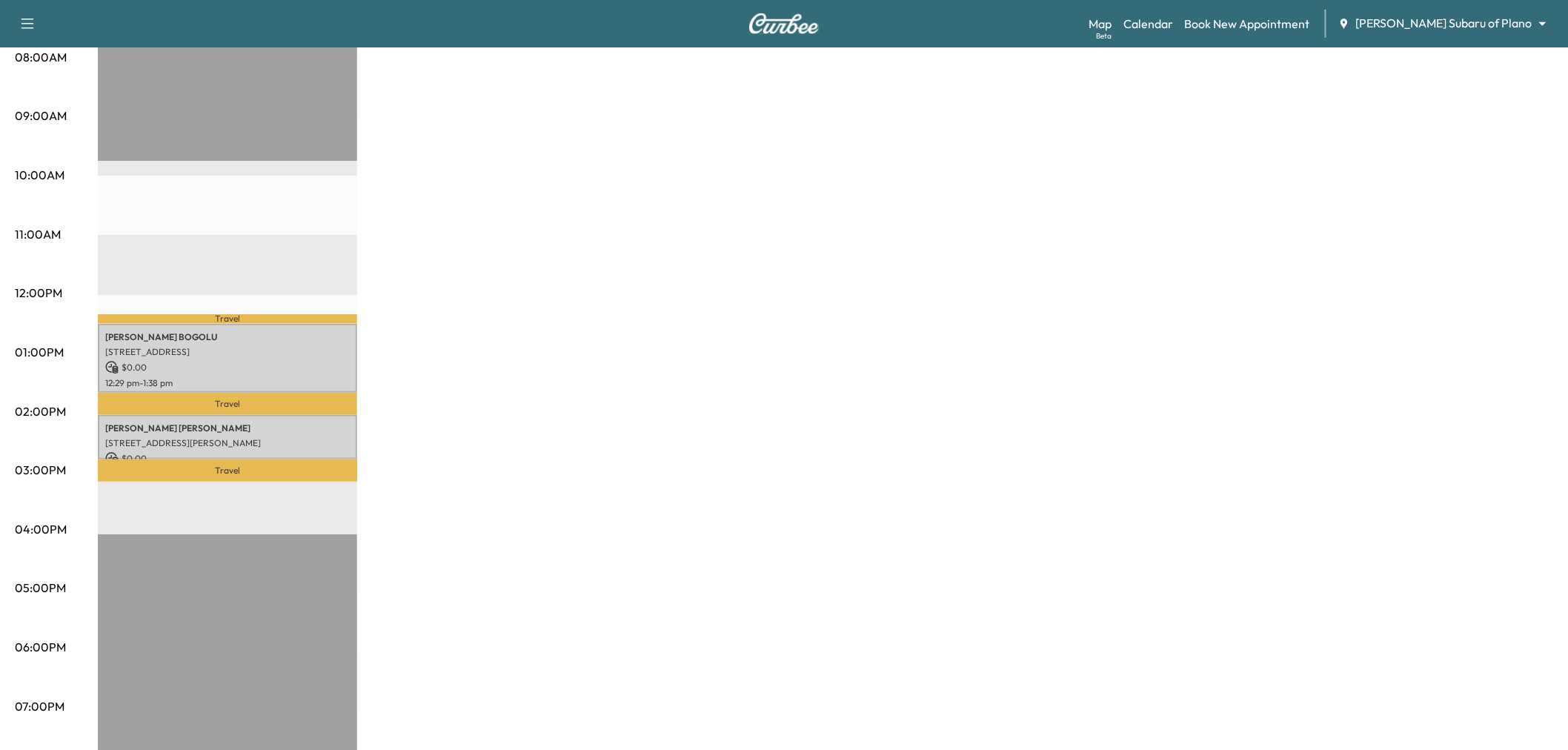
click at [679, 240] on div "Subaru on the Go * Scheduled hours have been modified for this day $ 0.00 Reven…" at bounding box center [826, 338] width 1456 height 1112
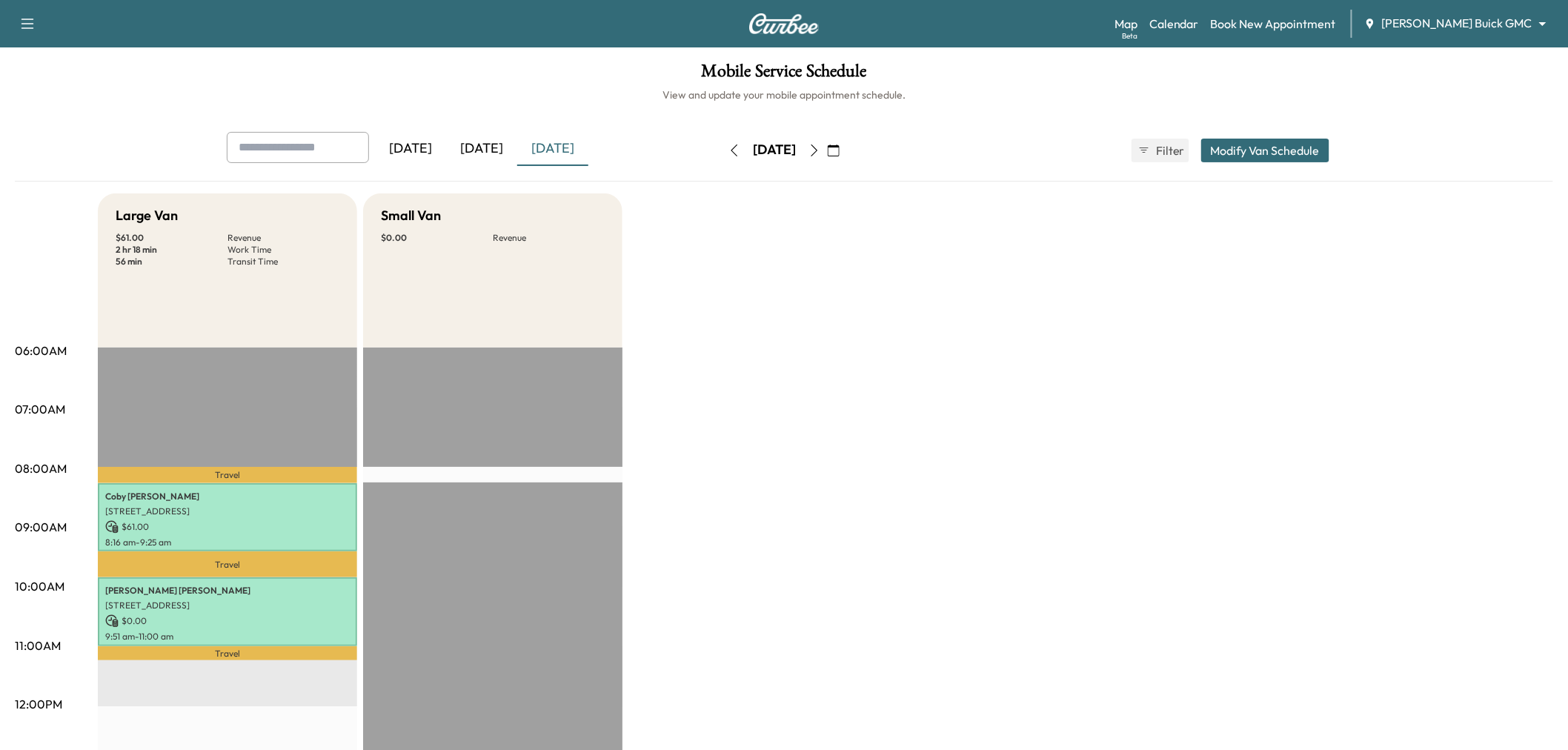
click at [820, 146] on icon "button" at bounding box center [815, 150] width 12 height 12
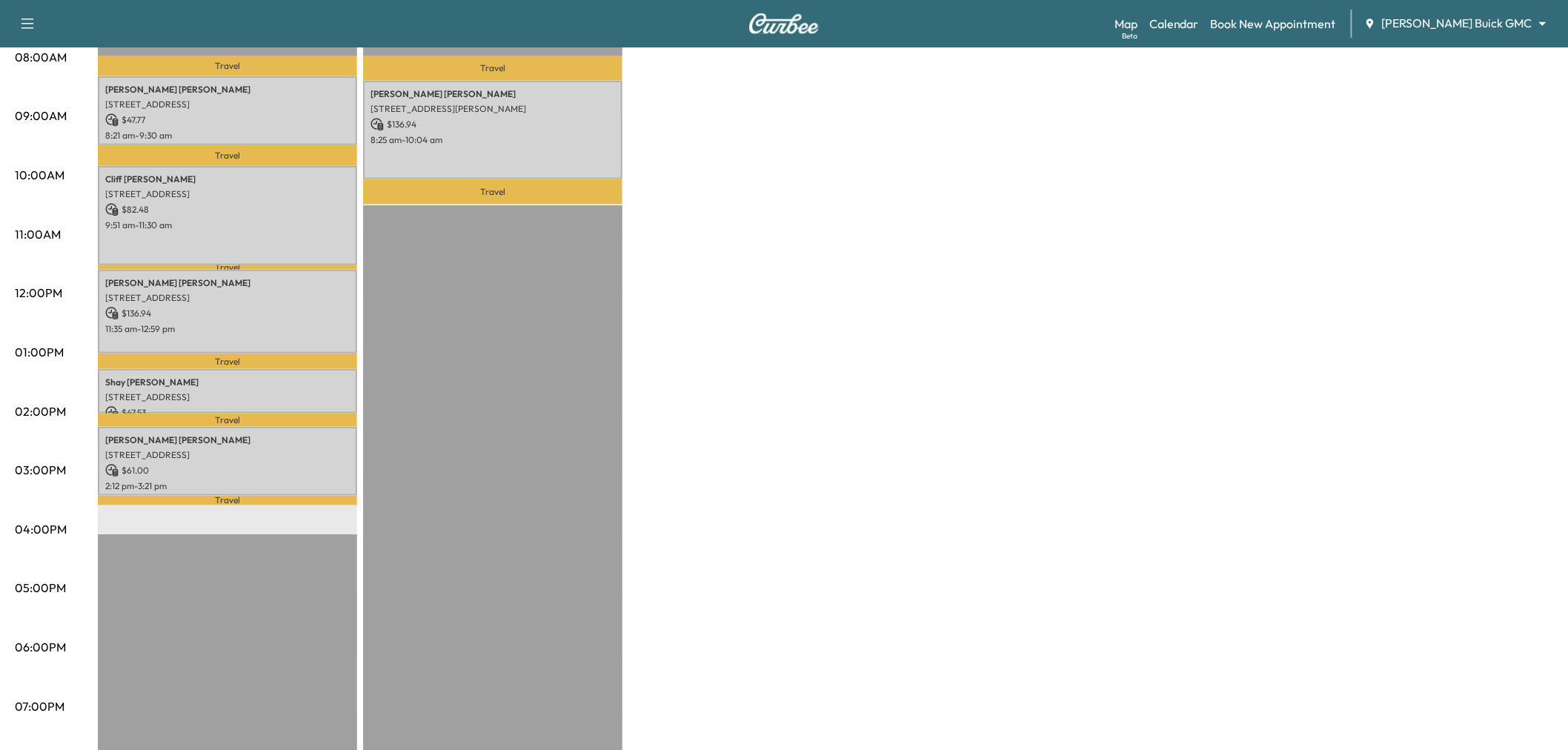
scroll to position [329, 0]
